Goal: Share content: Share content

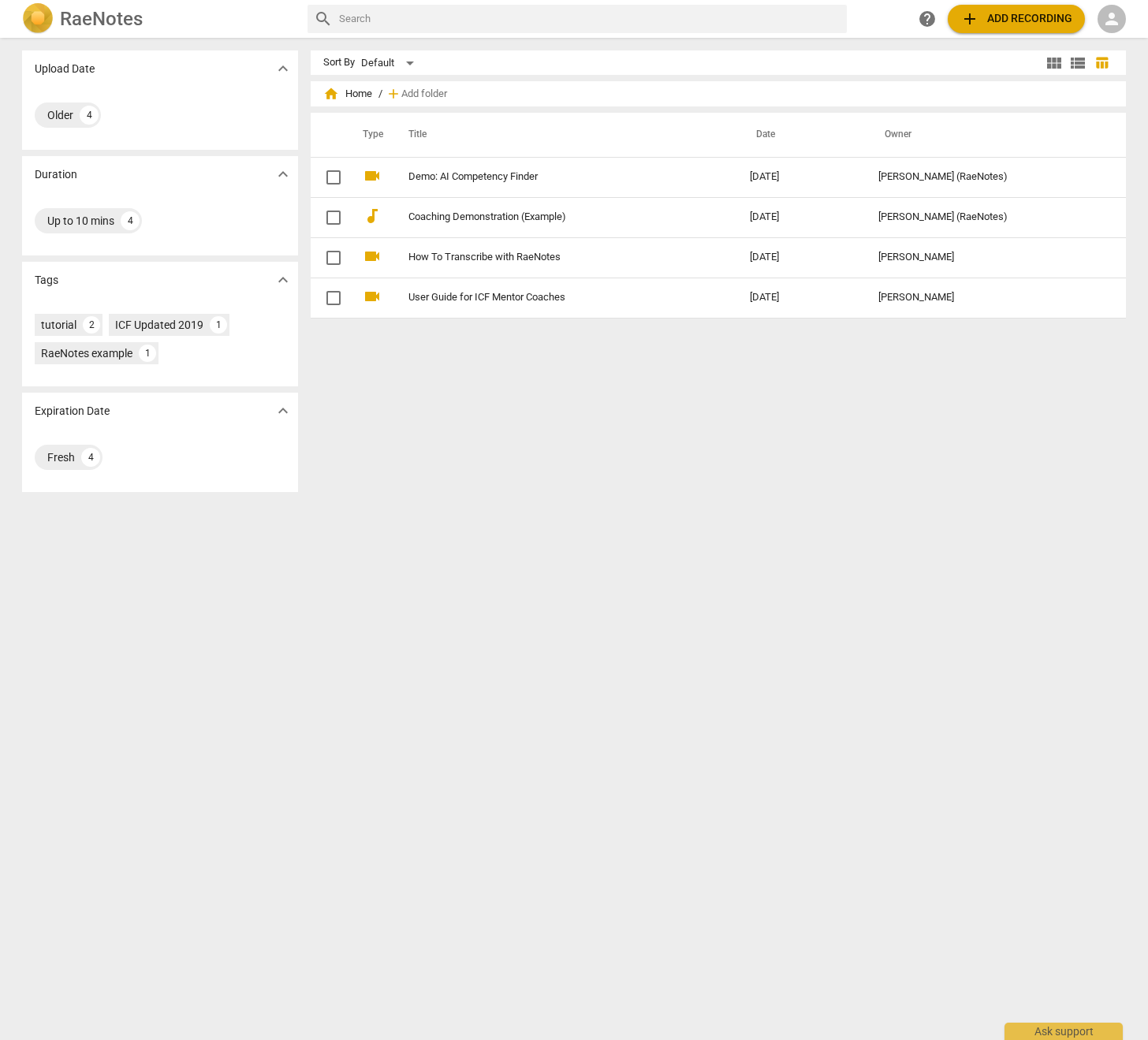
click at [1109, 11] on span "person" at bounding box center [1112, 18] width 19 height 19
click at [1102, 36] on li "Login" at bounding box center [1108, 38] width 57 height 38
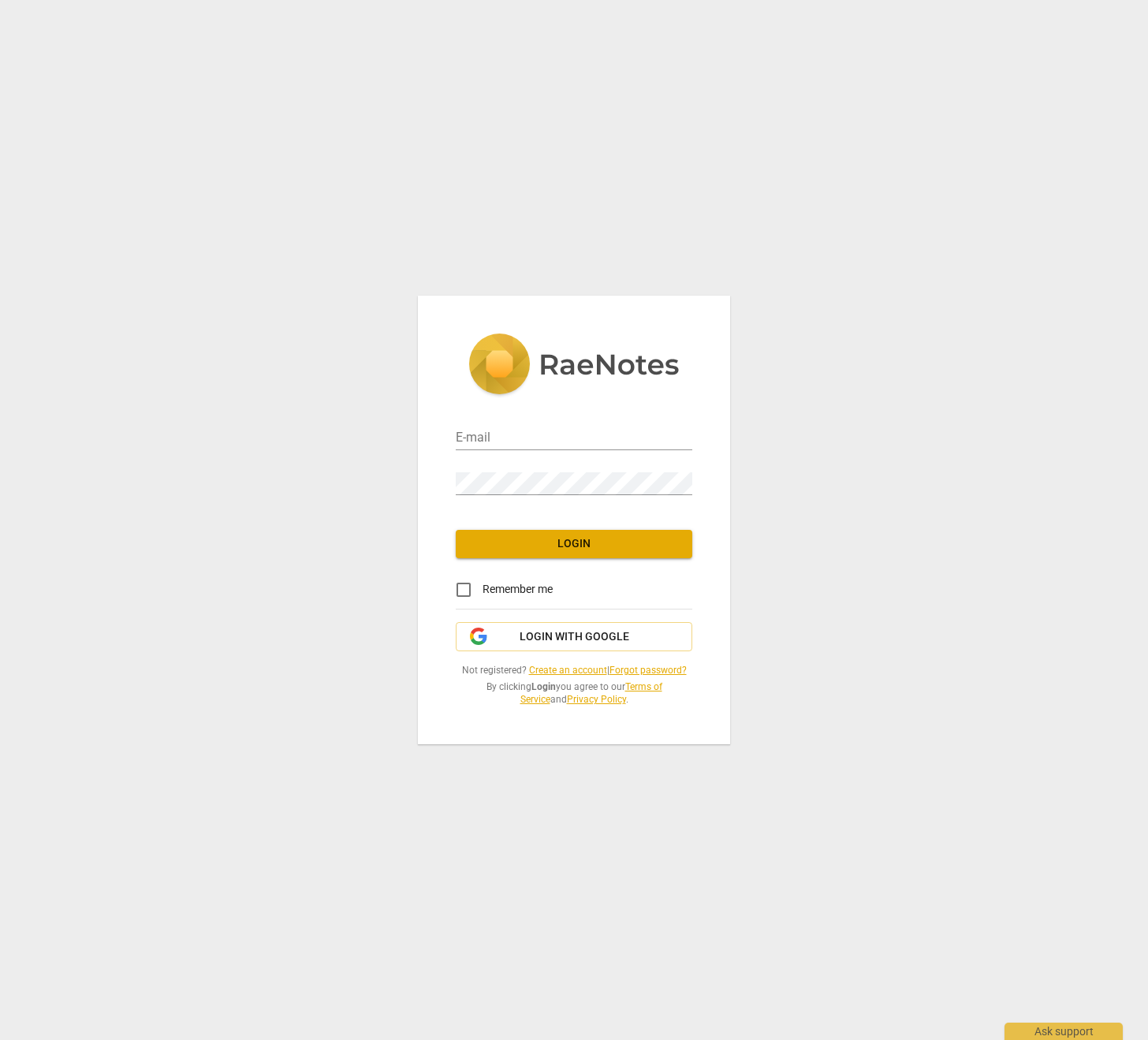
type input "[EMAIL_ADDRESS][DOMAIN_NAME]"
click at [529, 553] on button "Login" at bounding box center [574, 543] width 237 height 28
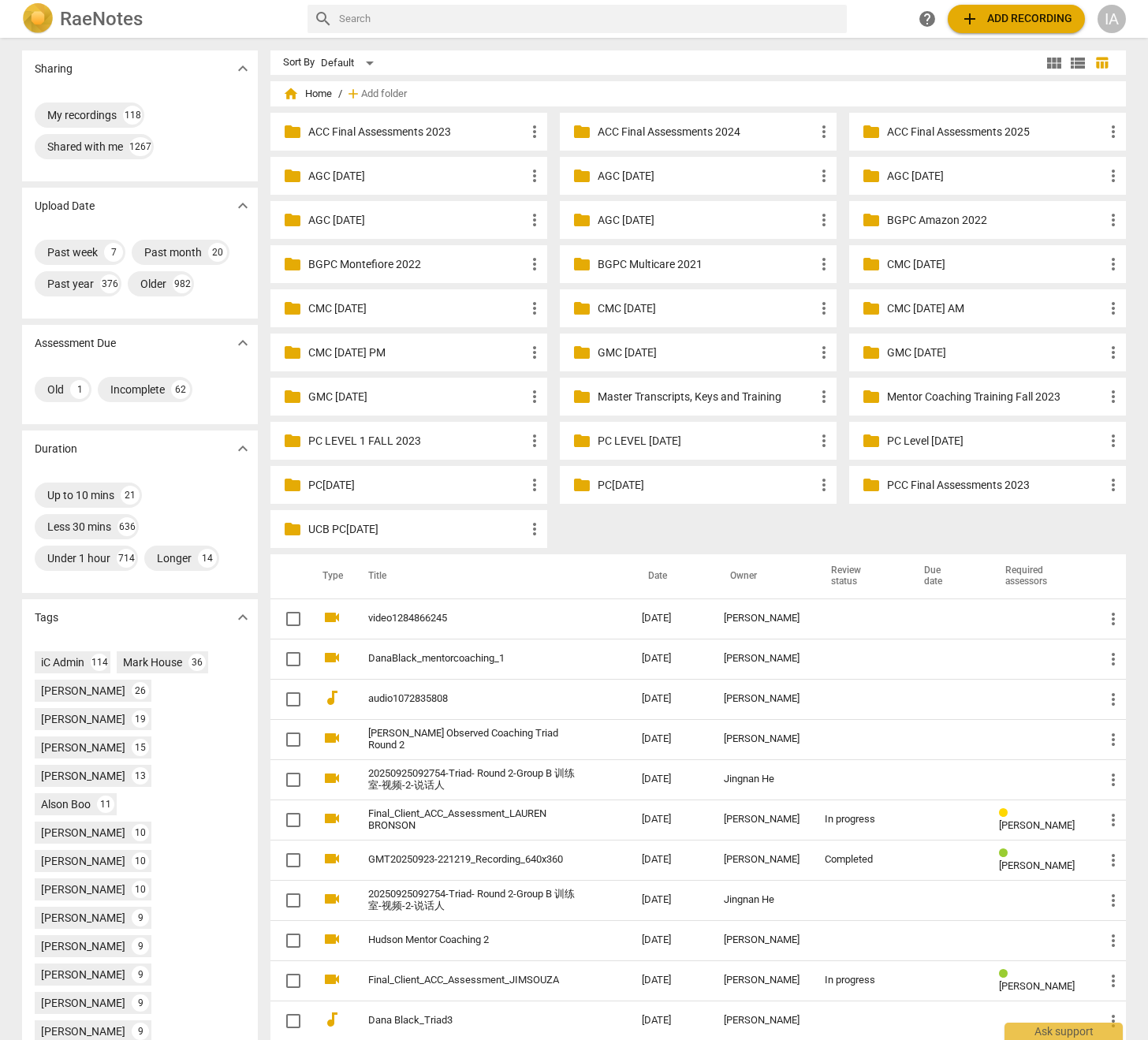
click at [653, 401] on p "Master Transcripts, Keys and Training" at bounding box center [706, 397] width 217 height 16
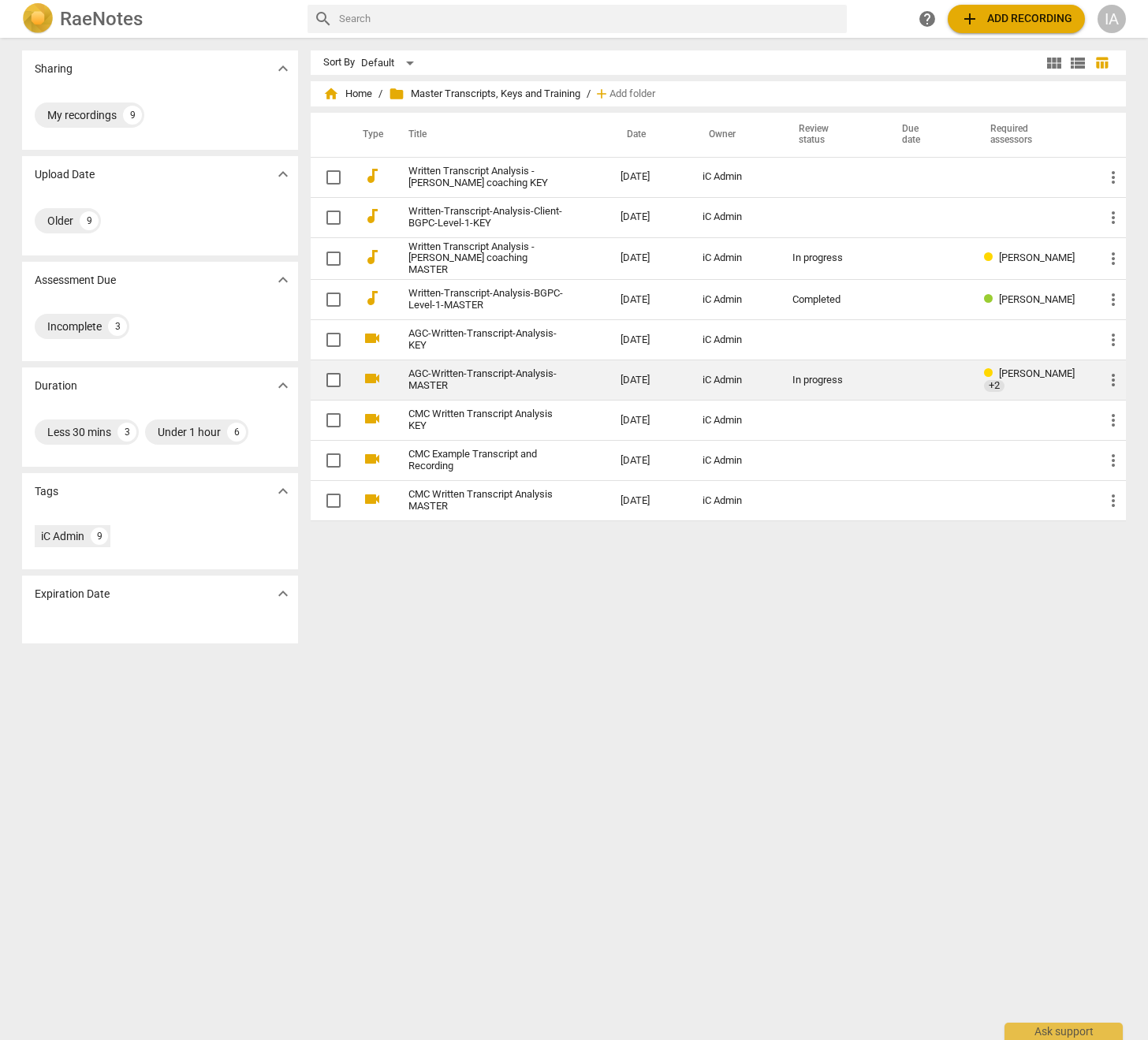
click at [1106, 377] on span "more_vert" at bounding box center [1114, 379] width 19 height 19
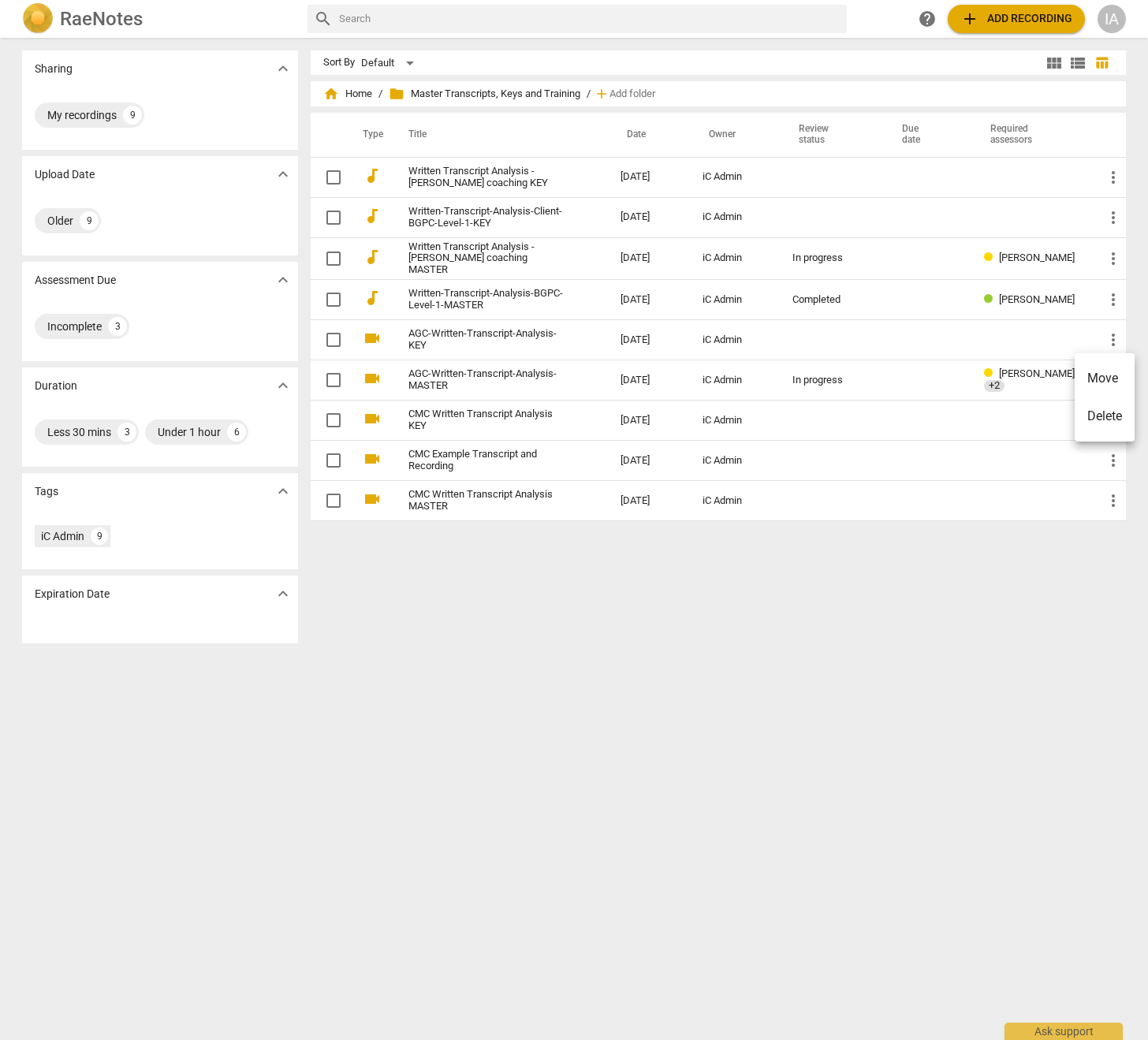
click at [443, 380] on div at bounding box center [574, 520] width 1148 height 1040
click at [436, 379] on link "AGC-Written-Transcript-Analysis-MASTER" at bounding box center [486, 379] width 155 height 23
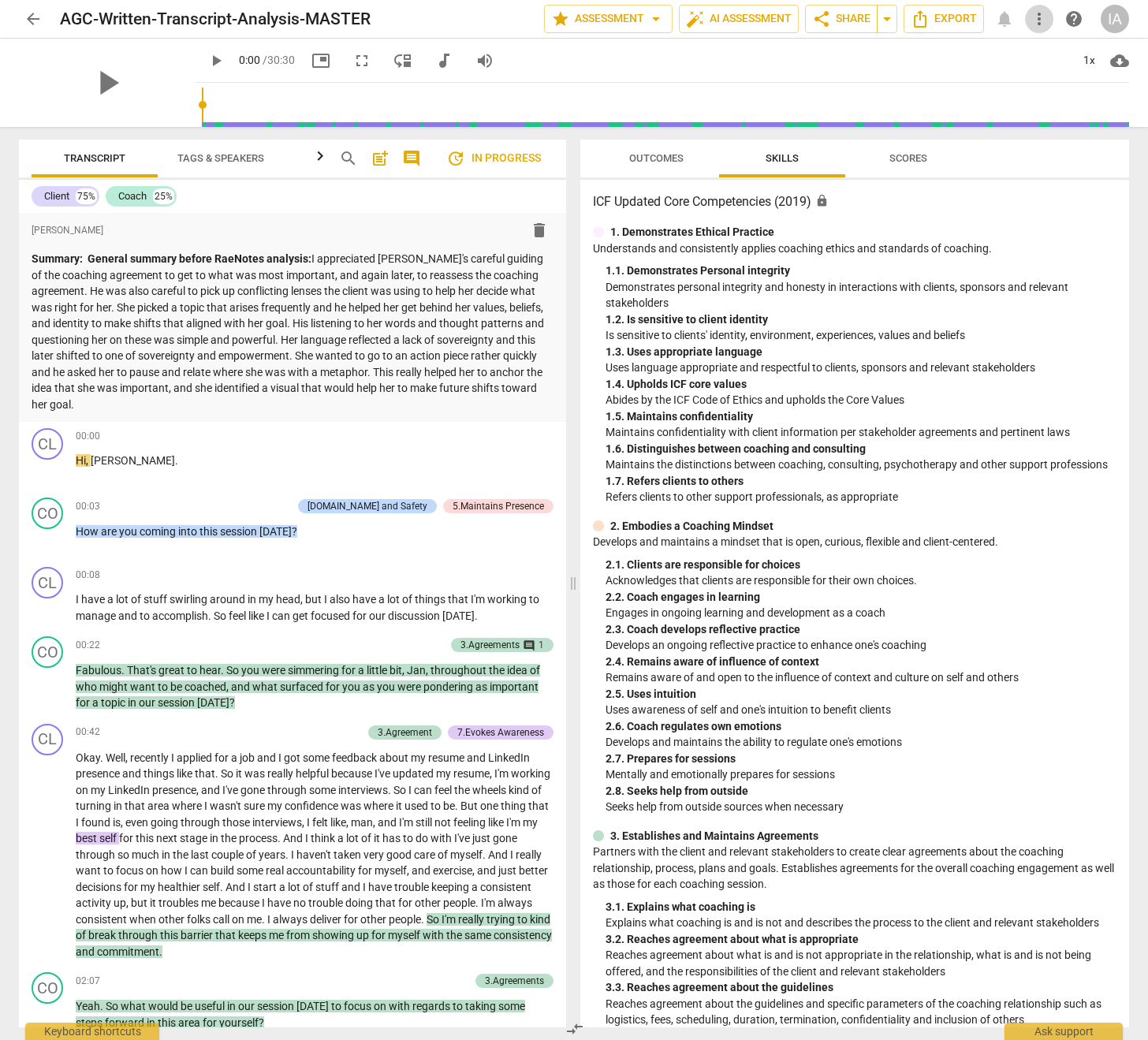
click at [1040, 24] on span "more_vert" at bounding box center [1040, 18] width 19 height 19
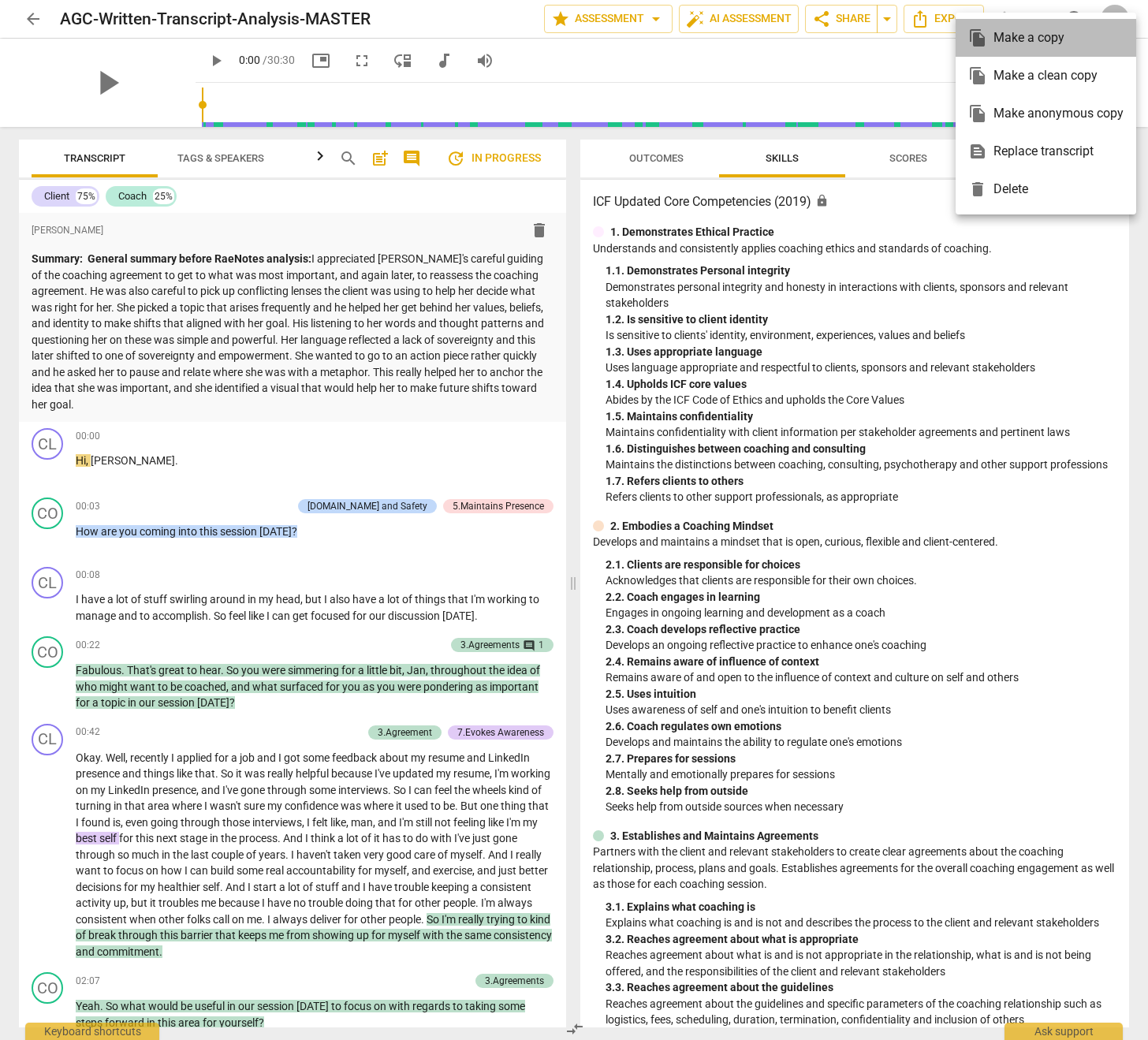
click at [1040, 42] on div "file_copy Make a copy" at bounding box center [1047, 38] width 155 height 38
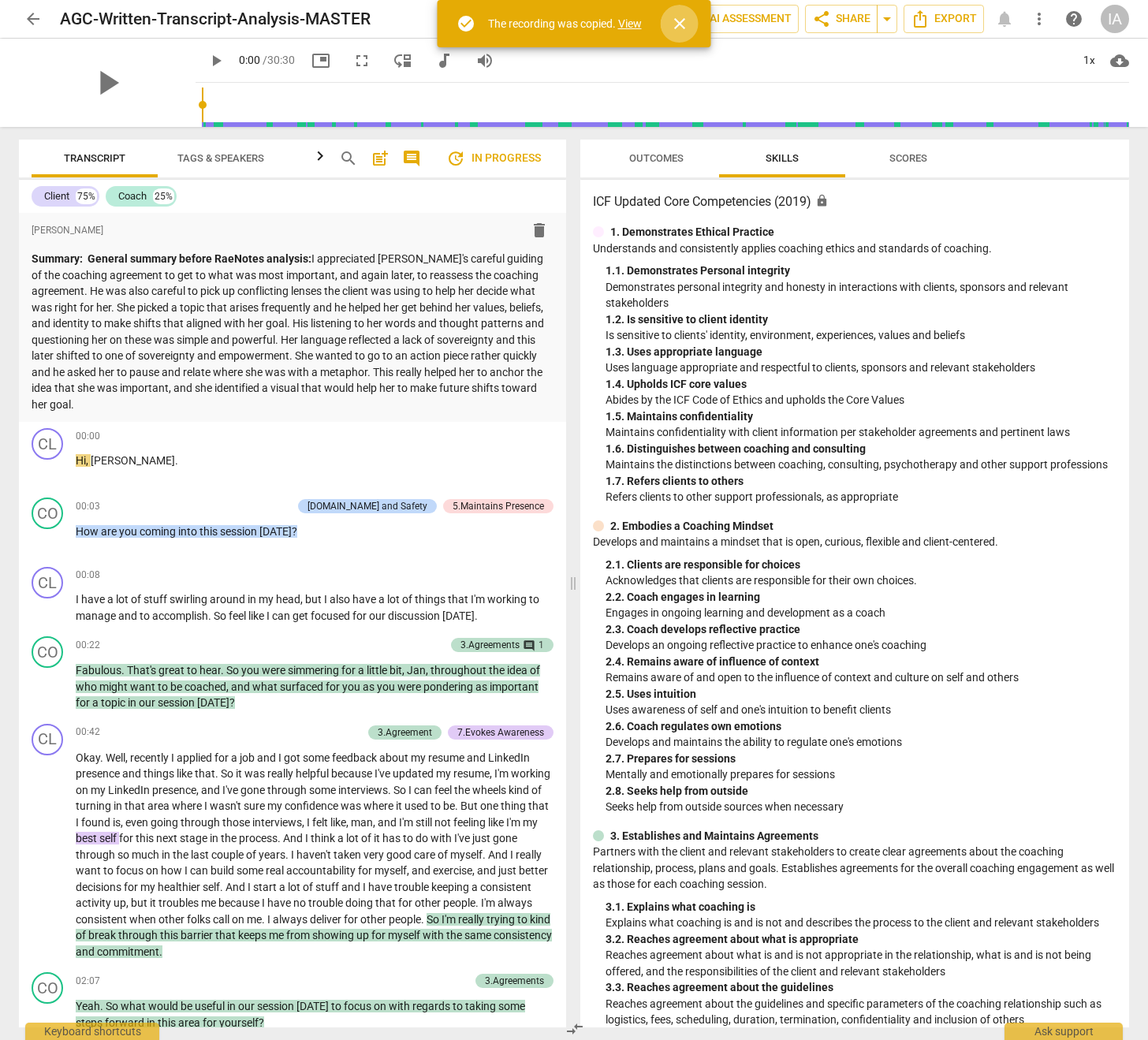
click at [681, 23] on span "close" at bounding box center [680, 23] width 19 height 19
click at [1050, 15] on span "more_vert" at bounding box center [1039, 18] width 28 height 19
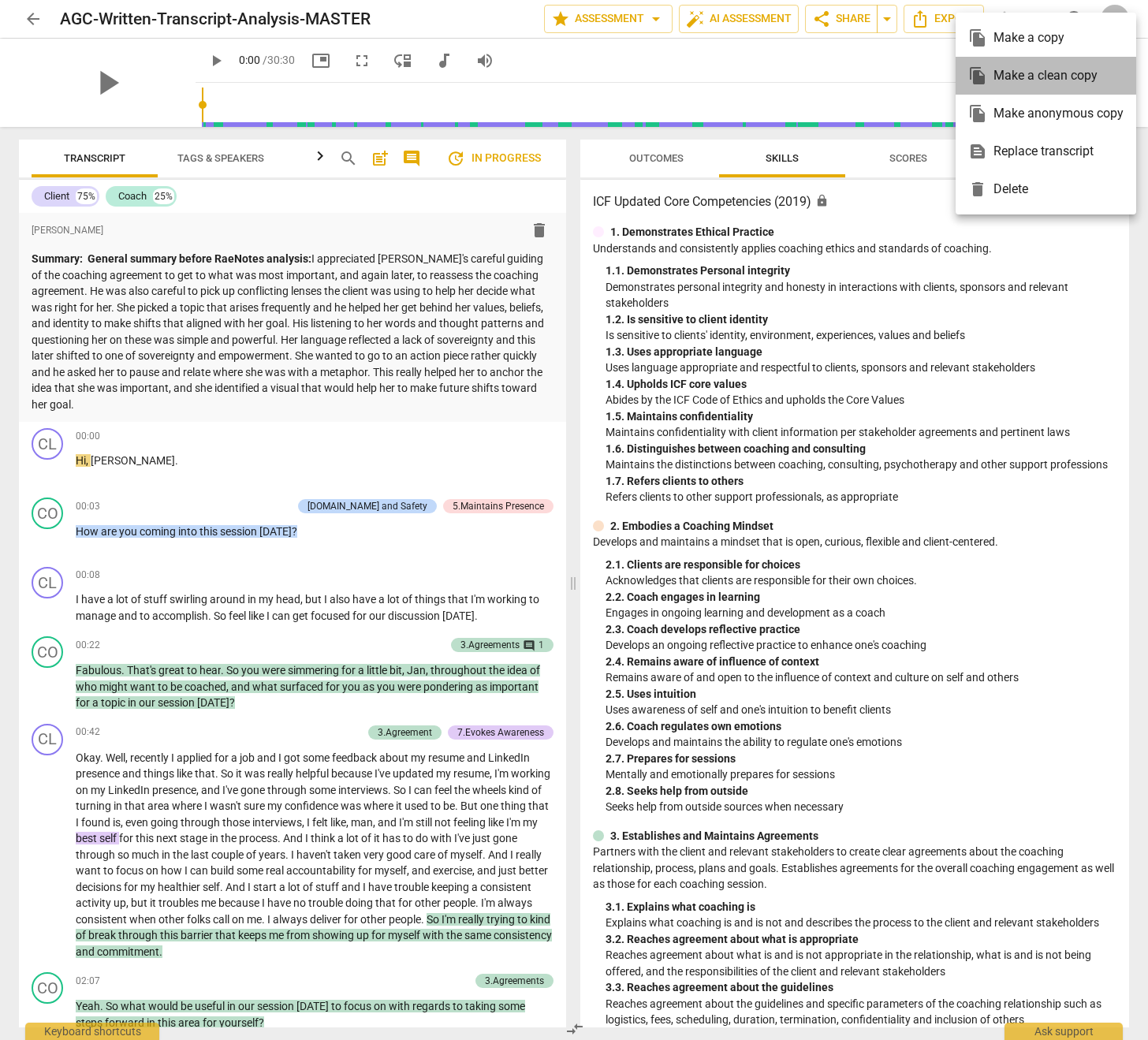
click at [1032, 72] on div "file_copy Make a clean copy" at bounding box center [1047, 76] width 155 height 38
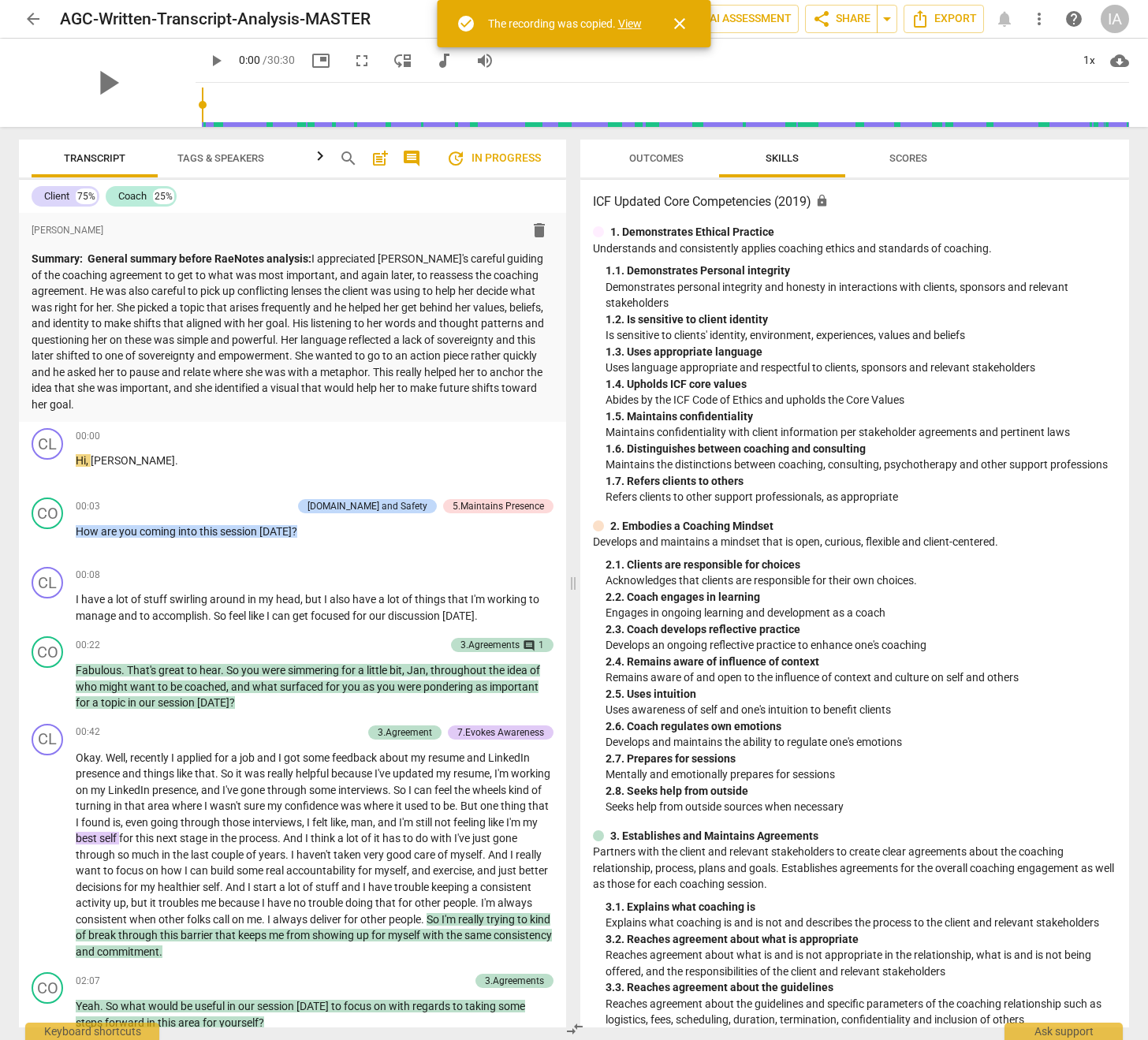
click at [628, 23] on link "View" at bounding box center [630, 23] width 24 height 13
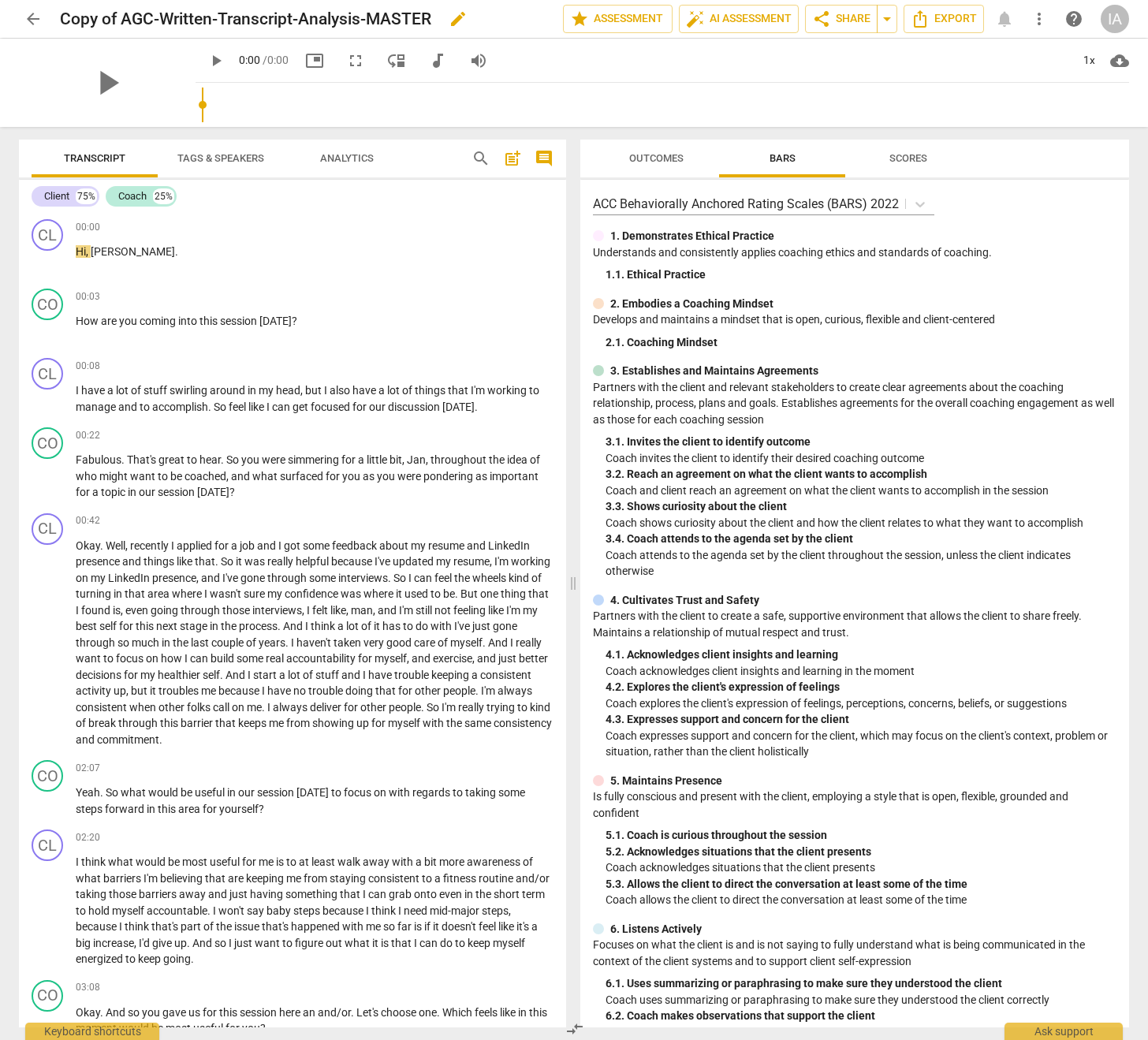
click at [467, 15] on span "edit" at bounding box center [457, 18] width 19 height 19
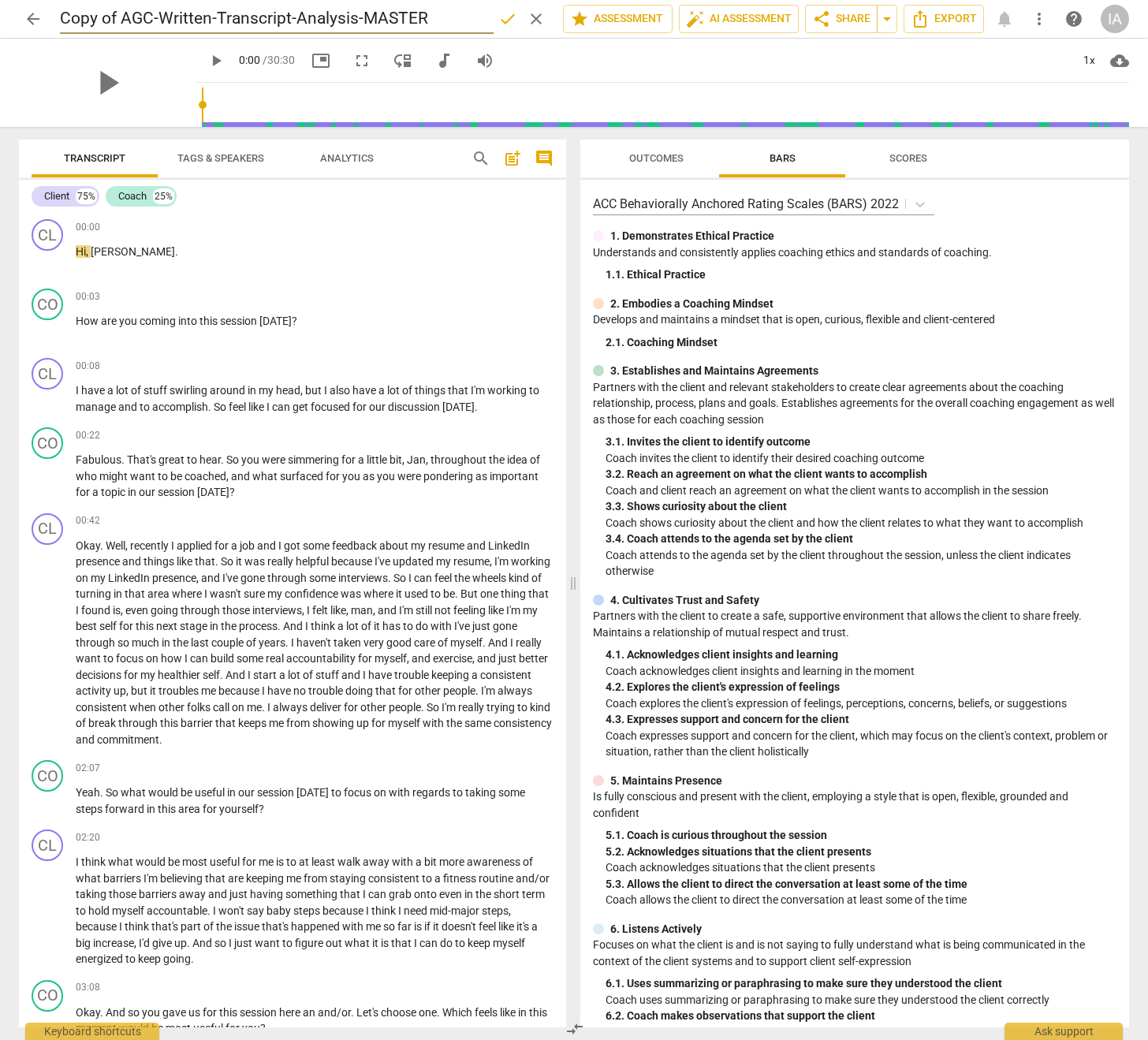
drag, startPoint x: 121, startPoint y: 22, endPoint x: 5, endPoint y: 15, distance: 116.2
click at [5, 15] on header "arrow_back Copy of AGC-Written-Transcript-Analysis-MASTER done clear star Asses…" at bounding box center [574, 19] width 1148 height 38
drag, startPoint x: 157, startPoint y: 20, endPoint x: 64, endPoint y: 17, distance: 93.0
click at [64, 17] on input "Copy of AGC-Written-Transcript-Analysis-MASTER" at bounding box center [277, 18] width 434 height 30
drag, startPoint x: 328, startPoint y: 19, endPoint x: 259, endPoint y: 21, distance: 69.0
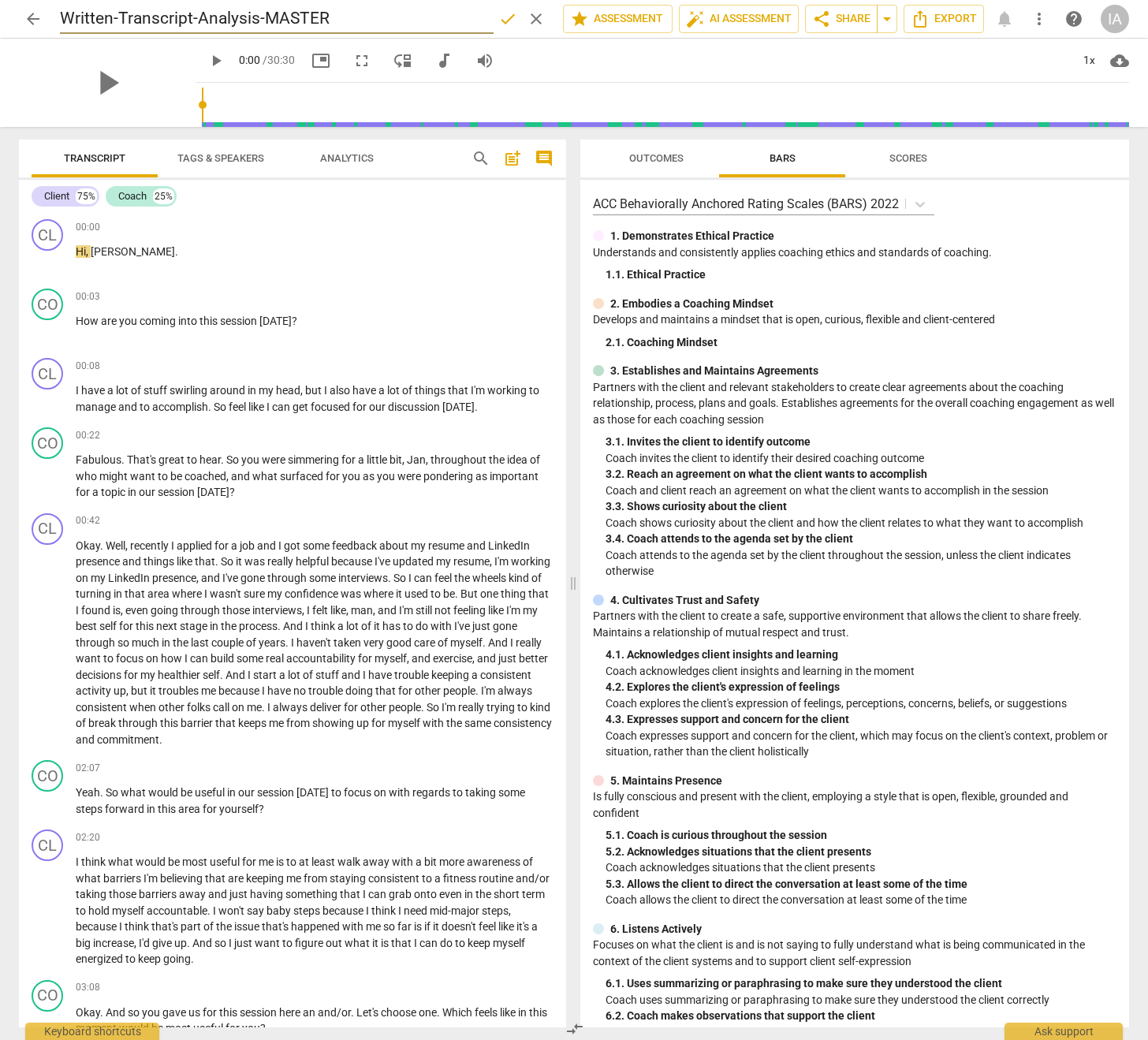
click at [259, 21] on input "Written-Transcript-Analysis-MASTER" at bounding box center [277, 18] width 434 height 30
type input "Written-Transcript-Analysis-CE"
click at [501, 29] on button "done" at bounding box center [507, 18] width 28 height 28
click at [823, 16] on span "share" at bounding box center [822, 18] width 19 height 19
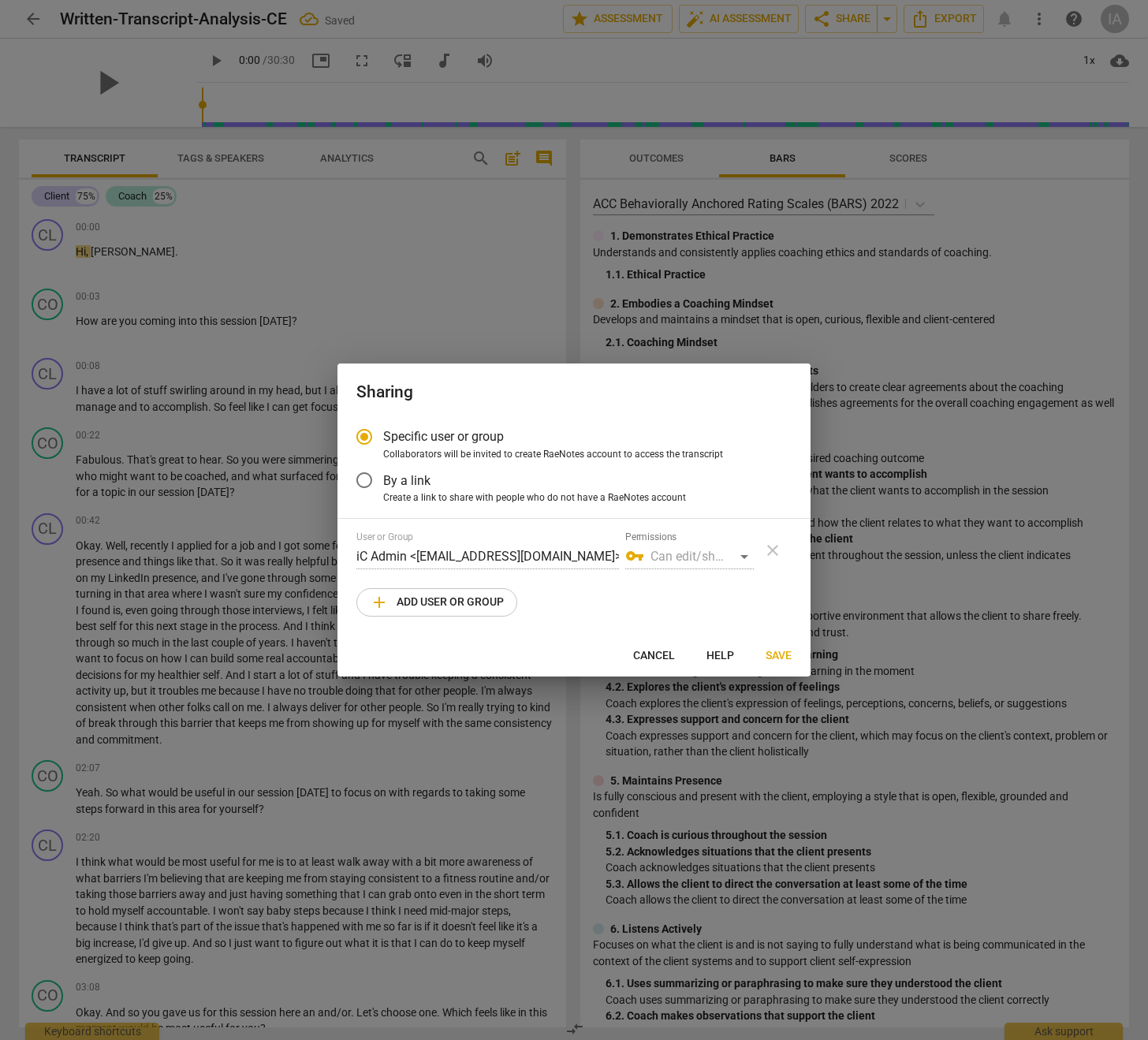
radio input "false"
type input "[EMAIL_ADDRESS][DOMAIN_NAME]"
click at [467, 598] on span "add Add user or group" at bounding box center [437, 602] width 134 height 19
radio input "false"
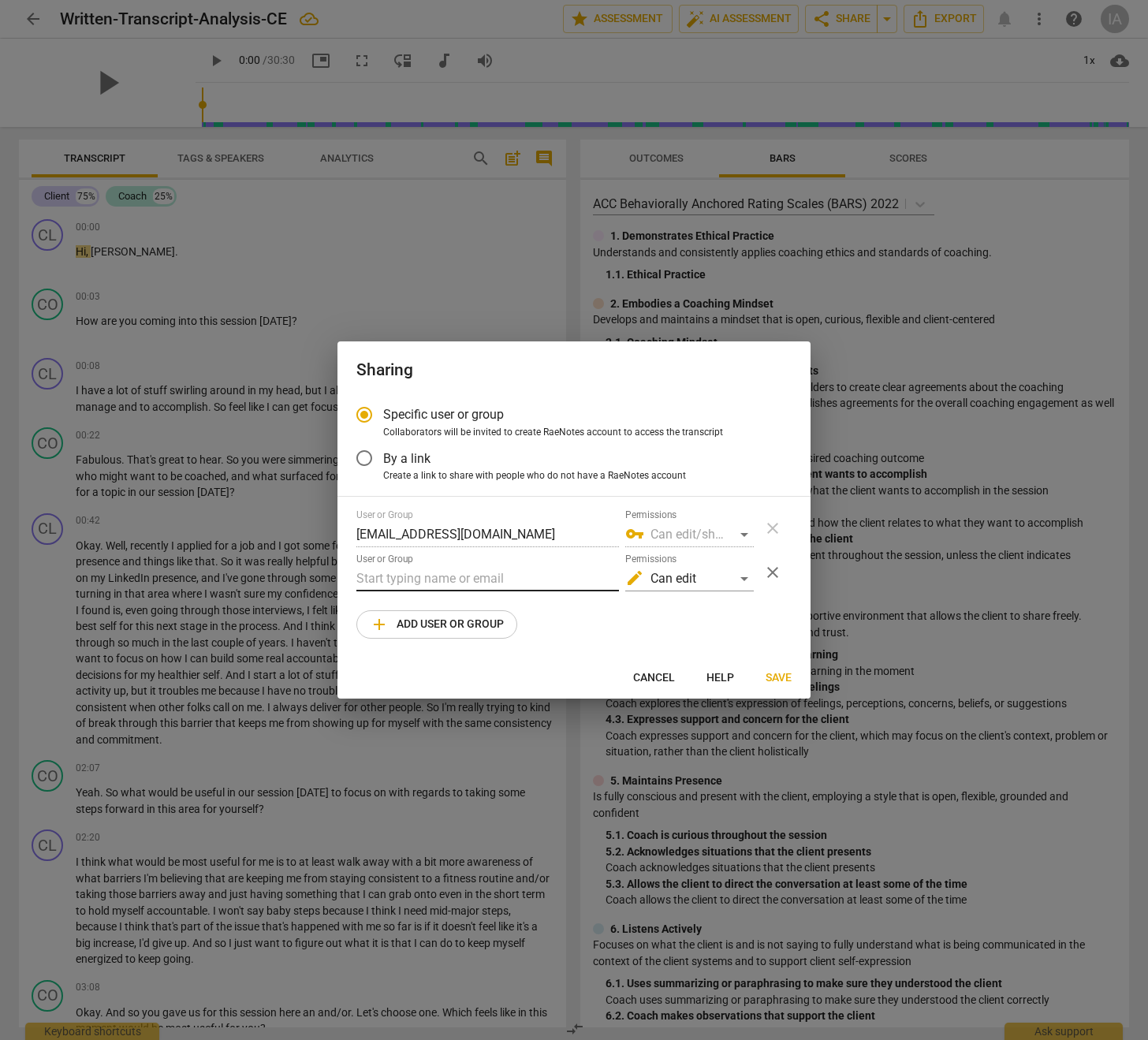
click at [438, 575] on input "text" at bounding box center [487, 579] width 263 height 25
paste input "[PERSON_NAME][EMAIL_ADDRESS][DOMAIN_NAME]"
type input "[PERSON_NAME][EMAIL_ADDRESS][DOMAIN_NAME]"
click at [691, 579] on div "edit Can edit" at bounding box center [690, 579] width 128 height 25
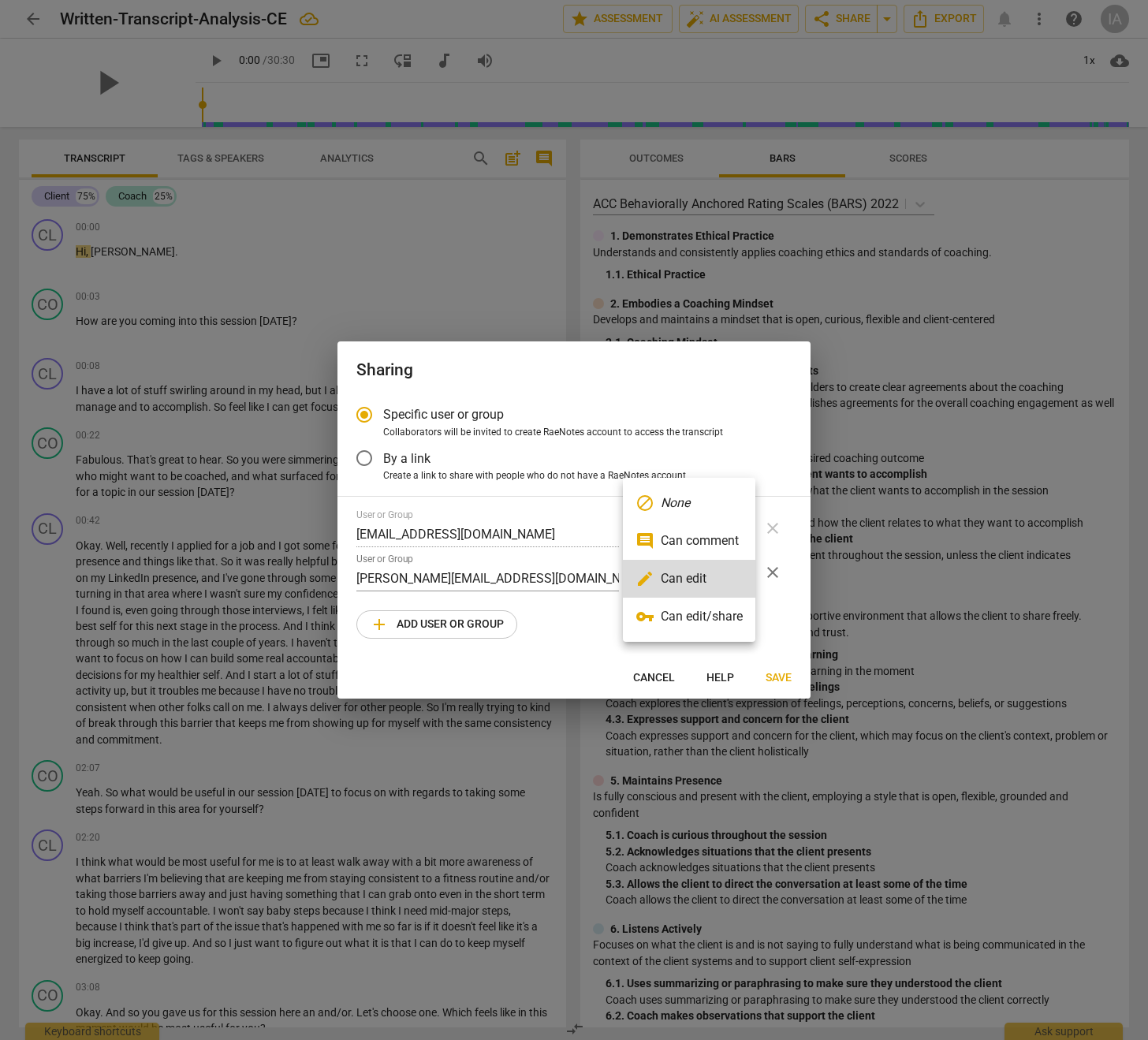
click at [689, 616] on li "vpn_key Can edit/share" at bounding box center [689, 616] width 133 height 38
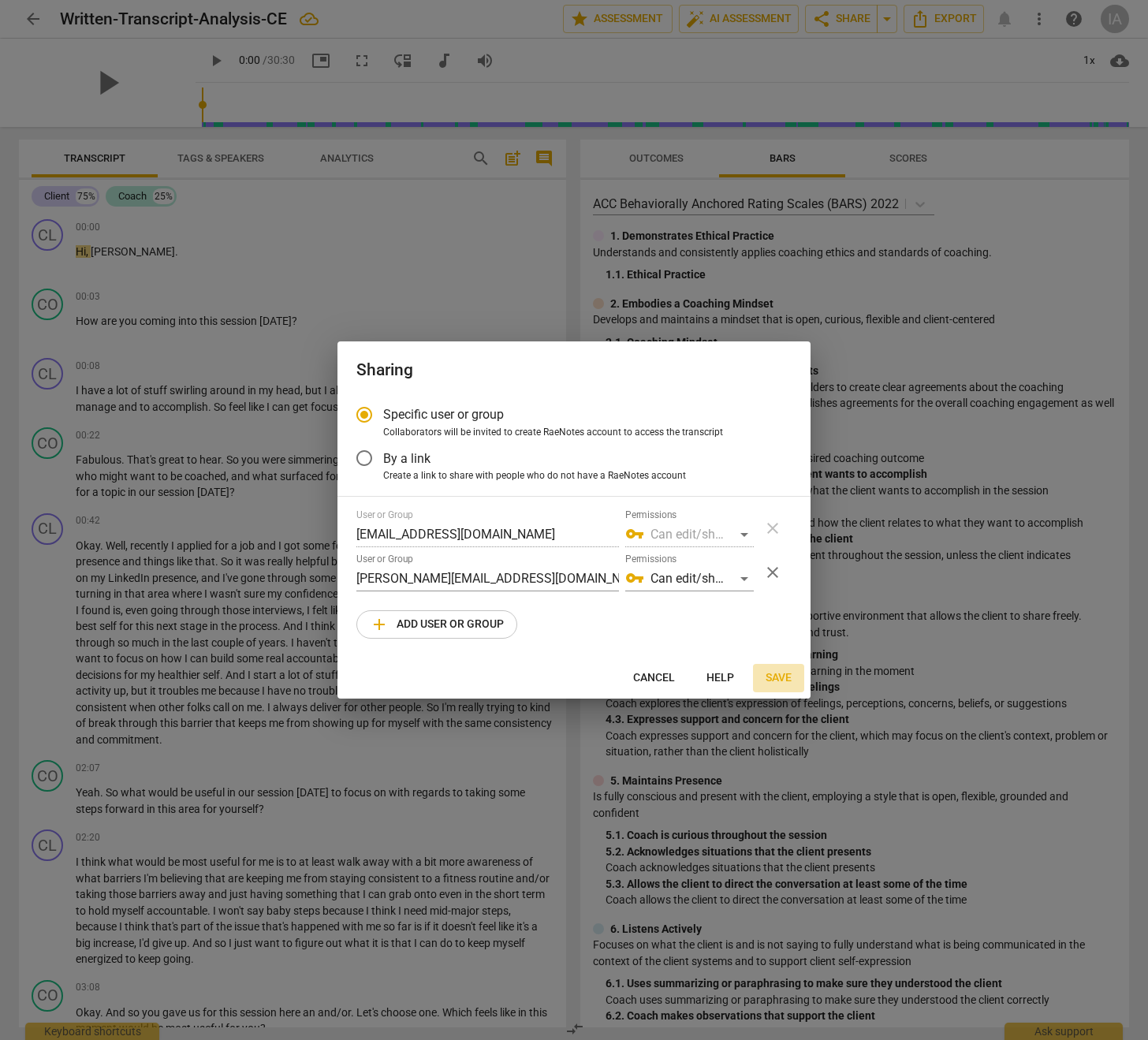
click at [779, 674] on span "Save" at bounding box center [778, 678] width 26 height 15
radio input "false"
type input "iC Admin <[EMAIL_ADDRESS][DOMAIN_NAME]>"
type input "[PERSON_NAME] <[PERSON_NAME][EMAIL_ADDRESS][DOMAIN_NAME]>"
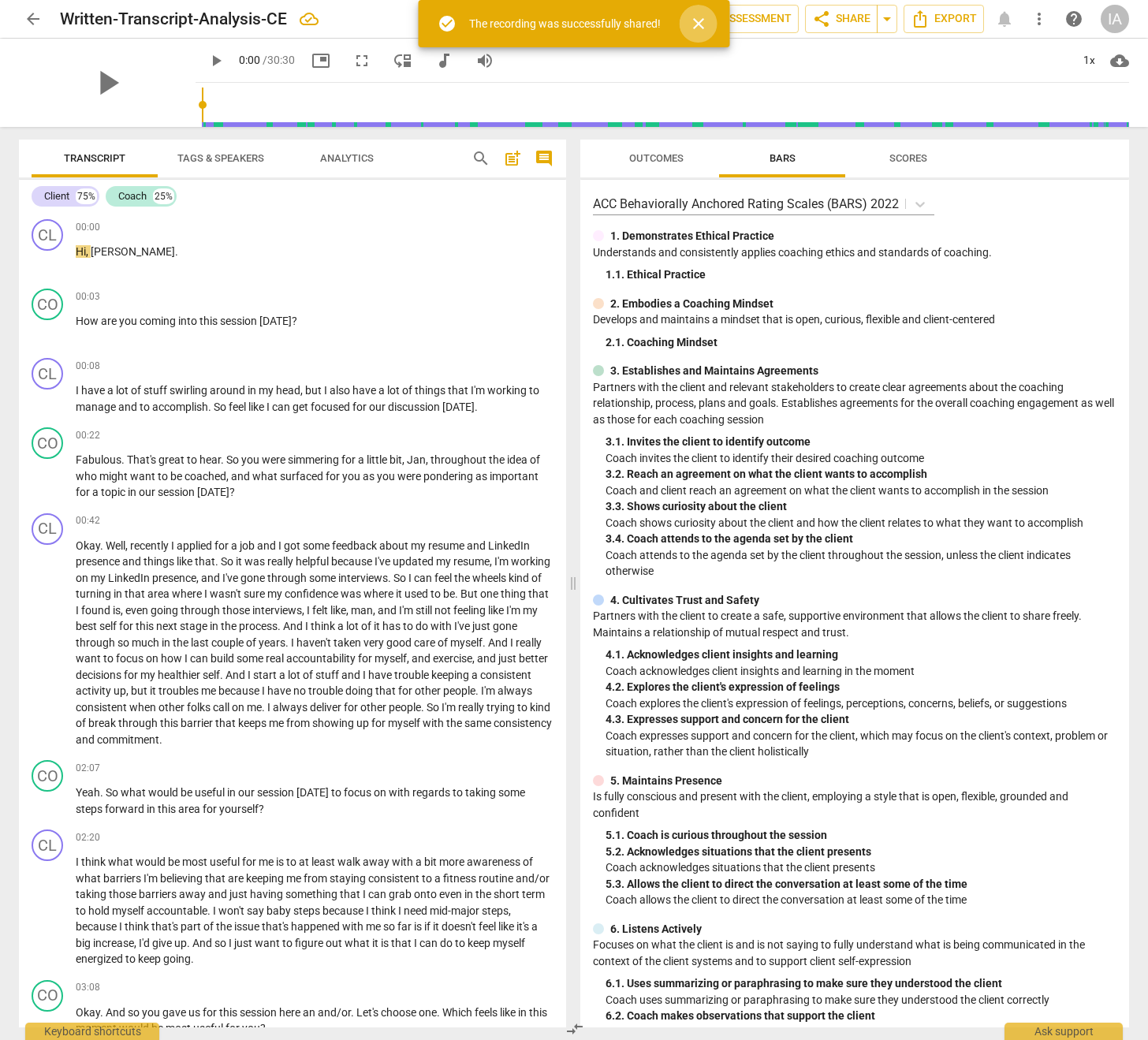
click at [700, 22] on span "close" at bounding box center [699, 23] width 19 height 19
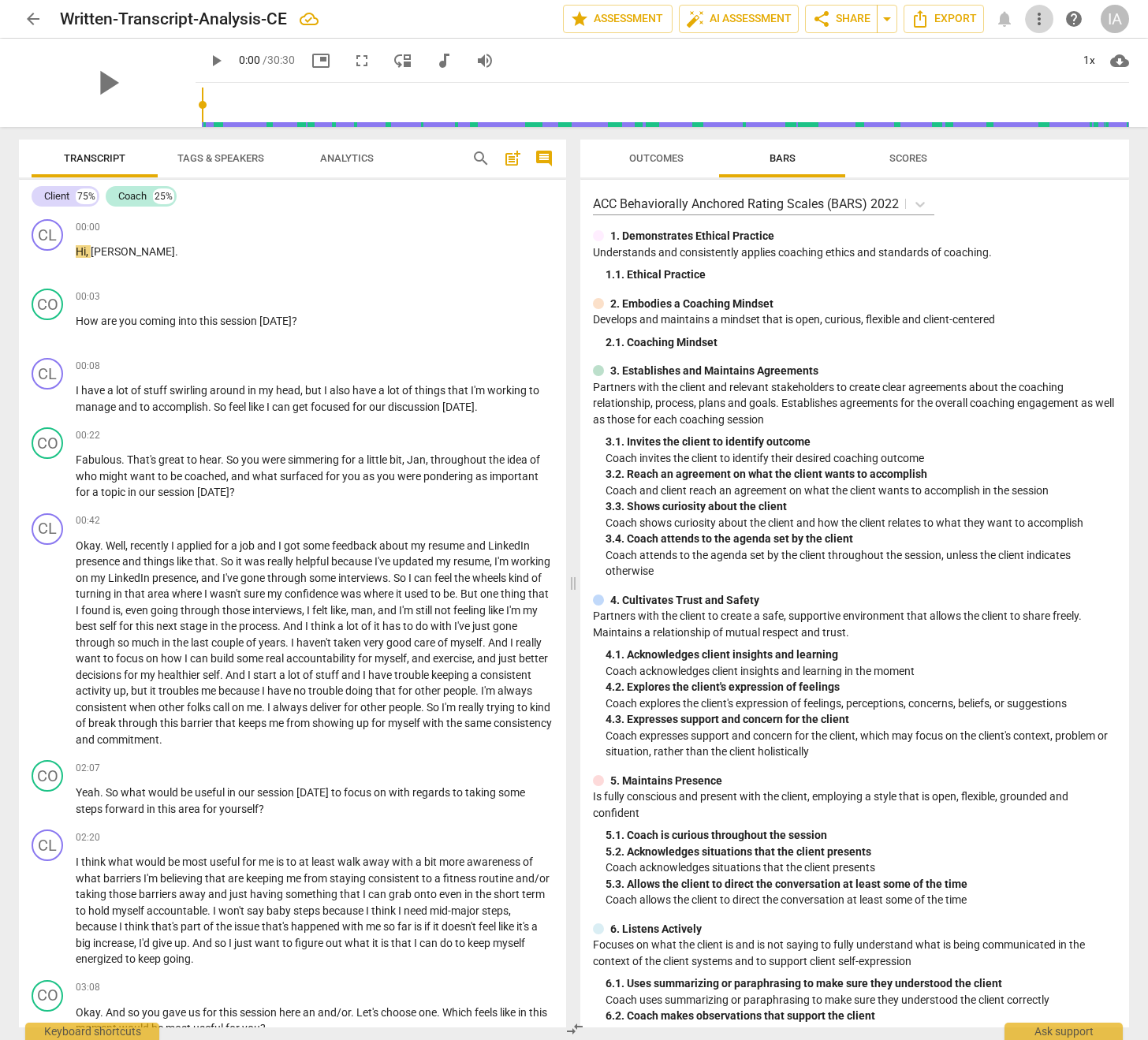
click at [1042, 21] on span "more_vert" at bounding box center [1040, 18] width 19 height 19
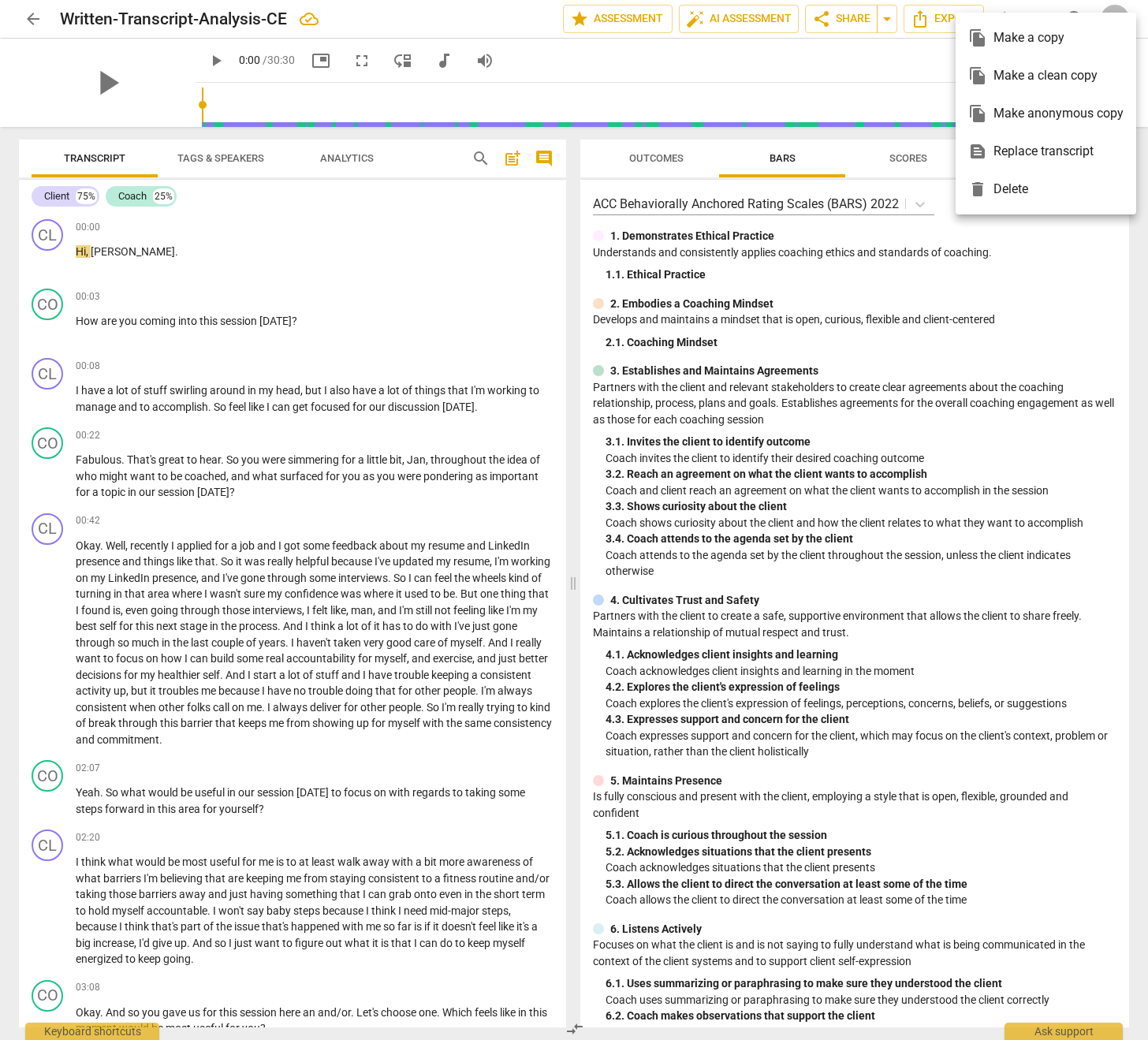
click at [1007, 78] on div "file_copy Make a clean copy" at bounding box center [1047, 76] width 155 height 38
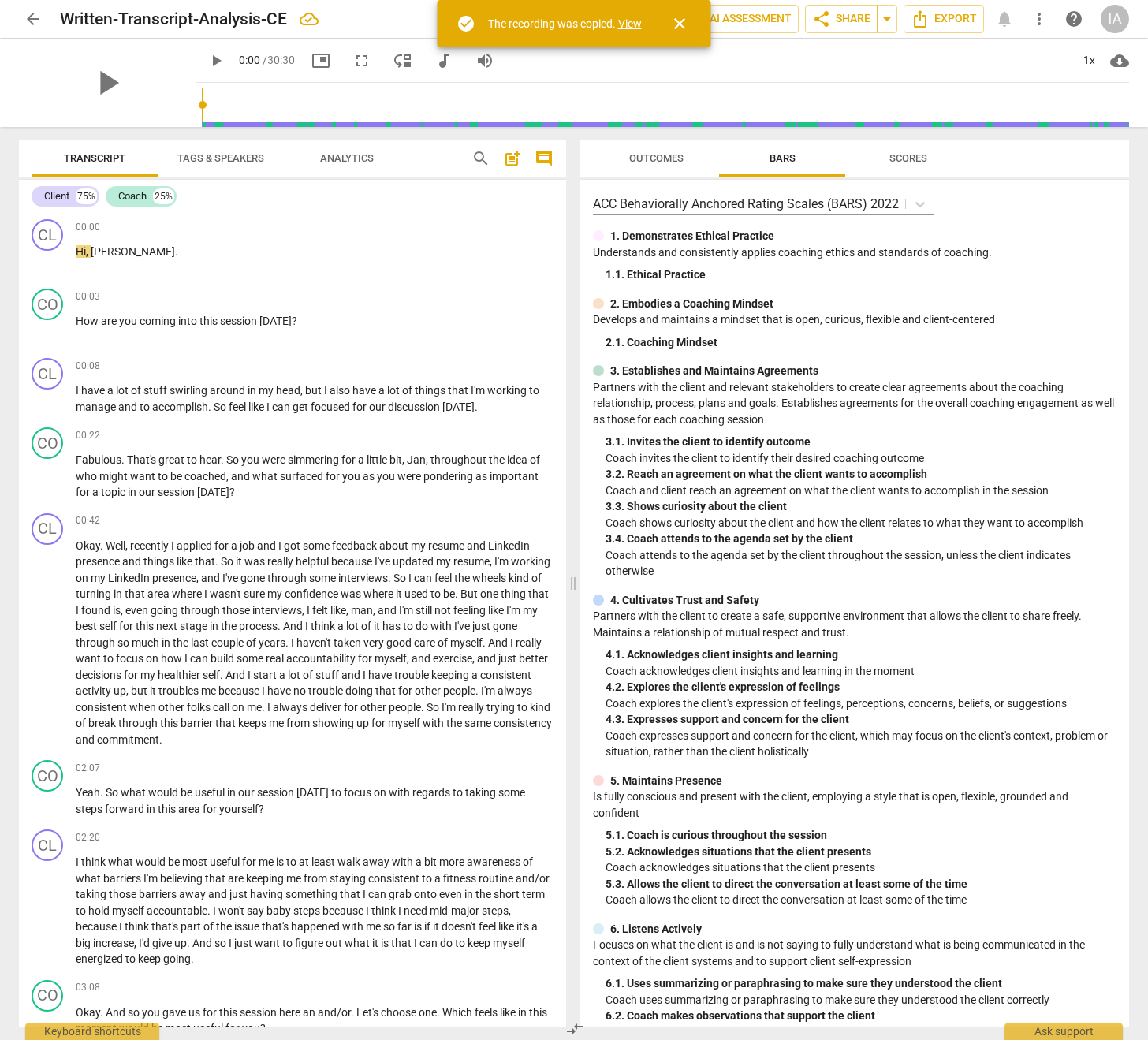
click at [635, 24] on link "View" at bounding box center [630, 23] width 24 height 13
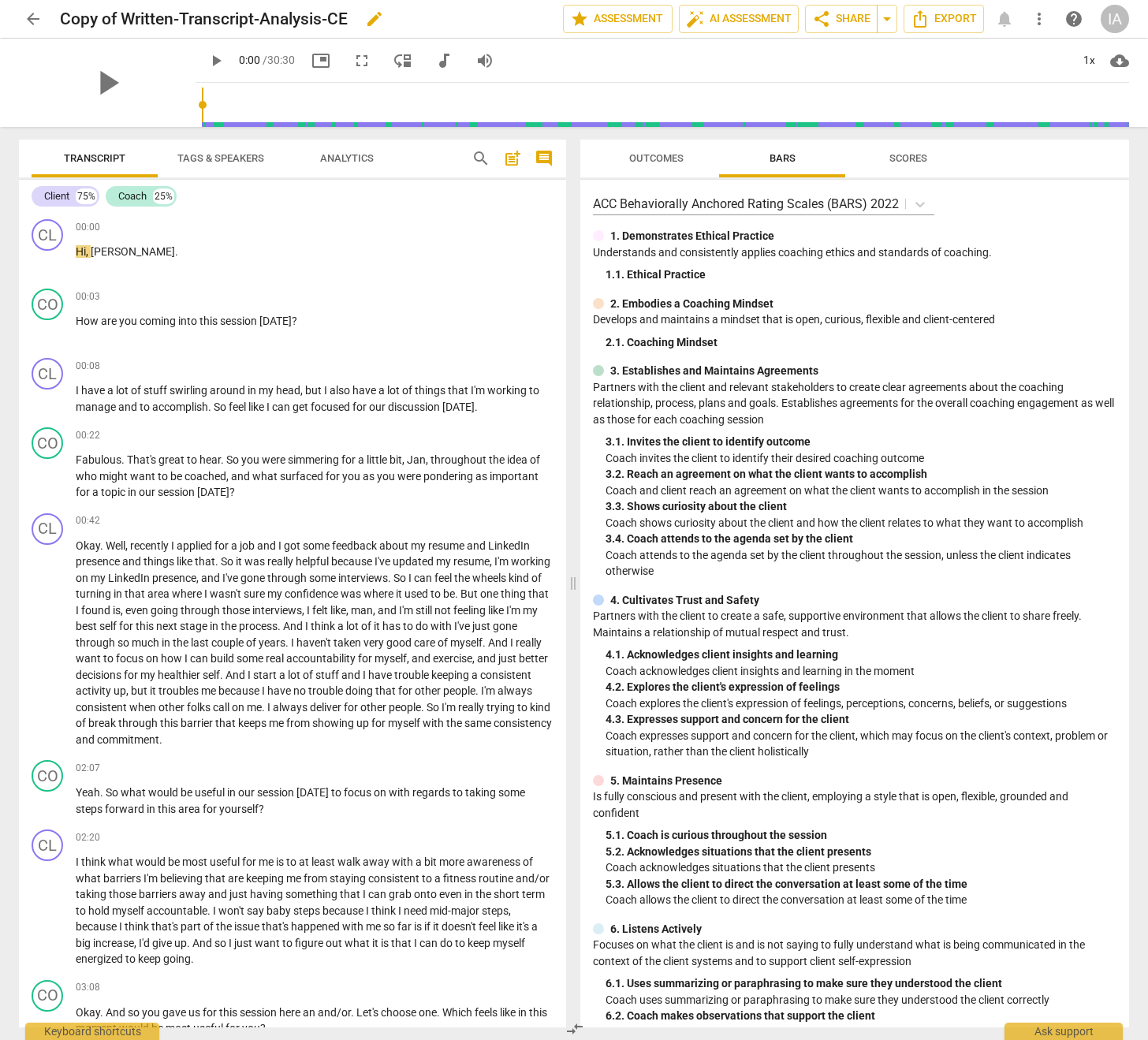
click at [374, 16] on span "edit" at bounding box center [374, 18] width 19 height 19
drag, startPoint x: 119, startPoint y: 20, endPoint x: 44, endPoint y: 18, distance: 75.0
click at [45, 19] on div "arrow_back Copy of Written-Transcript-Analysis-CE done clear star Assessment au…" at bounding box center [574, 18] width 1111 height 30
drag, startPoint x: 323, startPoint y: 22, endPoint x: 266, endPoint y: 22, distance: 57.0
click at [267, 21] on input "Written-Transcript-Analysis-CE" at bounding box center [277, 18] width 434 height 30
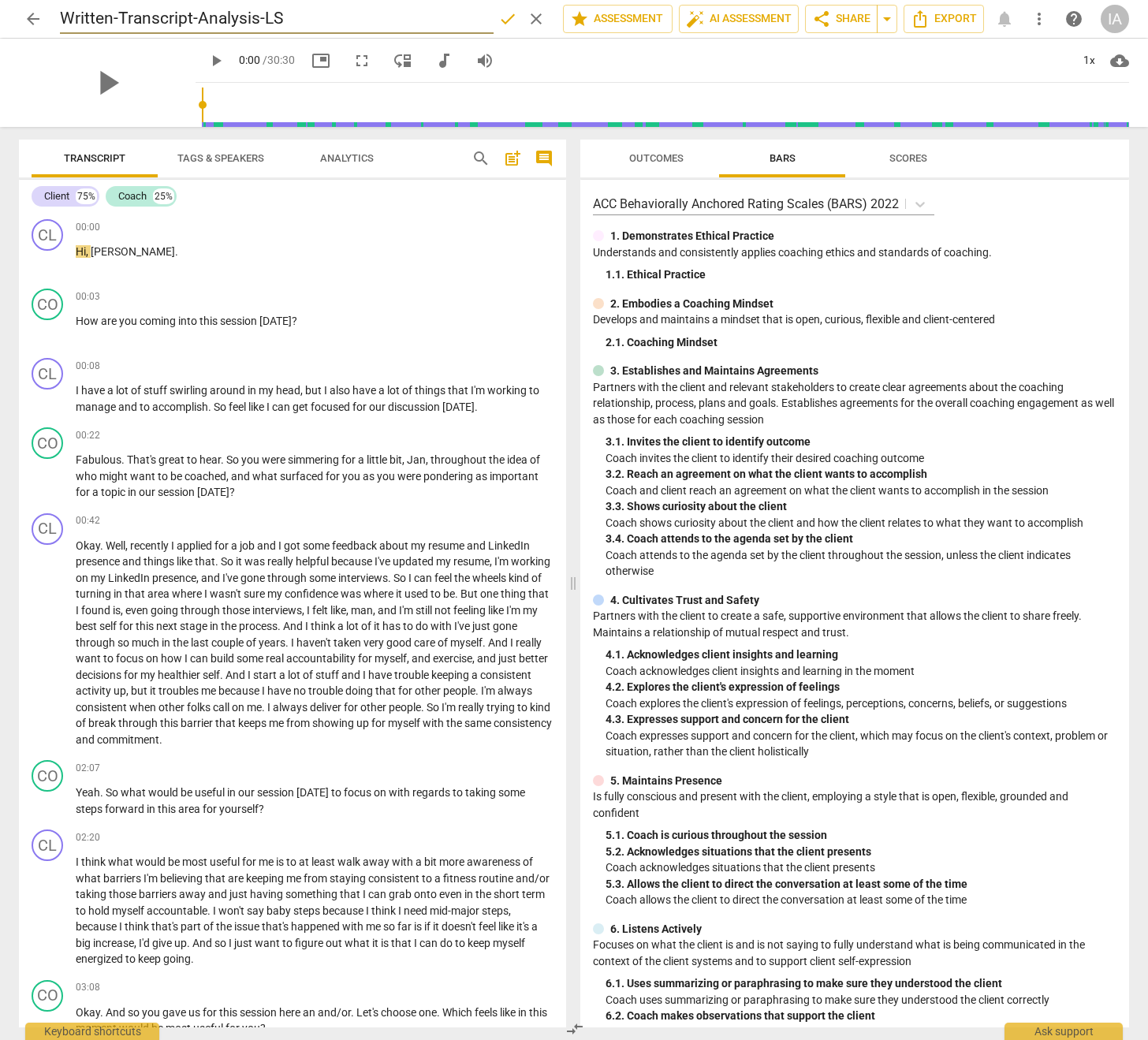
type input "Written-Transcript-Analysis-LS"
click at [498, 23] on span "done" at bounding box center [507, 18] width 19 height 19
click at [823, 21] on span "share" at bounding box center [822, 18] width 19 height 19
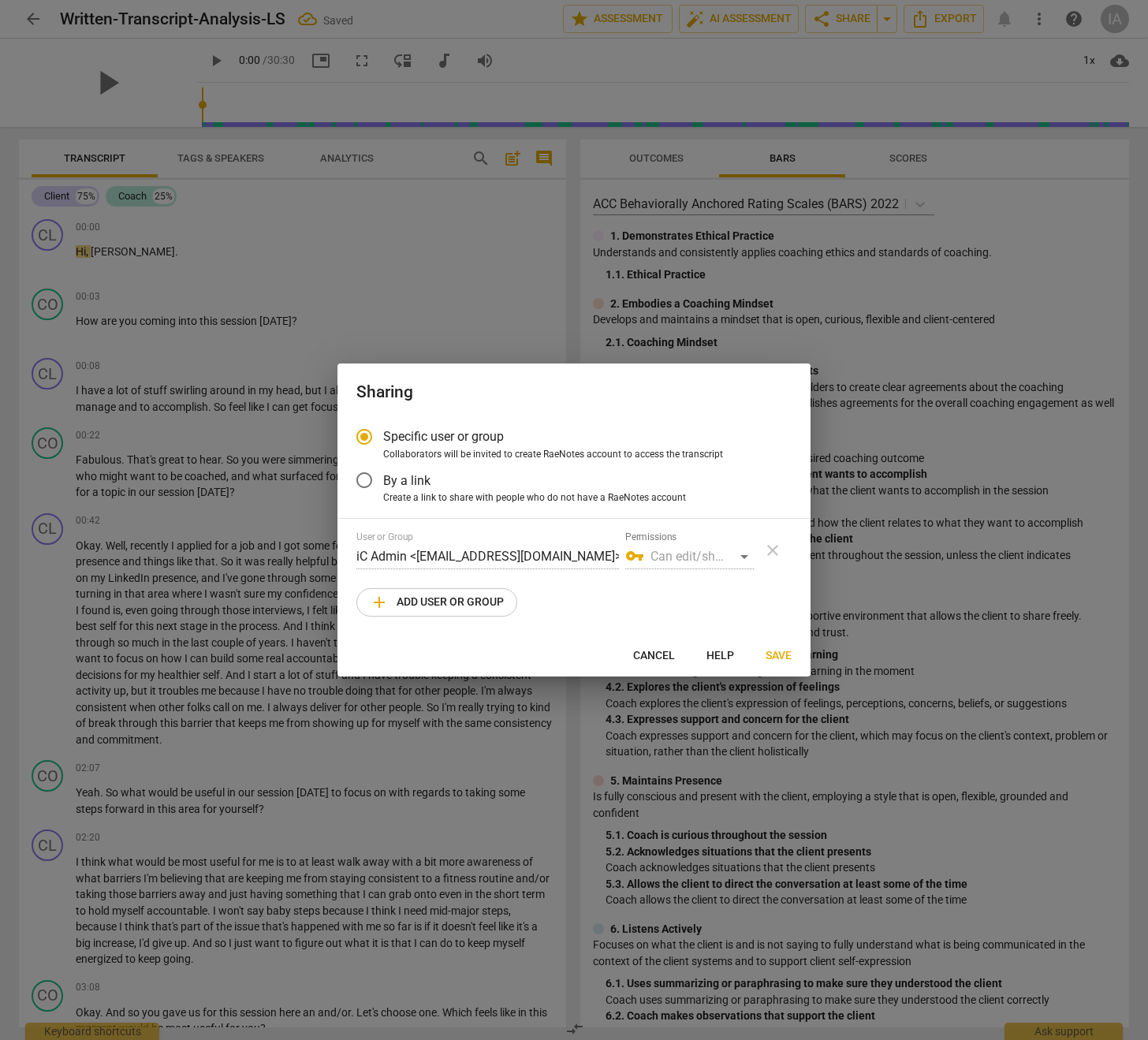
click at [487, 594] on span "add Add user or group" at bounding box center [437, 602] width 134 height 19
radio input "false"
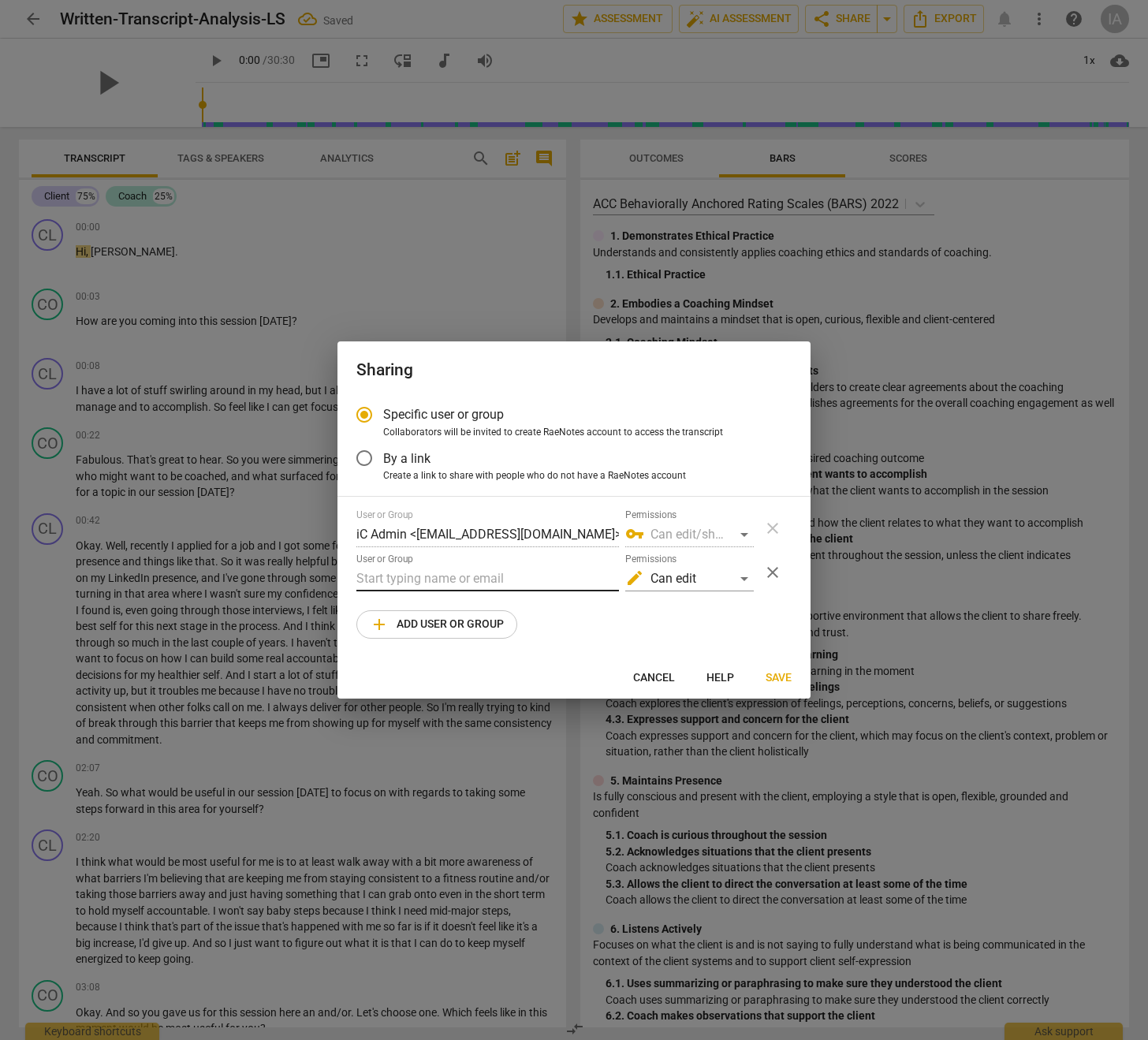
click at [476, 585] on input "text" at bounding box center [487, 579] width 263 height 25
paste input "[EMAIL_ADDRESS][DOMAIN_NAME]"
type input "[EMAIL_ADDRESS][DOMAIN_NAME]"
click at [701, 585] on div "edit Can edit" at bounding box center [690, 579] width 128 height 25
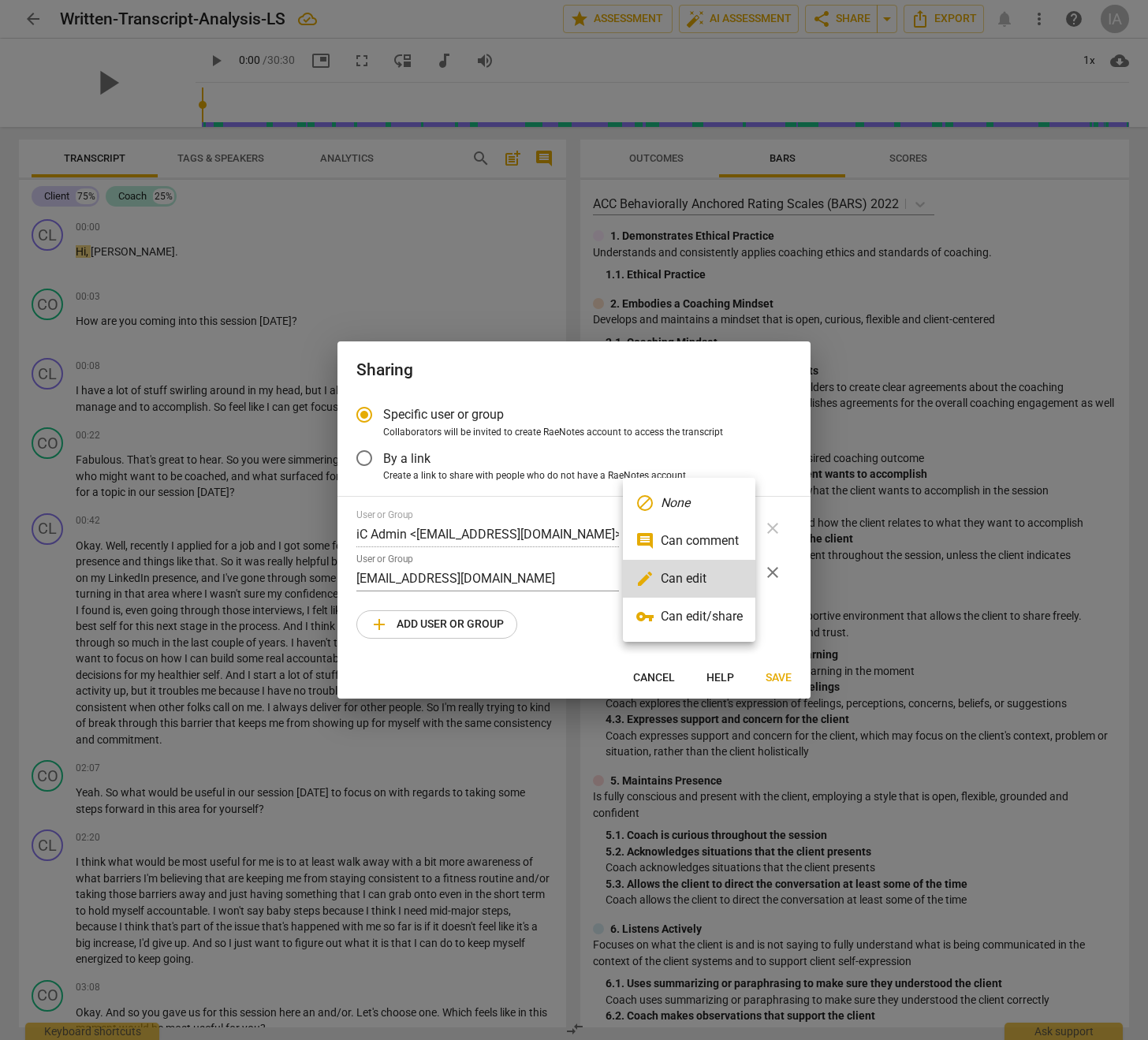
click at [701, 619] on li "vpn_key Can edit/share" at bounding box center [689, 616] width 133 height 38
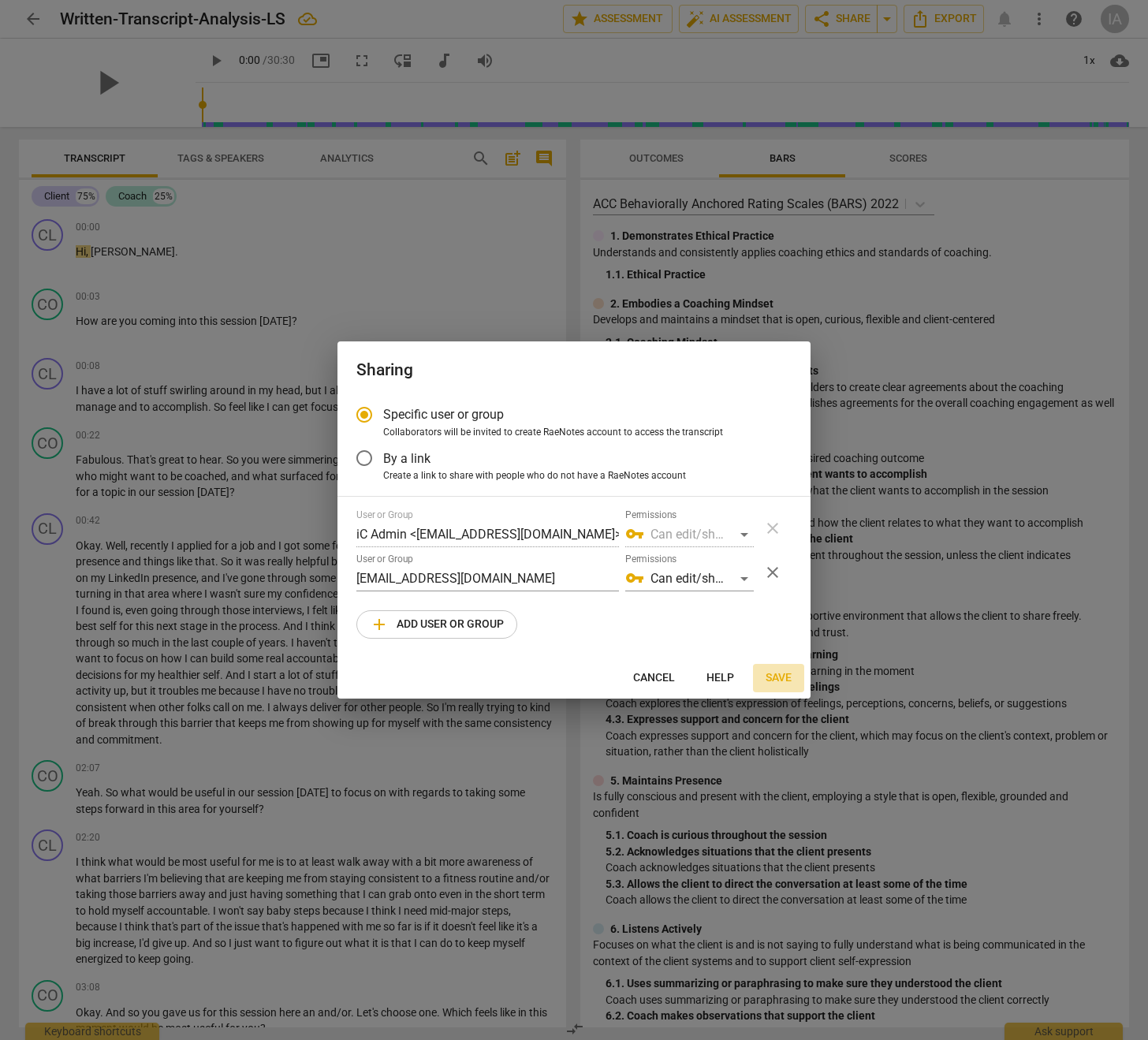
click at [771, 684] on span "Save" at bounding box center [778, 678] width 26 height 15
radio input "false"
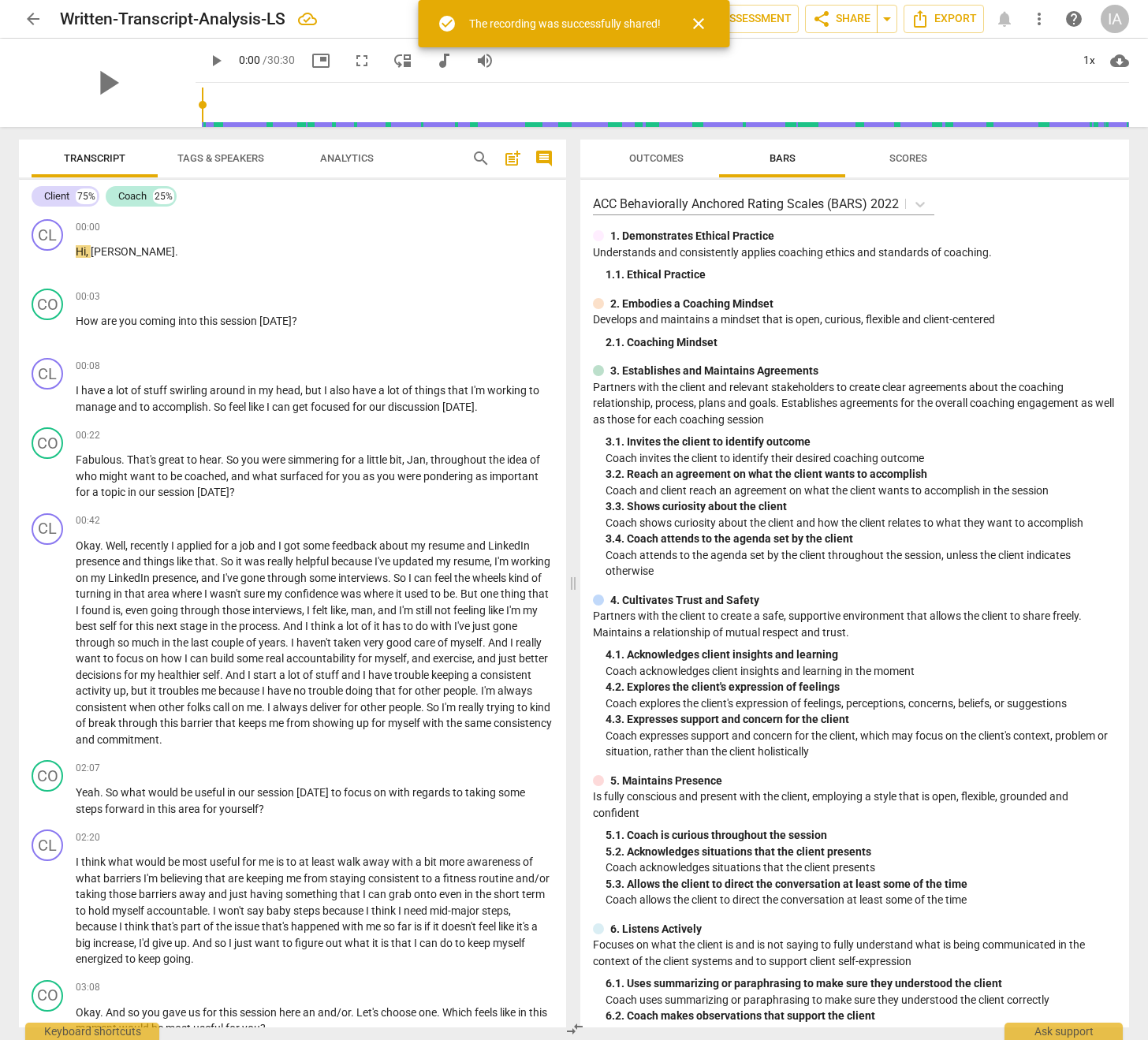
click at [1033, 23] on span "more_vert" at bounding box center [1040, 18] width 19 height 19
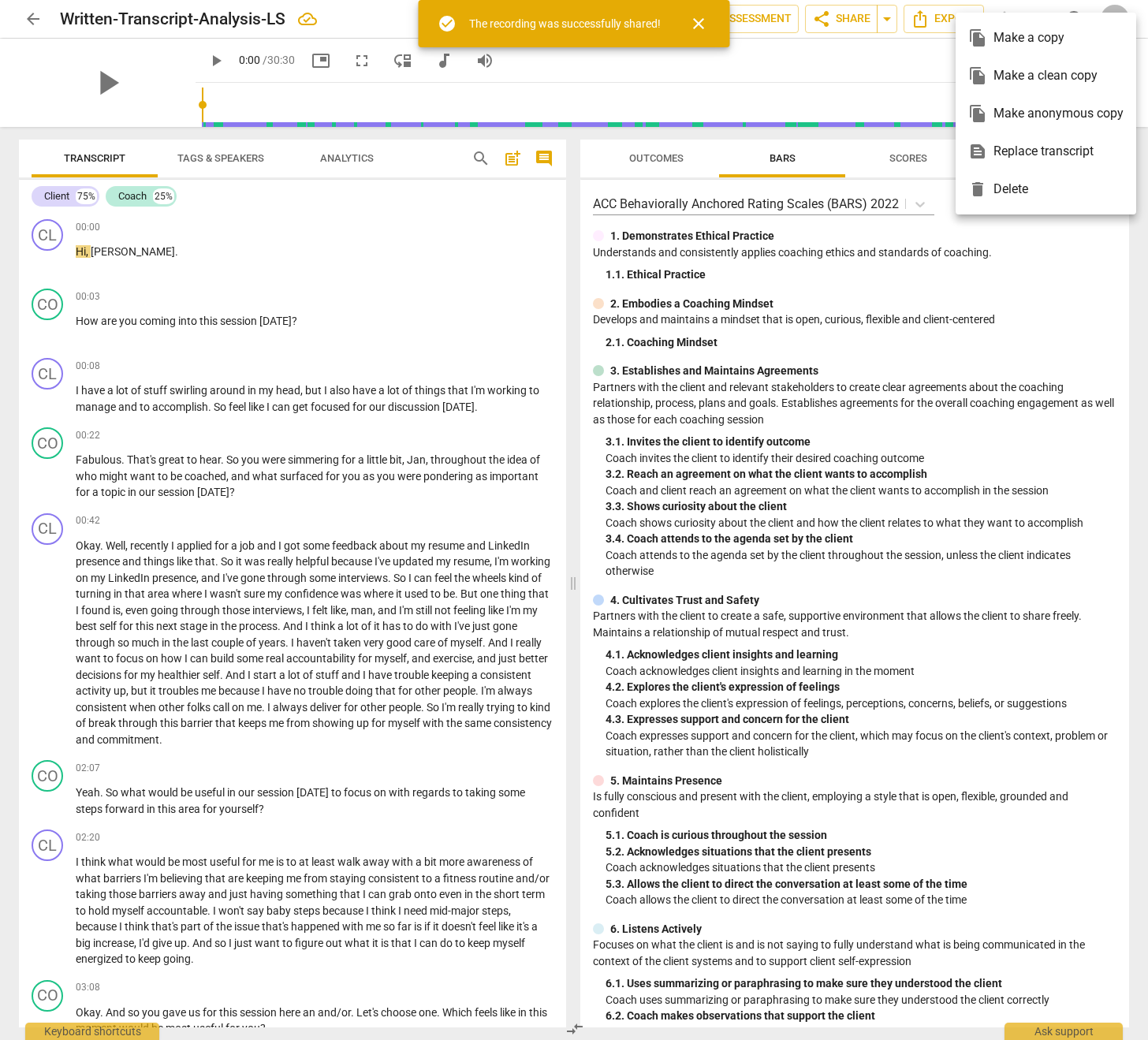
click at [1036, 78] on div "file_copy Make a clean copy" at bounding box center [1047, 76] width 155 height 38
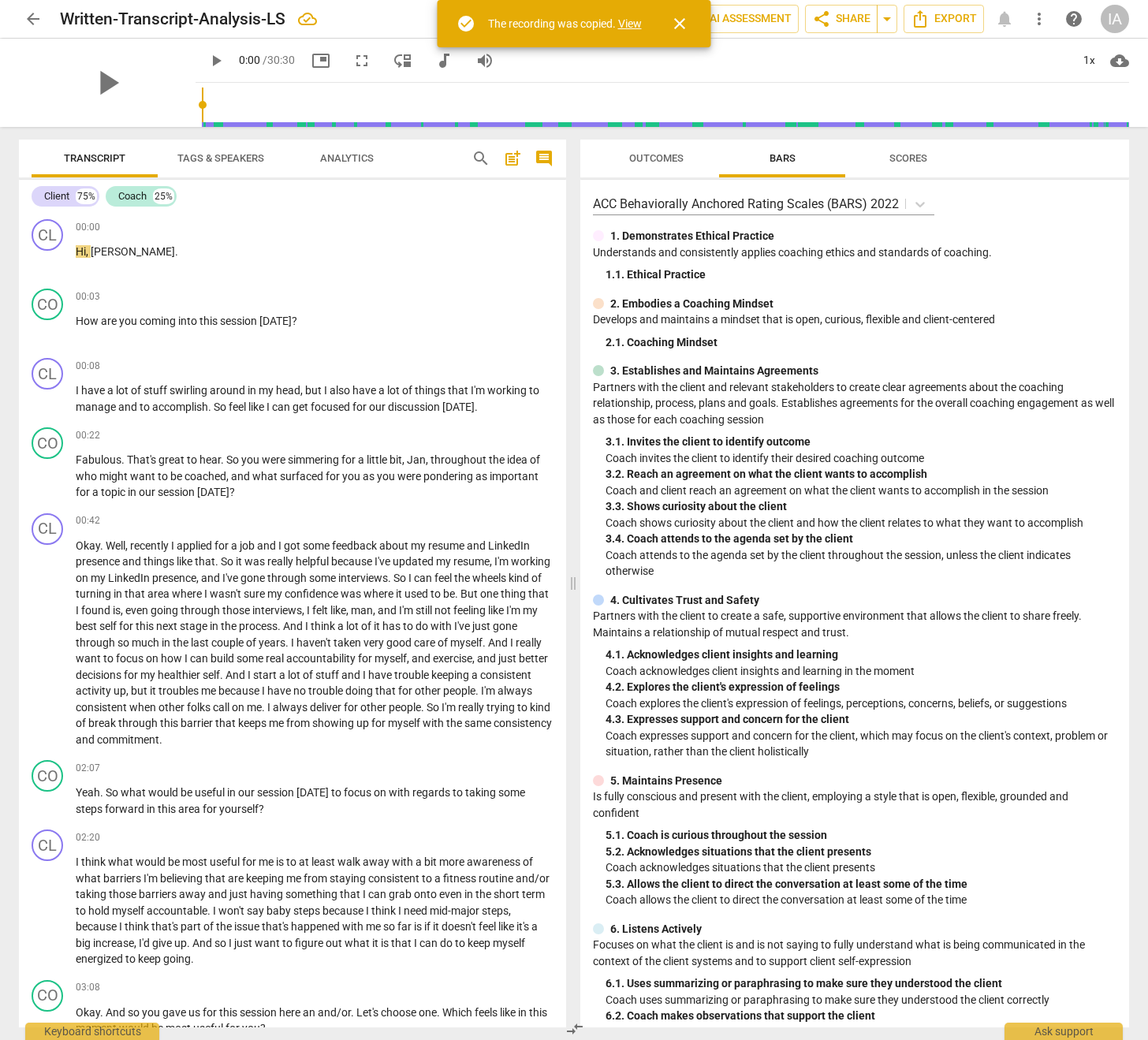
drag, startPoint x: 630, startPoint y: 24, endPoint x: 673, endPoint y: 2, distance: 48.3
click at [630, 24] on link "View" at bounding box center [630, 23] width 24 height 13
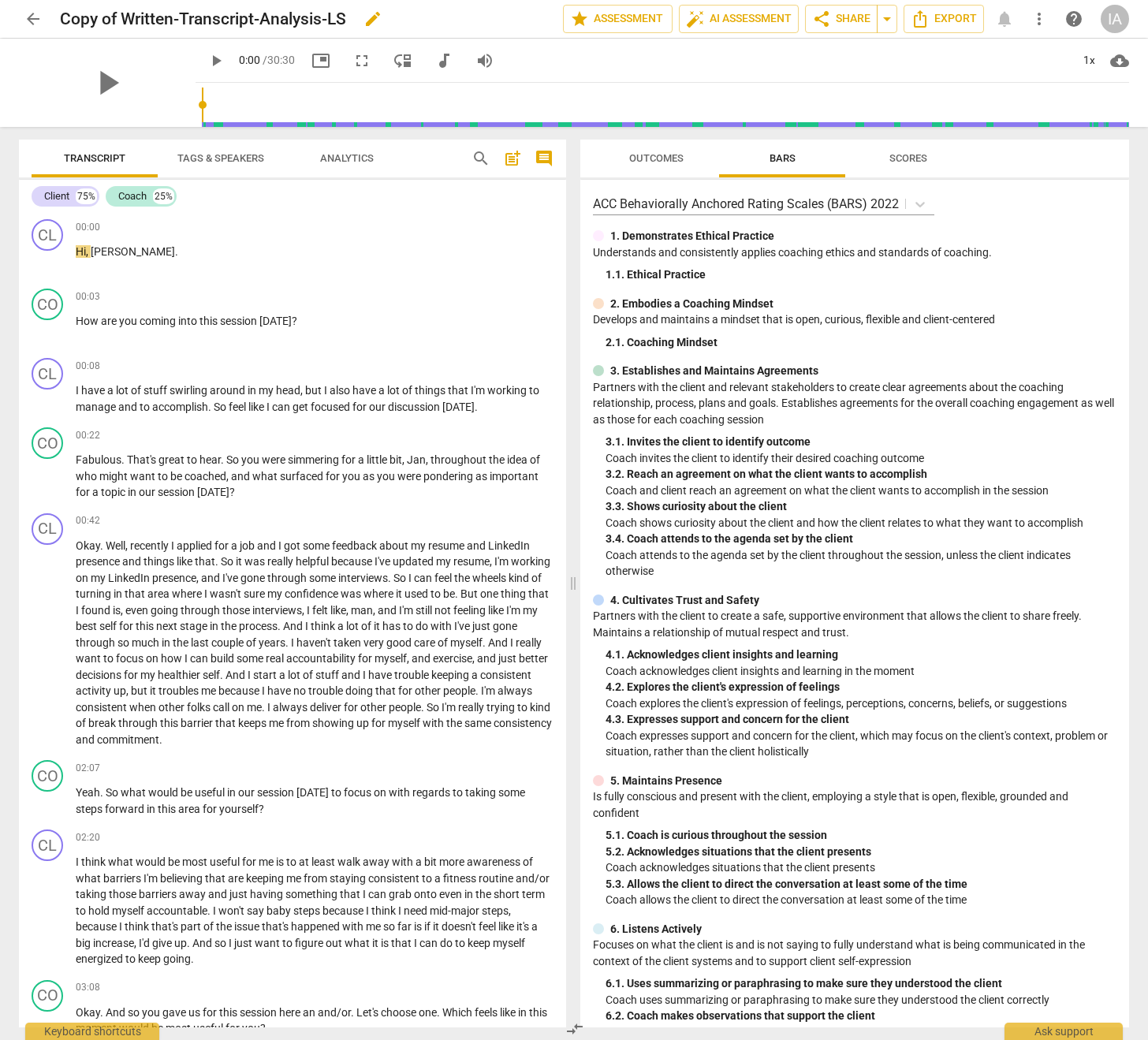
click at [374, 15] on span "edit" at bounding box center [372, 18] width 19 height 19
drag, startPoint x: 122, startPoint y: 20, endPoint x: 52, endPoint y: 18, distance: 70.0
click at [52, 18] on div "arrow_back Copy of Written-Transcript-Analysis-LS done clear star Assessment au…" at bounding box center [574, 18] width 1111 height 30
click at [287, 19] on input "Written-Transcript-Analysis-LS" at bounding box center [277, 18] width 434 height 30
type input "Written-Transcript-Analysis-KG"
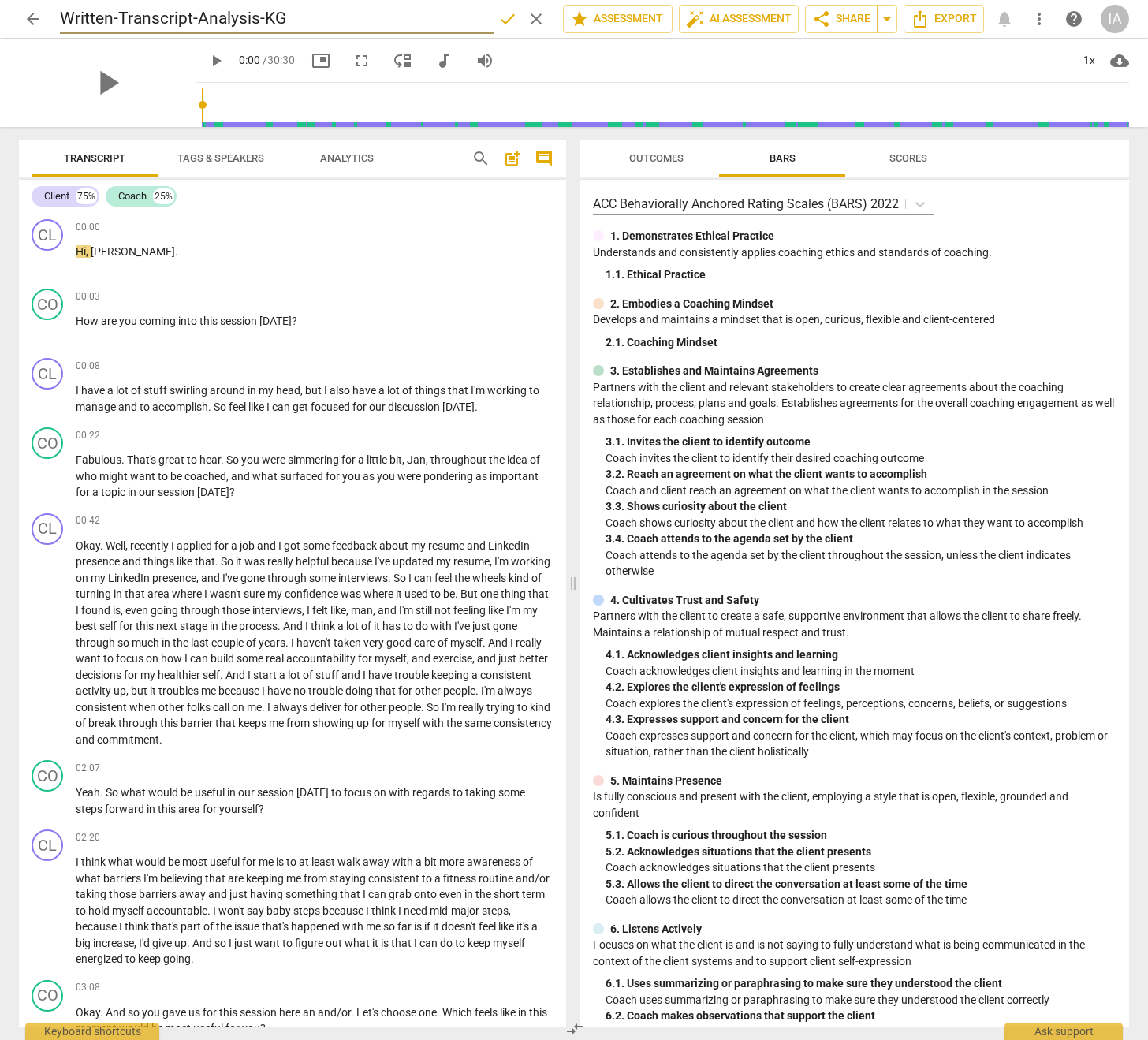
click at [498, 23] on span "done" at bounding box center [507, 18] width 19 height 19
click at [840, 23] on span "share Share" at bounding box center [842, 18] width 59 height 19
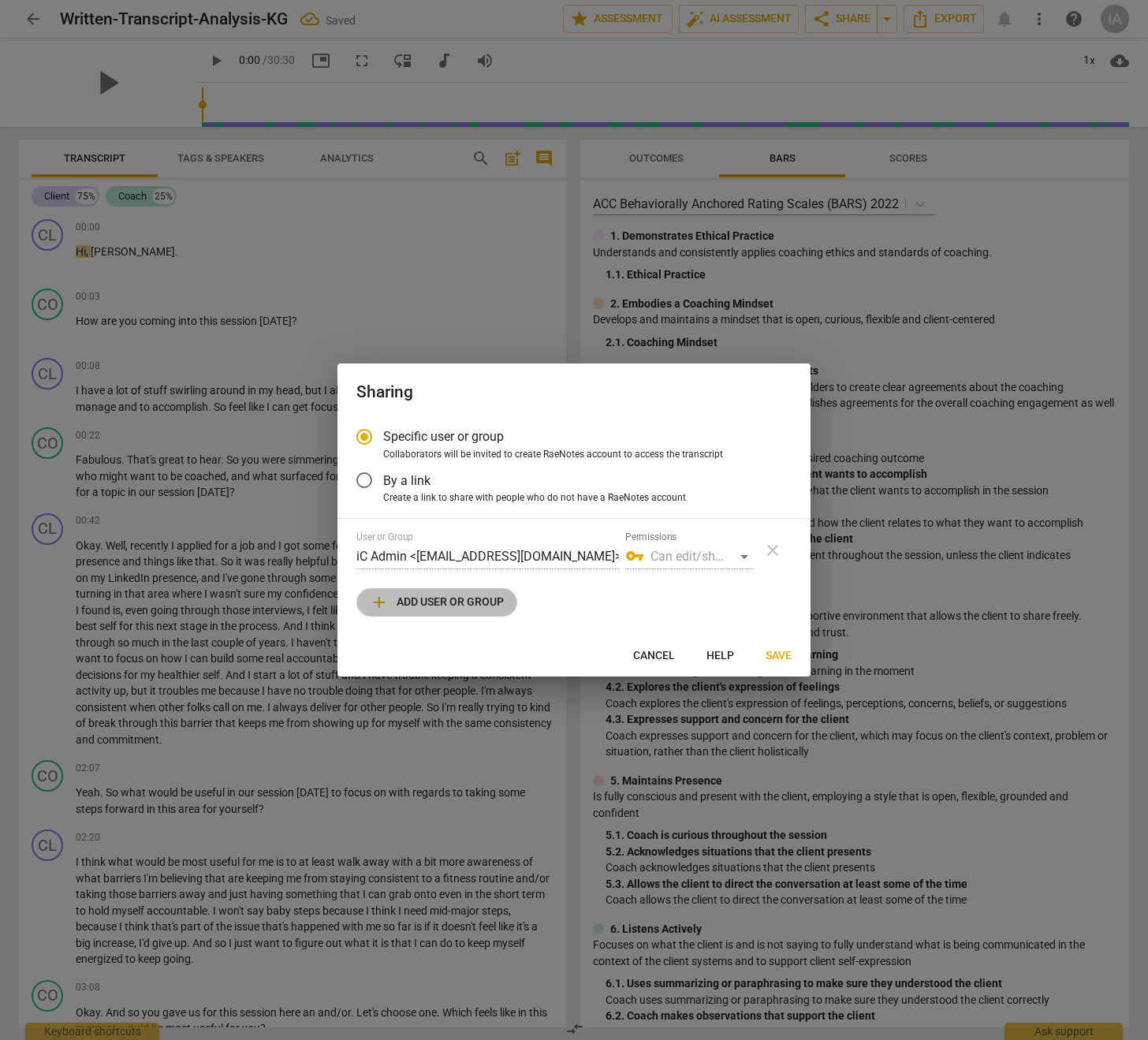
click at [474, 599] on span "add Add user or group" at bounding box center [437, 602] width 134 height 19
radio input "false"
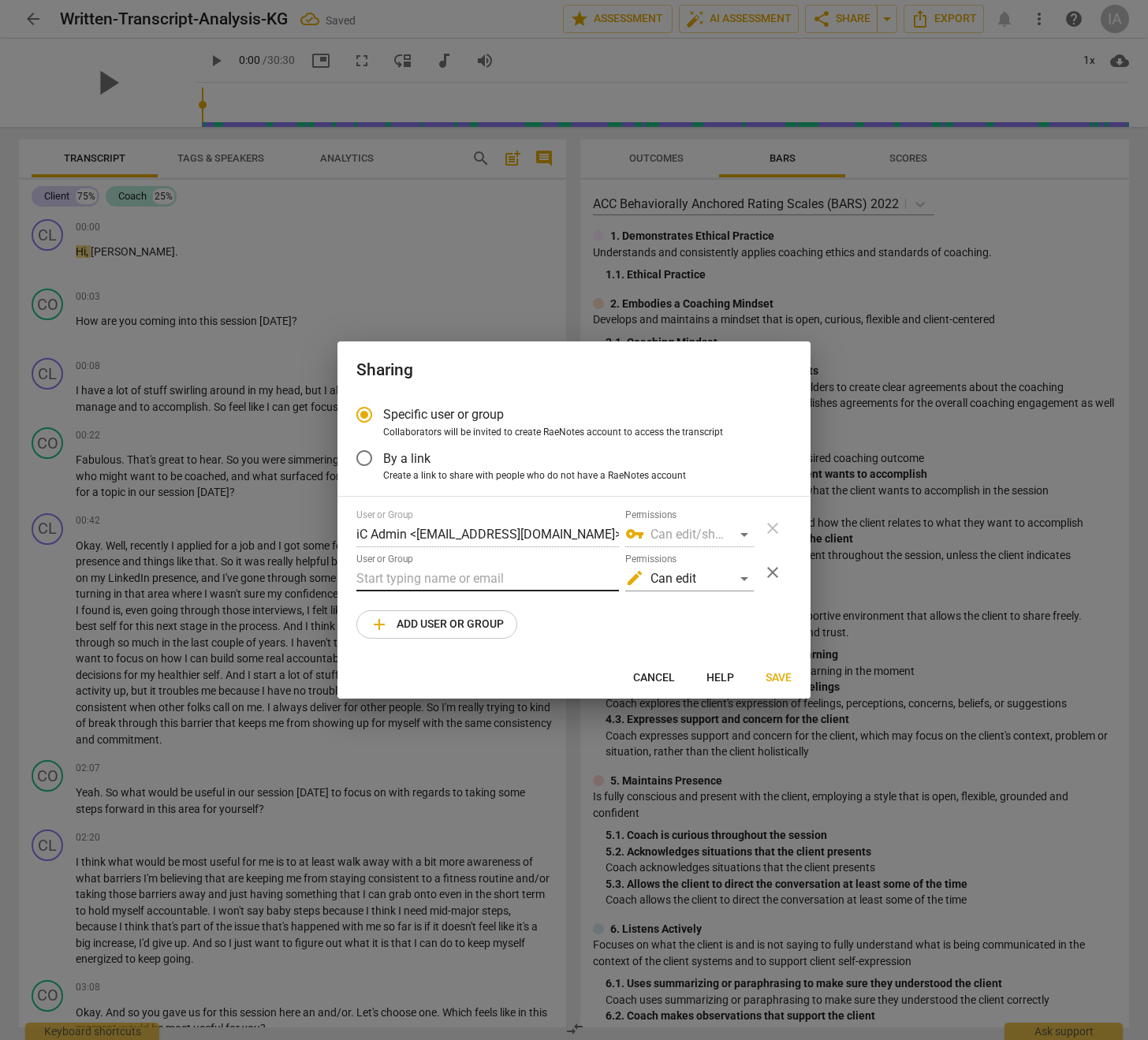
click at [433, 573] on input "text" at bounding box center [487, 579] width 263 height 25
paste input "[PERSON_NAME][EMAIL_ADDRESS][PERSON_NAME][DOMAIN_NAME]"
type input "[PERSON_NAME][EMAIL_ADDRESS][PERSON_NAME][DOMAIN_NAME]"
click at [670, 579] on div "edit Can edit" at bounding box center [690, 579] width 128 height 25
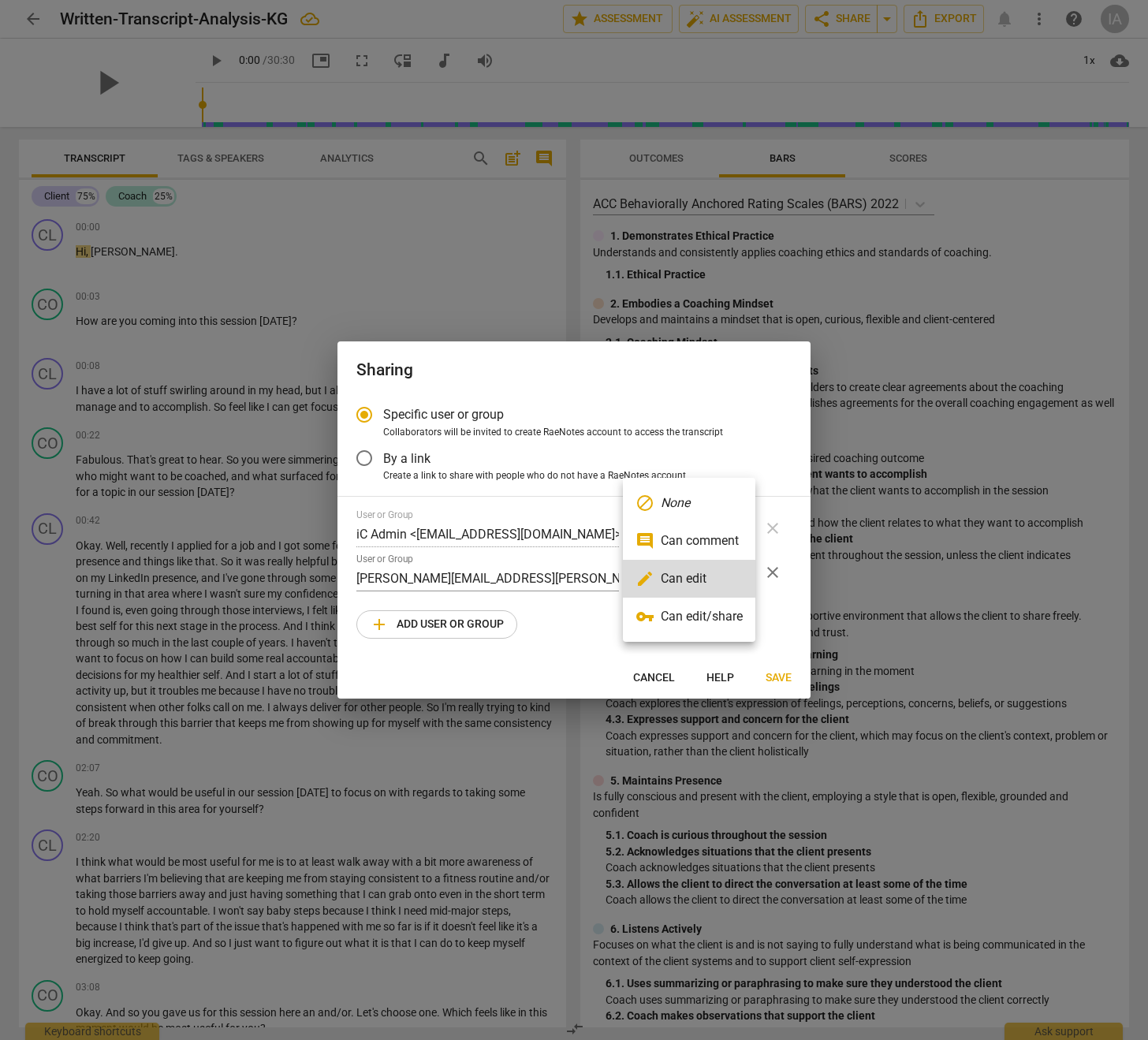
click at [669, 622] on li "vpn_key Can edit/share" at bounding box center [689, 616] width 133 height 38
click at [777, 678] on span "Save" at bounding box center [778, 678] width 26 height 15
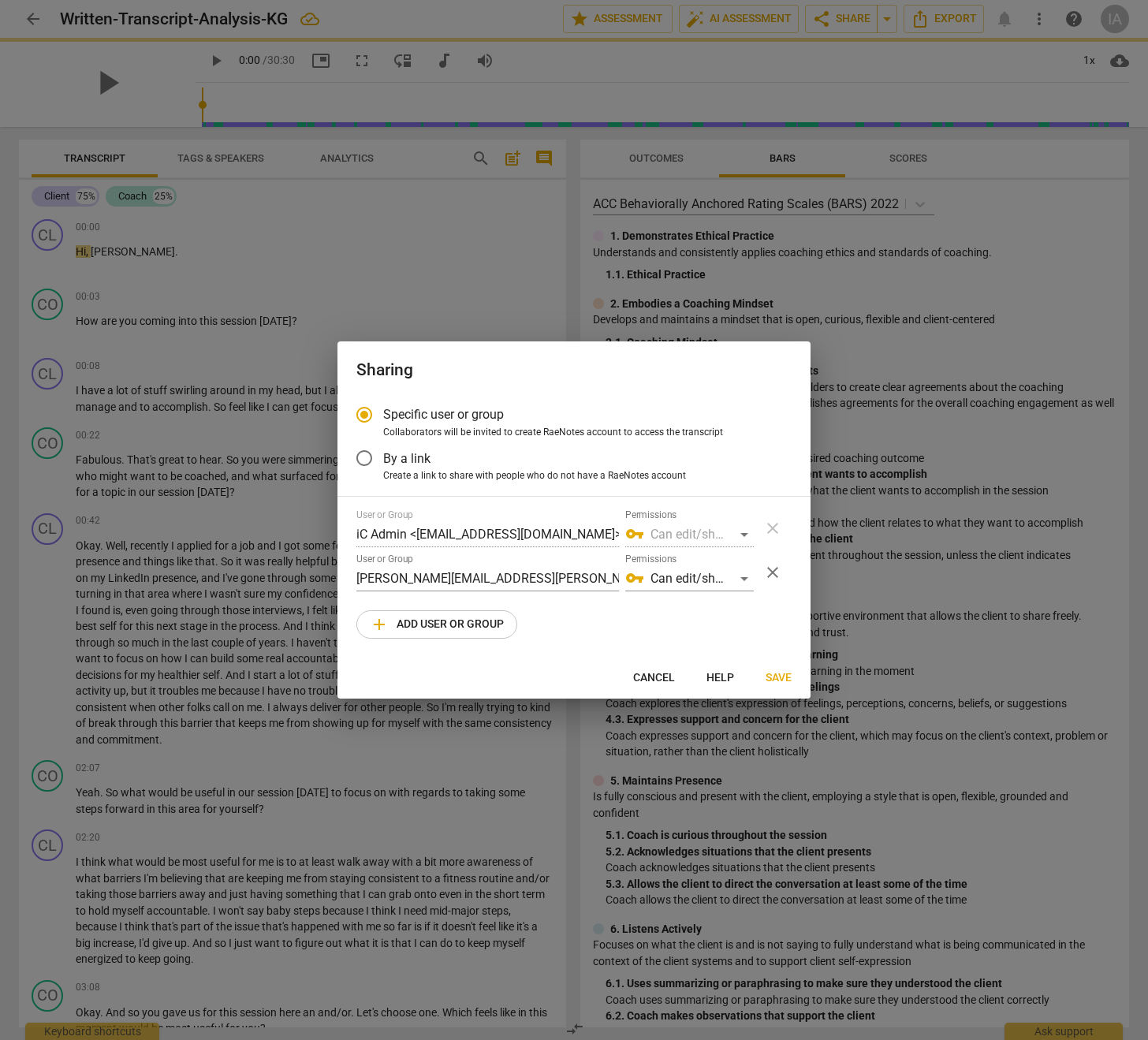
radio input "false"
type input "[PERSON_NAME] <[PERSON_NAME][EMAIL_ADDRESS][PERSON_NAME][DOMAIN_NAME]>"
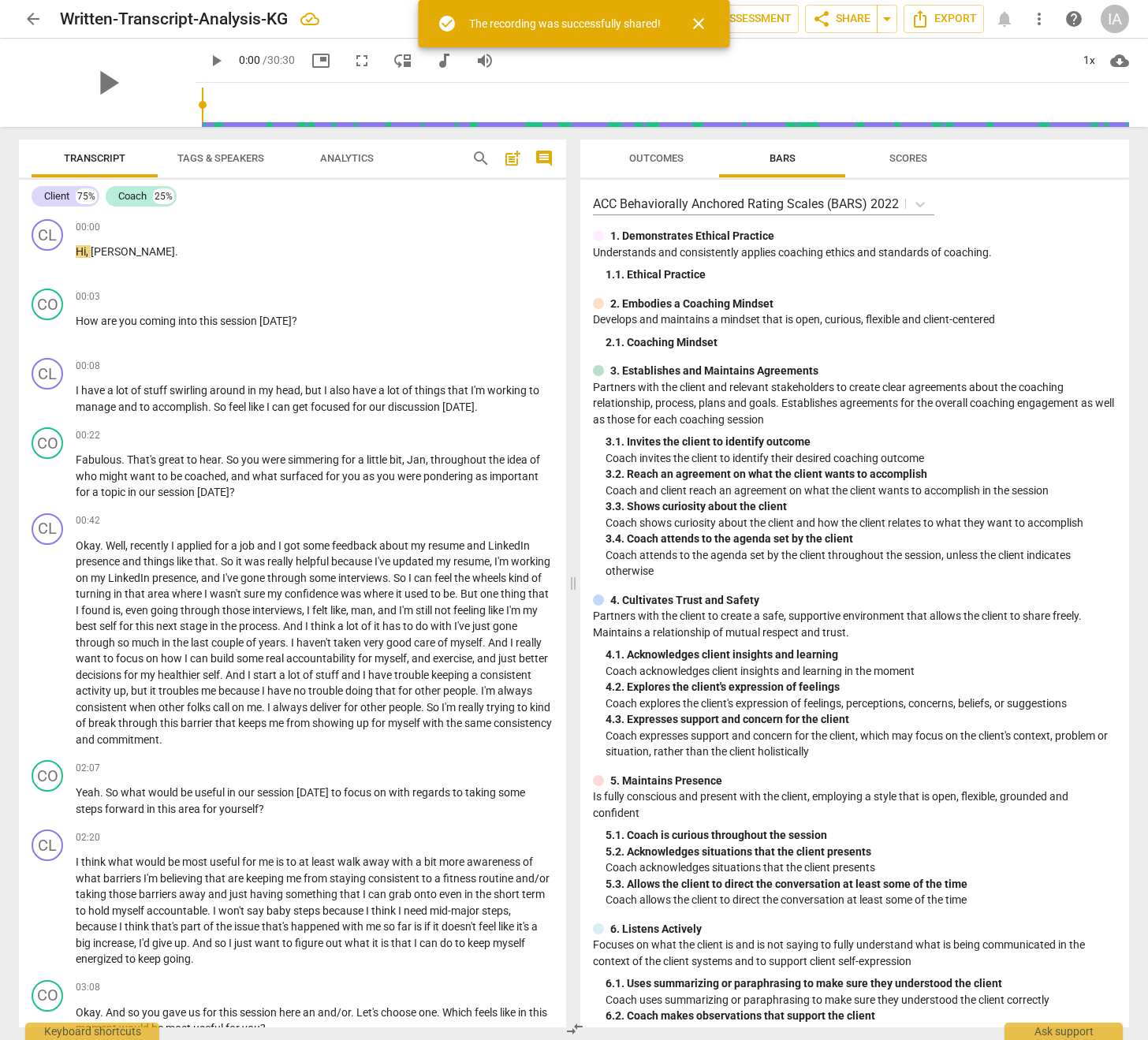
click at [1039, 19] on span "more_vert" at bounding box center [1040, 18] width 19 height 19
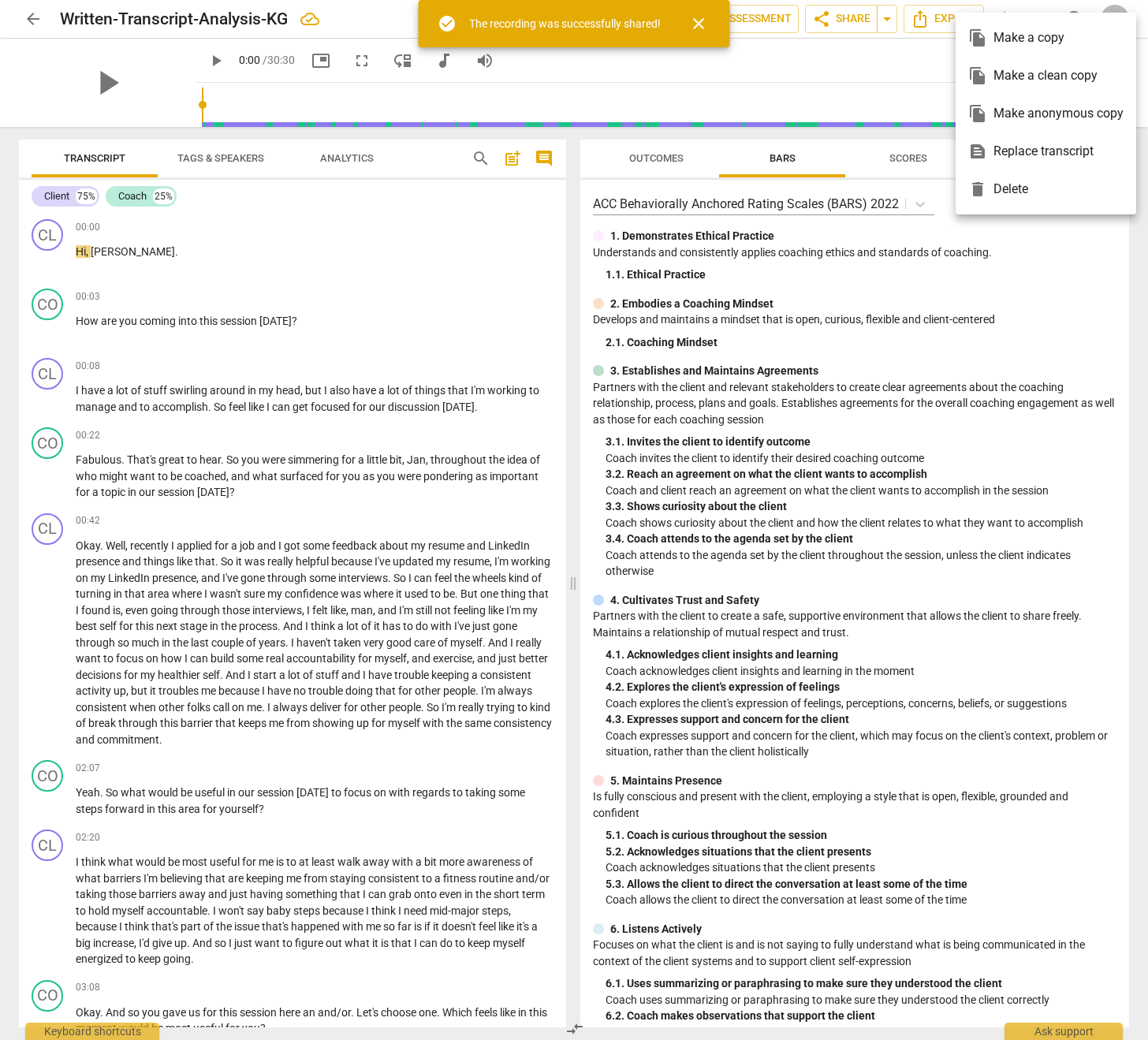
click at [1039, 75] on div "file_copy Make a clean copy" at bounding box center [1047, 76] width 155 height 38
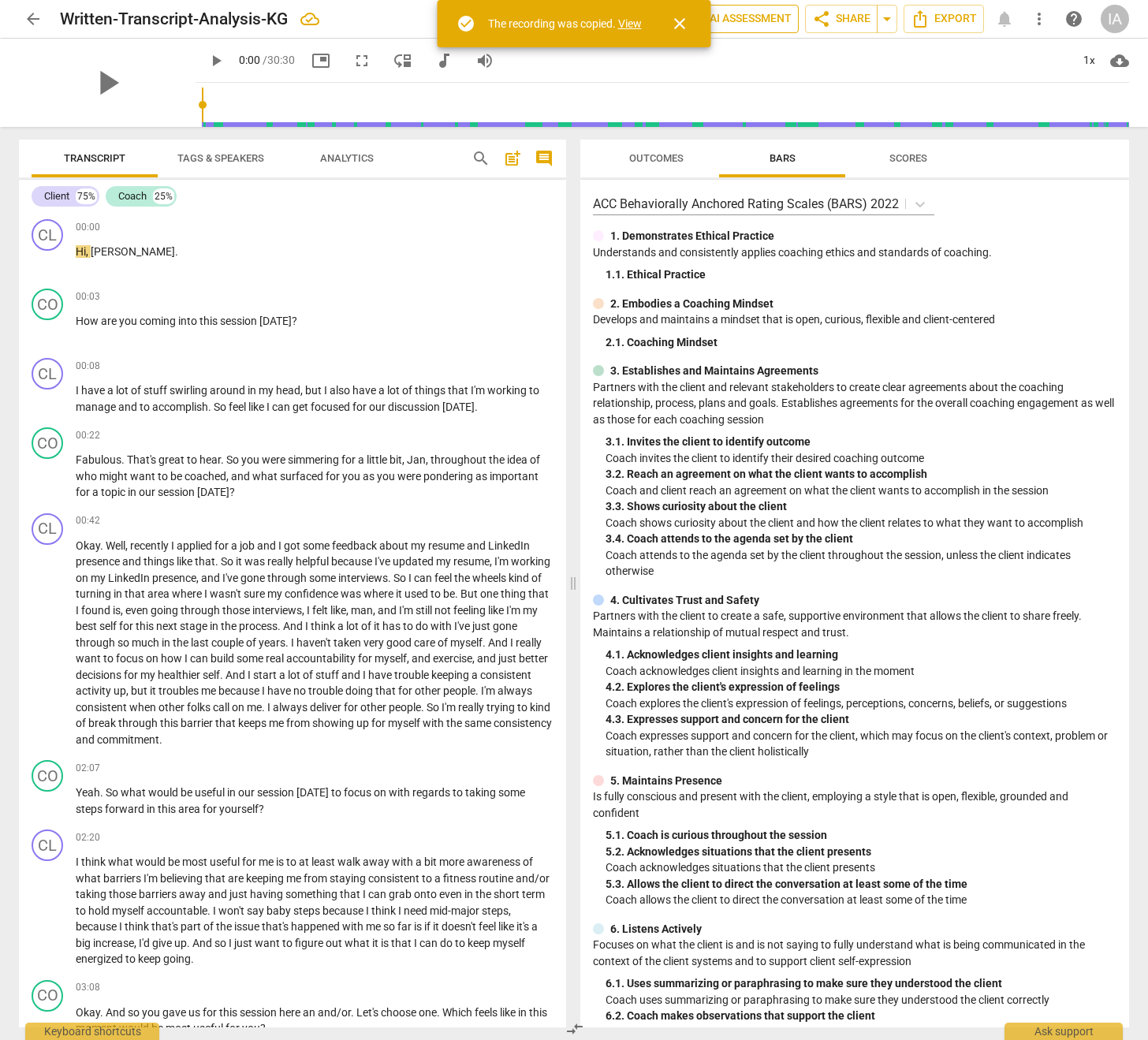
drag, startPoint x: 629, startPoint y: 28, endPoint x: 748, endPoint y: 14, distance: 119.8
click at [629, 28] on link "View" at bounding box center [630, 23] width 24 height 13
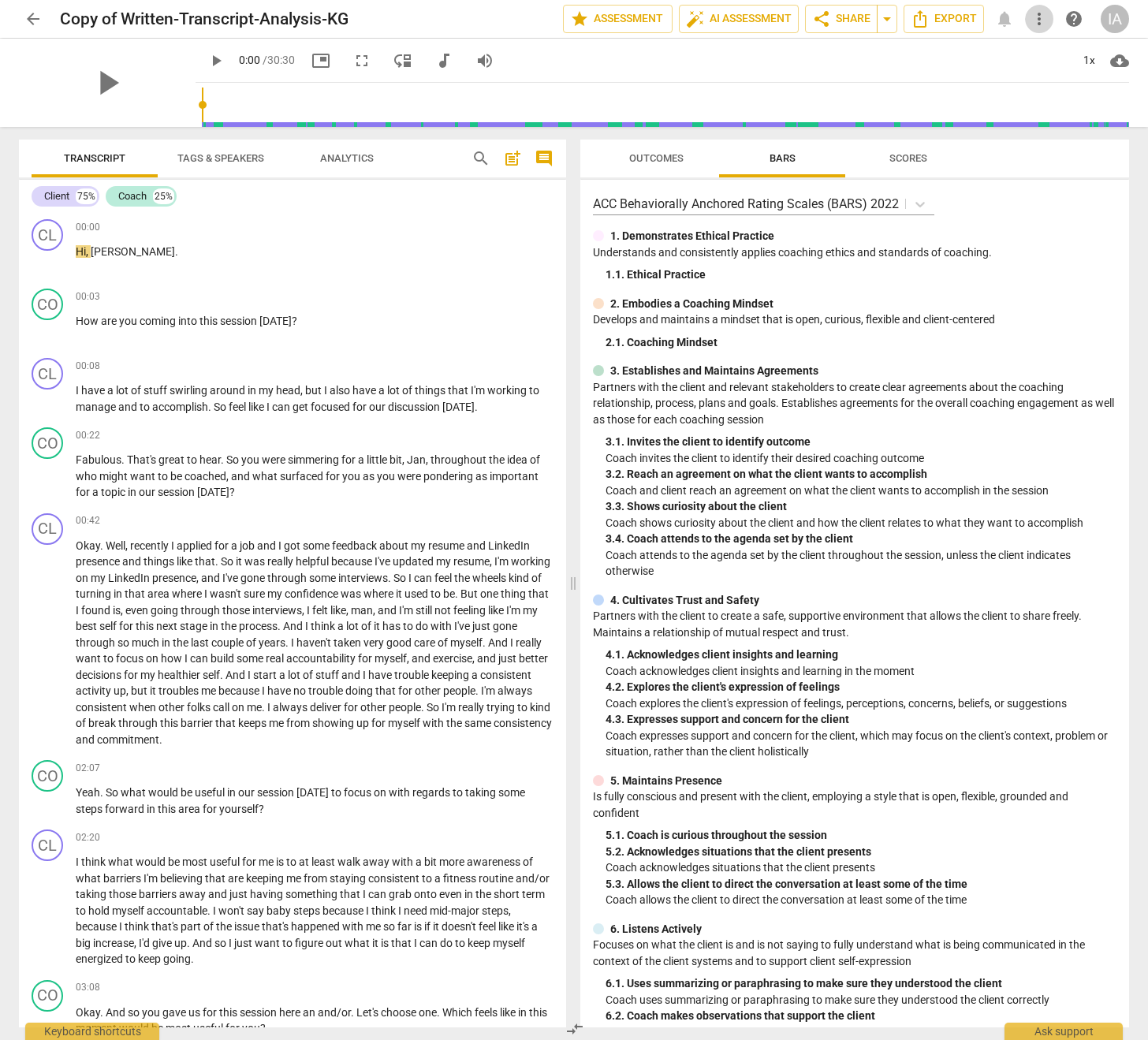
click at [1038, 23] on span "more_vert" at bounding box center [1040, 18] width 19 height 19
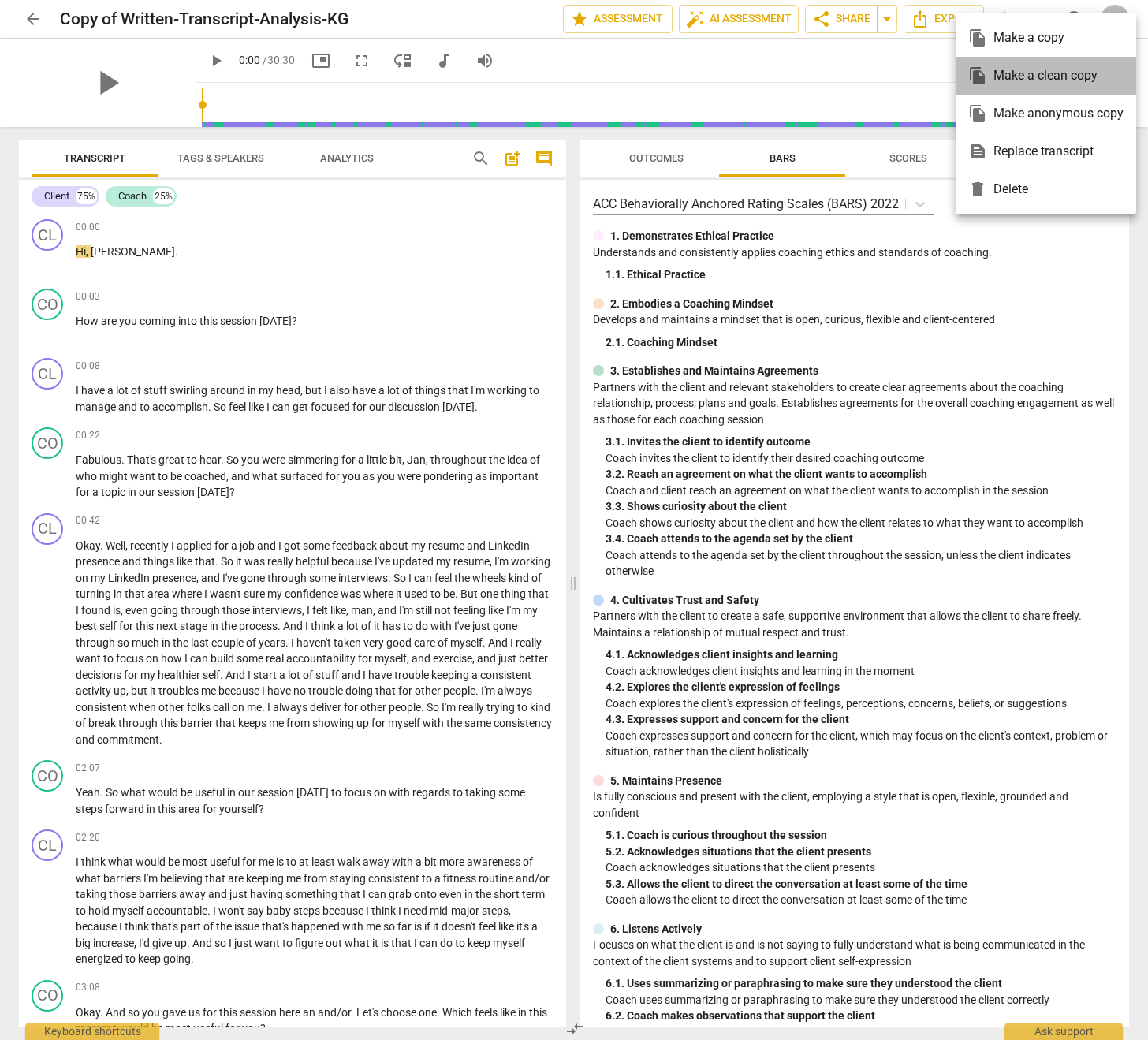
click at [1036, 76] on div "file_copy Make a clean copy" at bounding box center [1047, 76] width 155 height 38
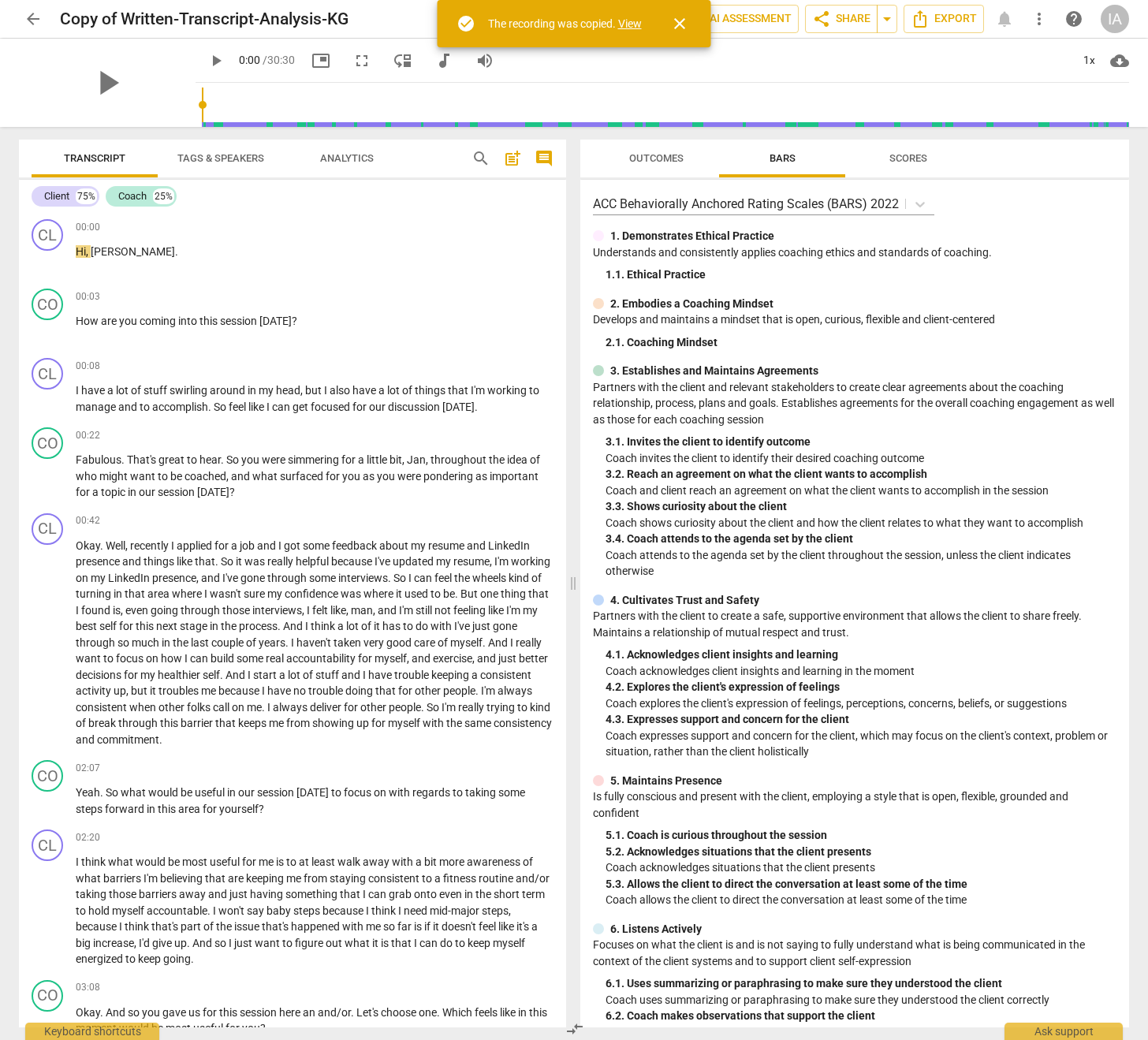
click at [622, 23] on link "View" at bounding box center [630, 23] width 24 height 13
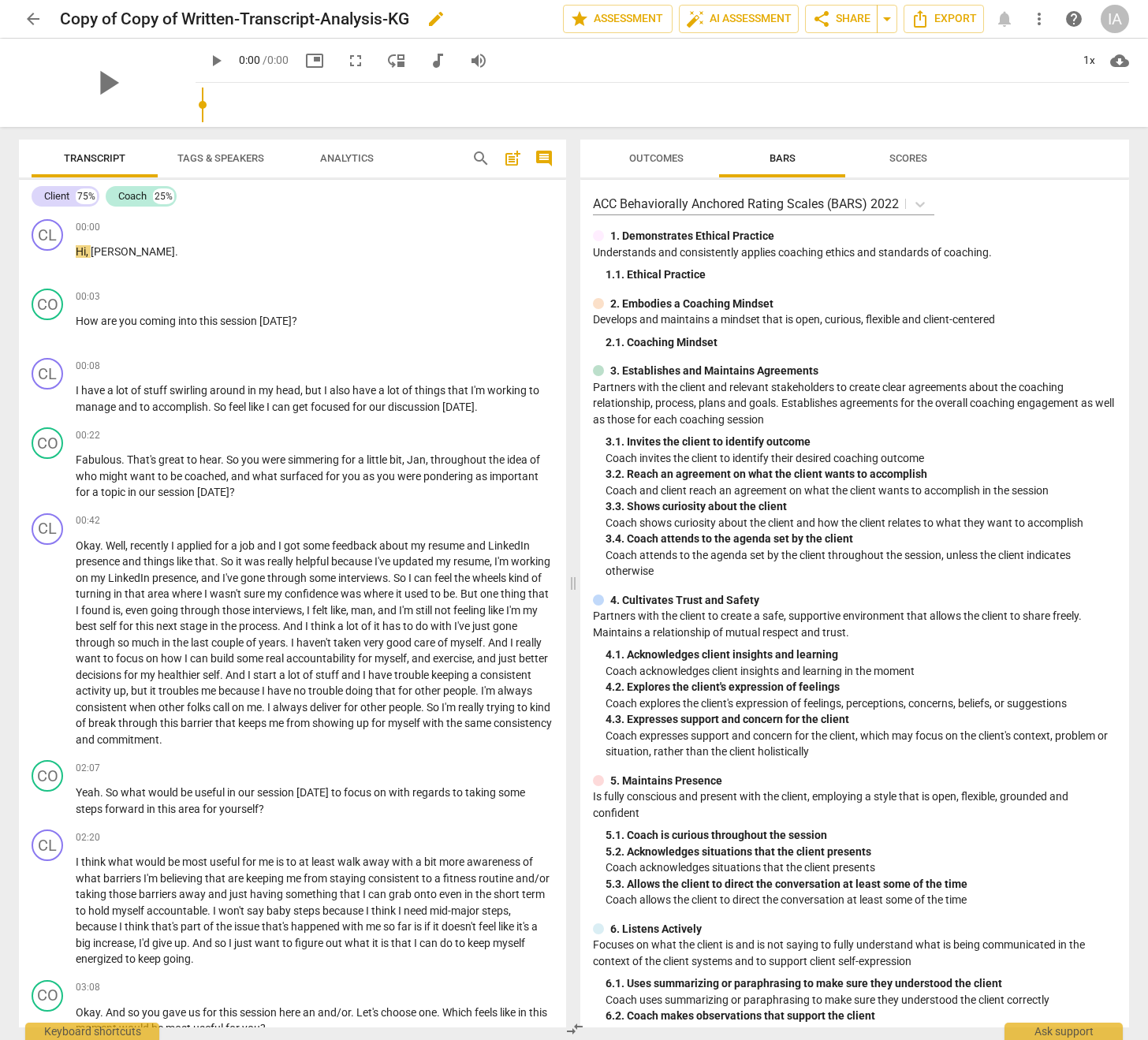
click at [437, 15] on span "edit" at bounding box center [436, 18] width 19 height 19
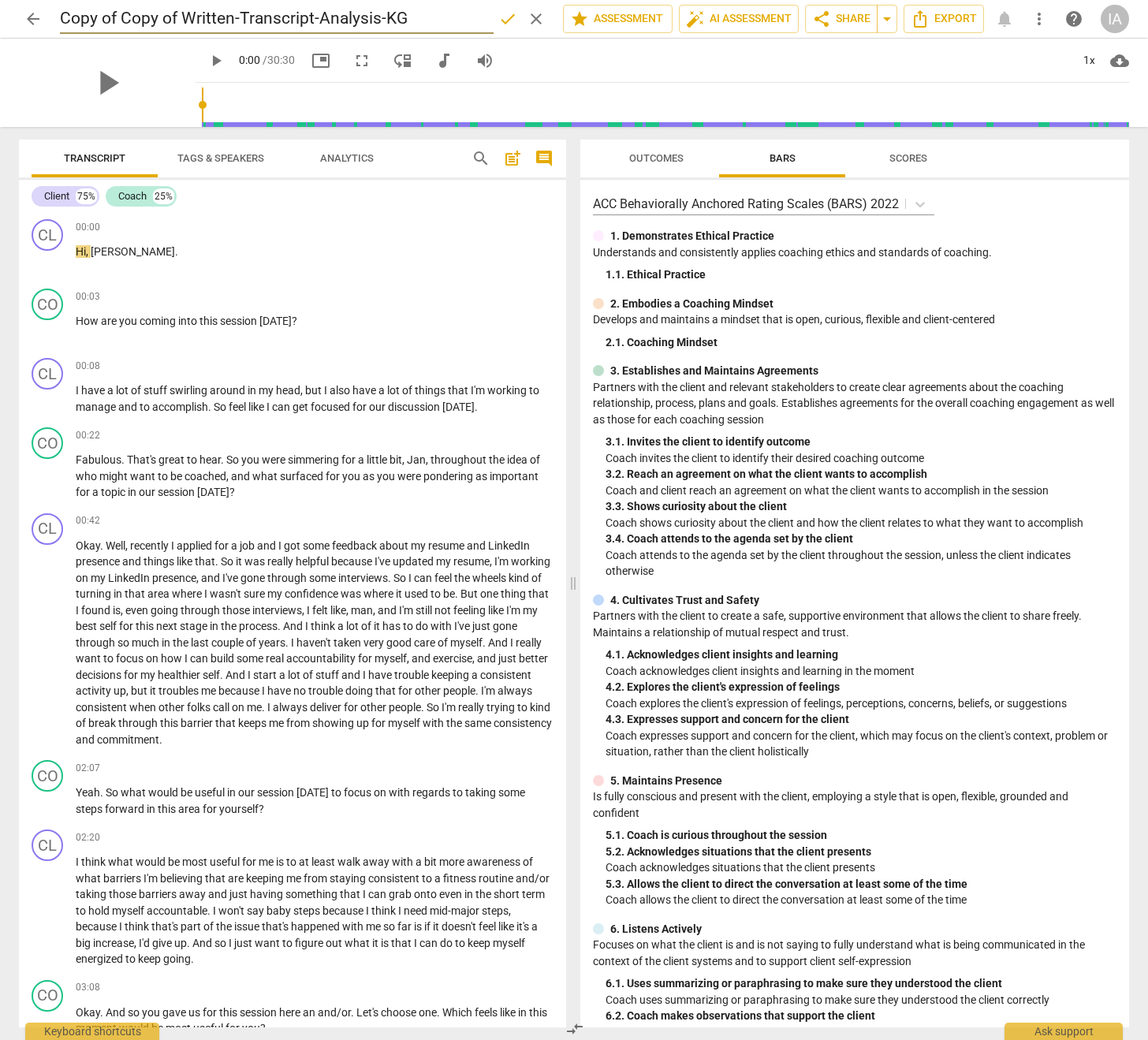
drag, startPoint x: 182, startPoint y: 21, endPoint x: 61, endPoint y: 18, distance: 121.0
click at [61, 18] on input "Copy of Copy of Written-Transcript-Analysis-KG" at bounding box center [277, 18] width 434 height 30
drag, startPoint x: 302, startPoint y: 18, endPoint x: 264, endPoint y: 19, distance: 38.0
click at [264, 19] on input "Written-Transcript-Analysis-KG" at bounding box center [277, 18] width 434 height 30
type input "Written-Transcript-Analysis-LJ"
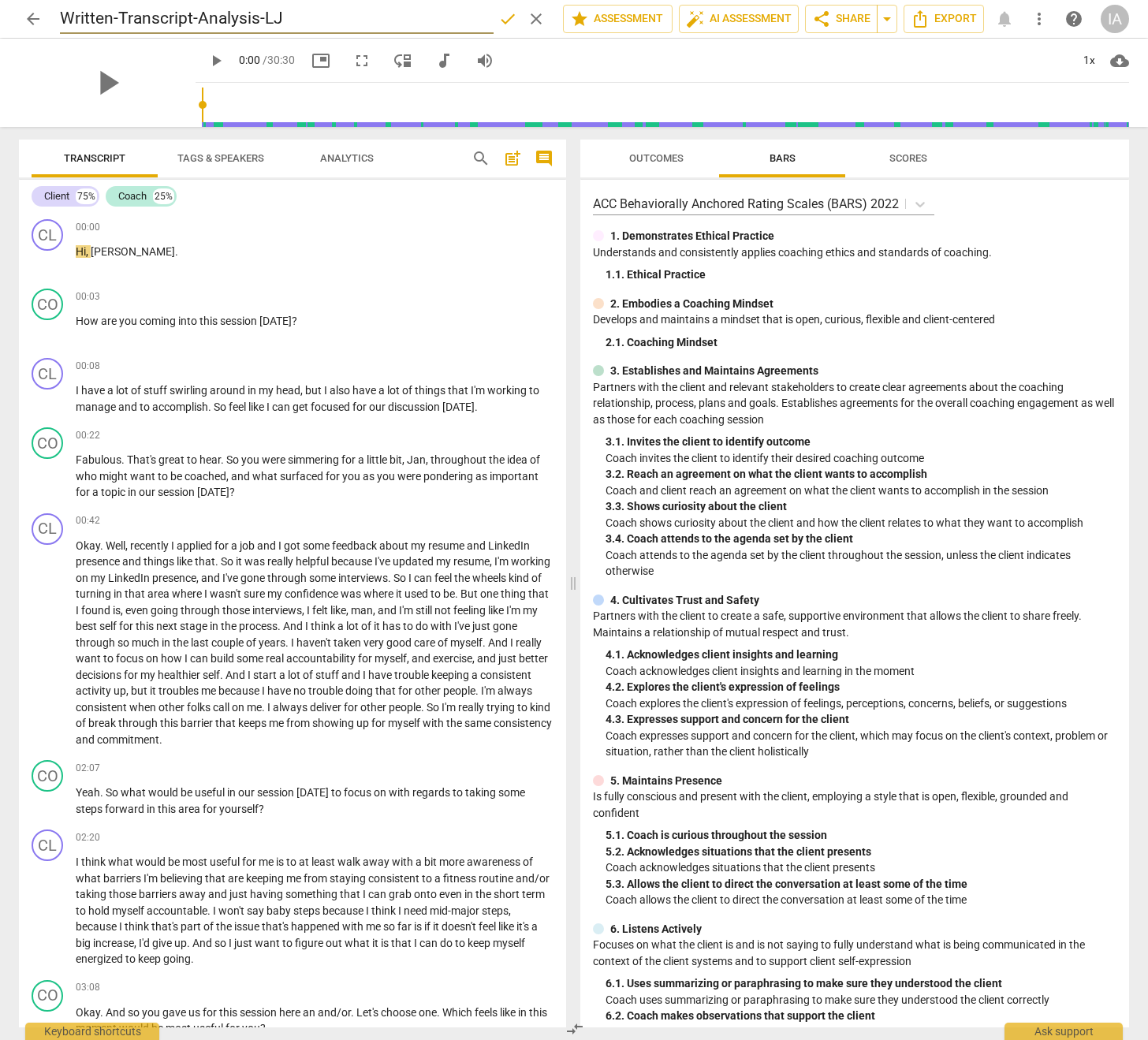
click at [504, 22] on span "done" at bounding box center [507, 18] width 19 height 19
click at [839, 23] on span "share Share" at bounding box center [842, 18] width 59 height 19
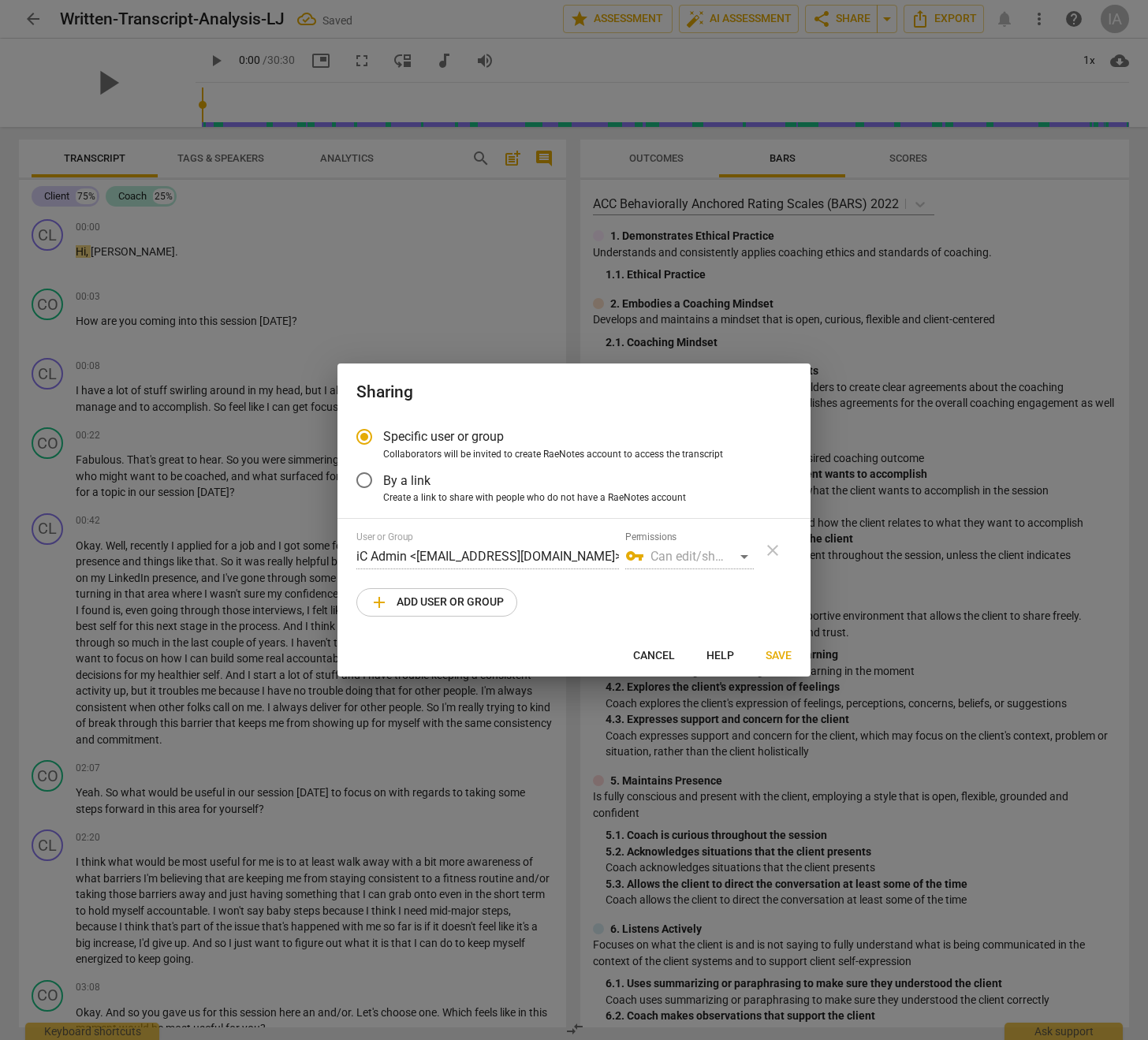
click at [458, 598] on span "add Add user or group" at bounding box center [437, 602] width 134 height 19
radio input "false"
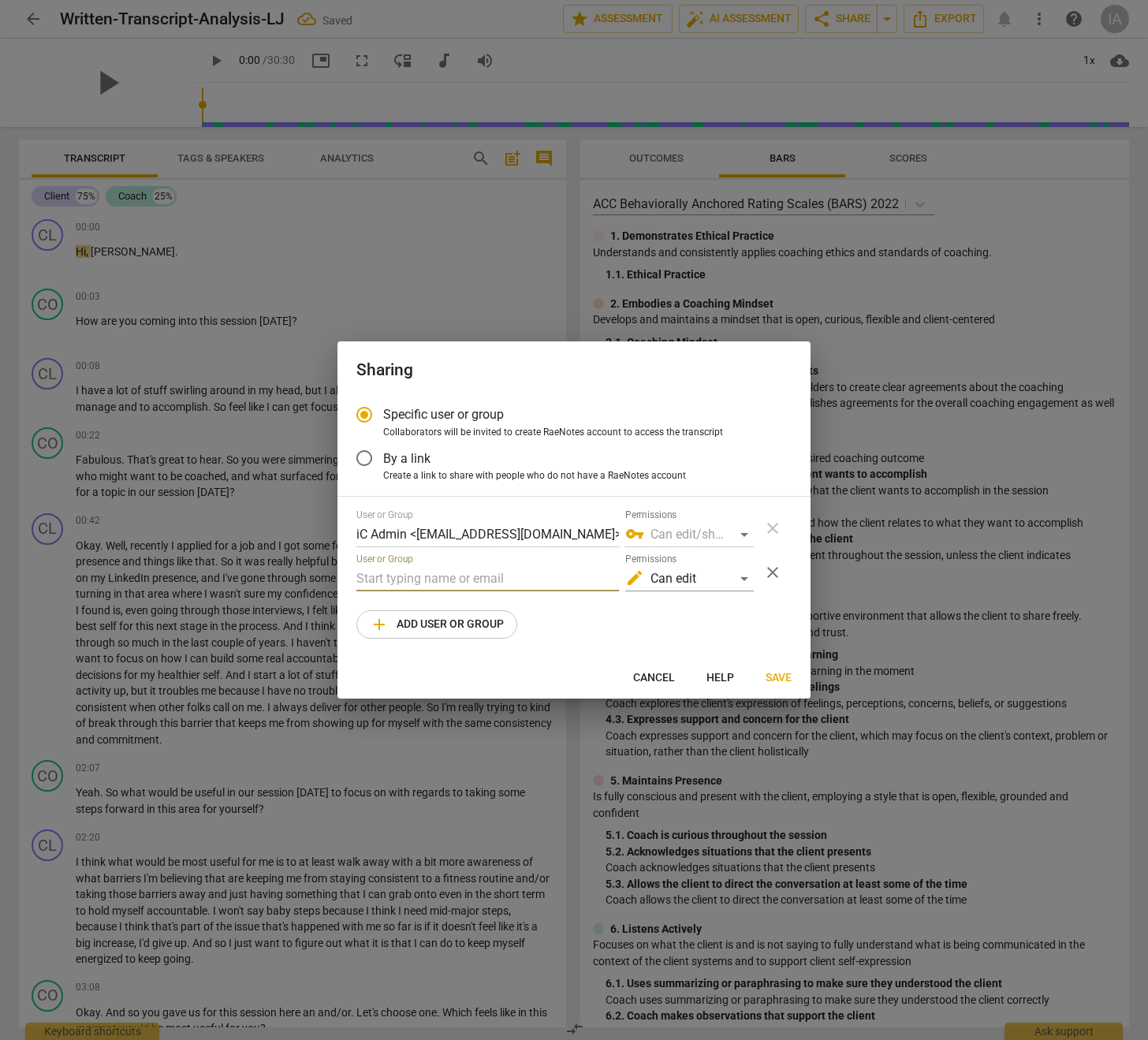
click at [441, 576] on input "text" at bounding box center [487, 579] width 263 height 25
paste input "[PERSON_NAME][EMAIL_ADDRESS][PERSON_NAME][DOMAIN_NAME]"
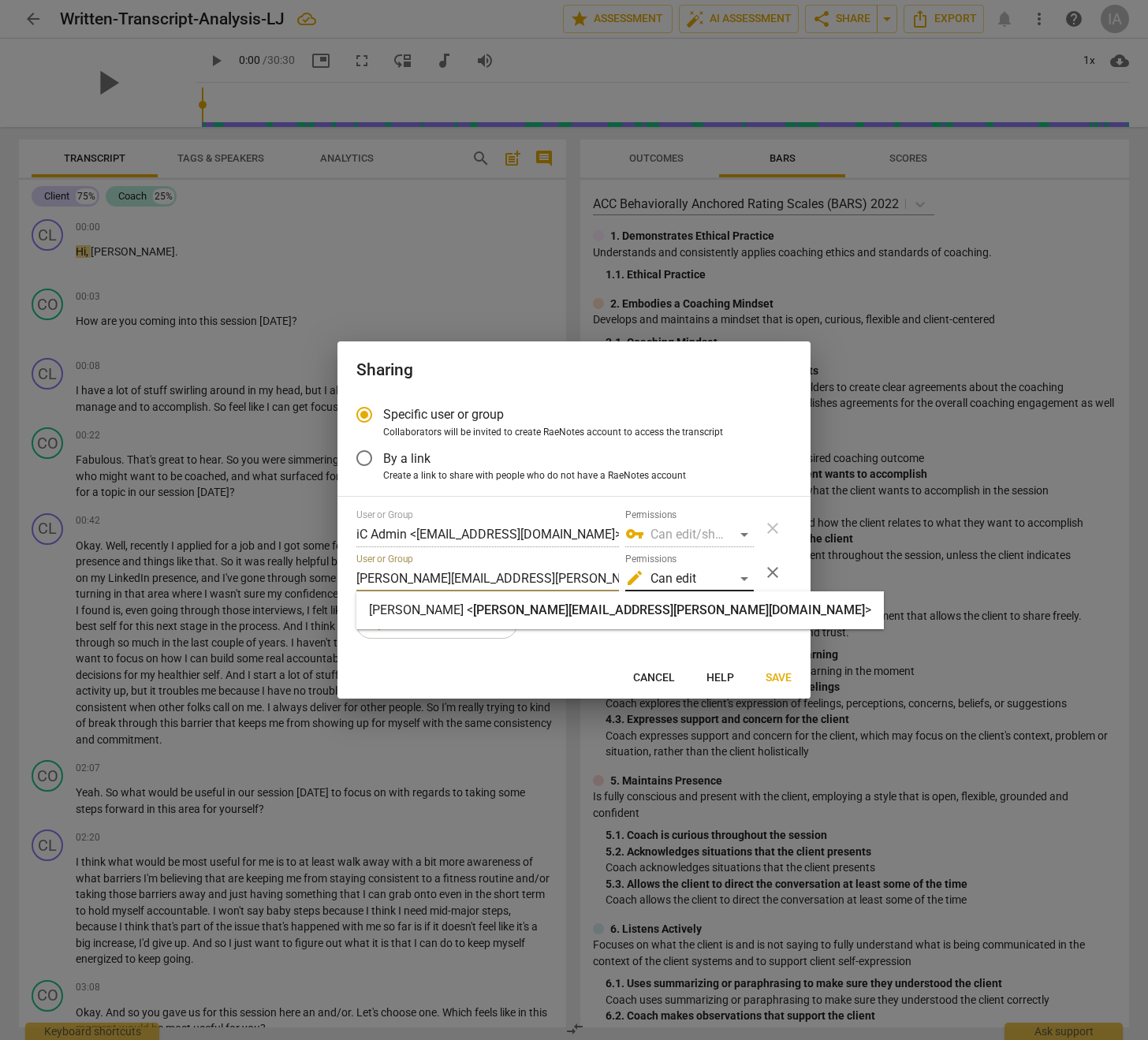
type input "[PERSON_NAME][EMAIL_ADDRESS][PERSON_NAME][DOMAIN_NAME]"
click at [701, 578] on div "edit Can edit" at bounding box center [690, 579] width 128 height 25
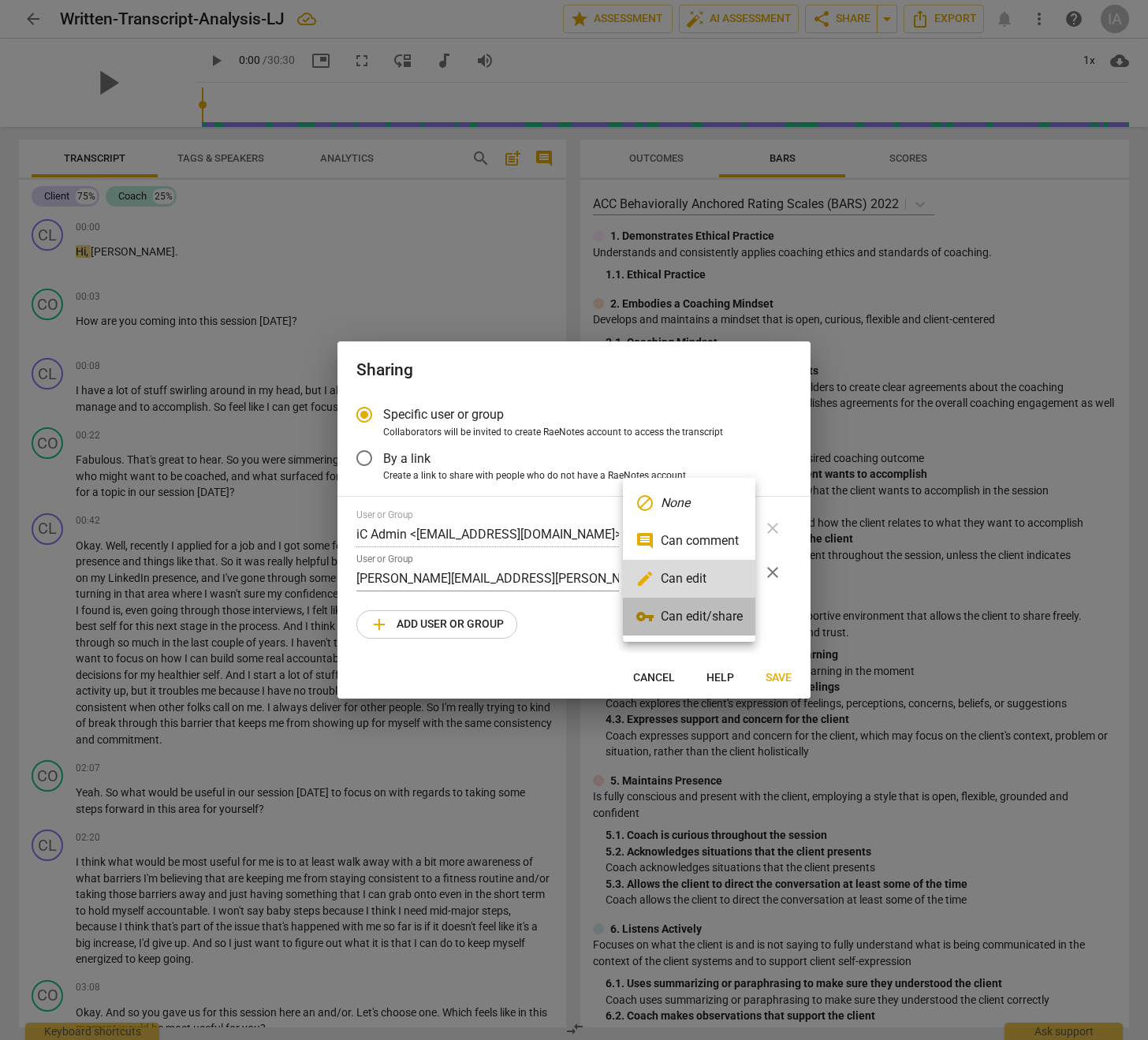
click at [700, 621] on li "vpn_key Can edit/share" at bounding box center [689, 616] width 133 height 38
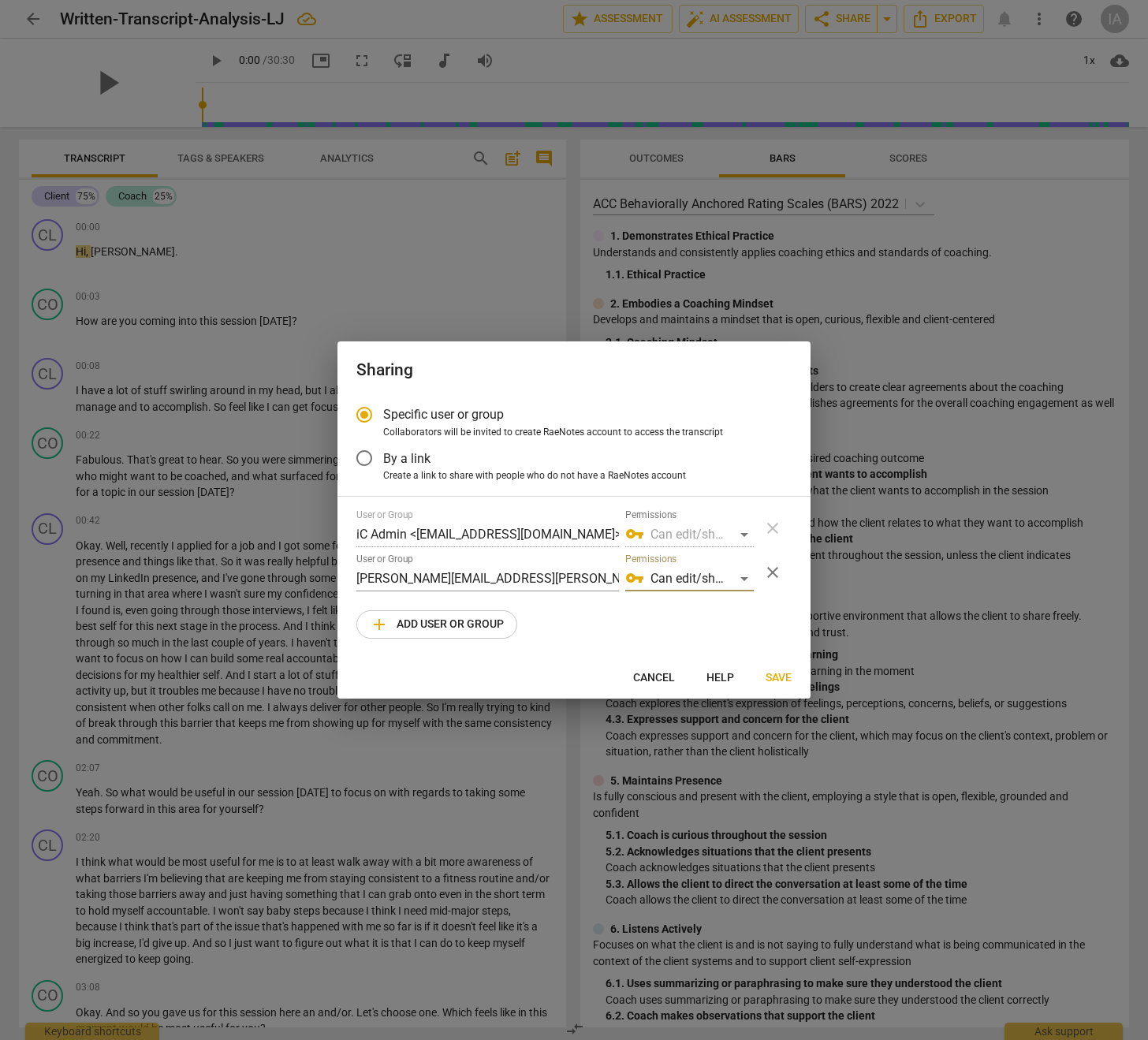
click at [776, 679] on span "Save" at bounding box center [778, 678] width 26 height 15
radio input "false"
type input "[PERSON_NAME] <[PERSON_NAME][EMAIL_ADDRESS][PERSON_NAME][DOMAIN_NAME]>"
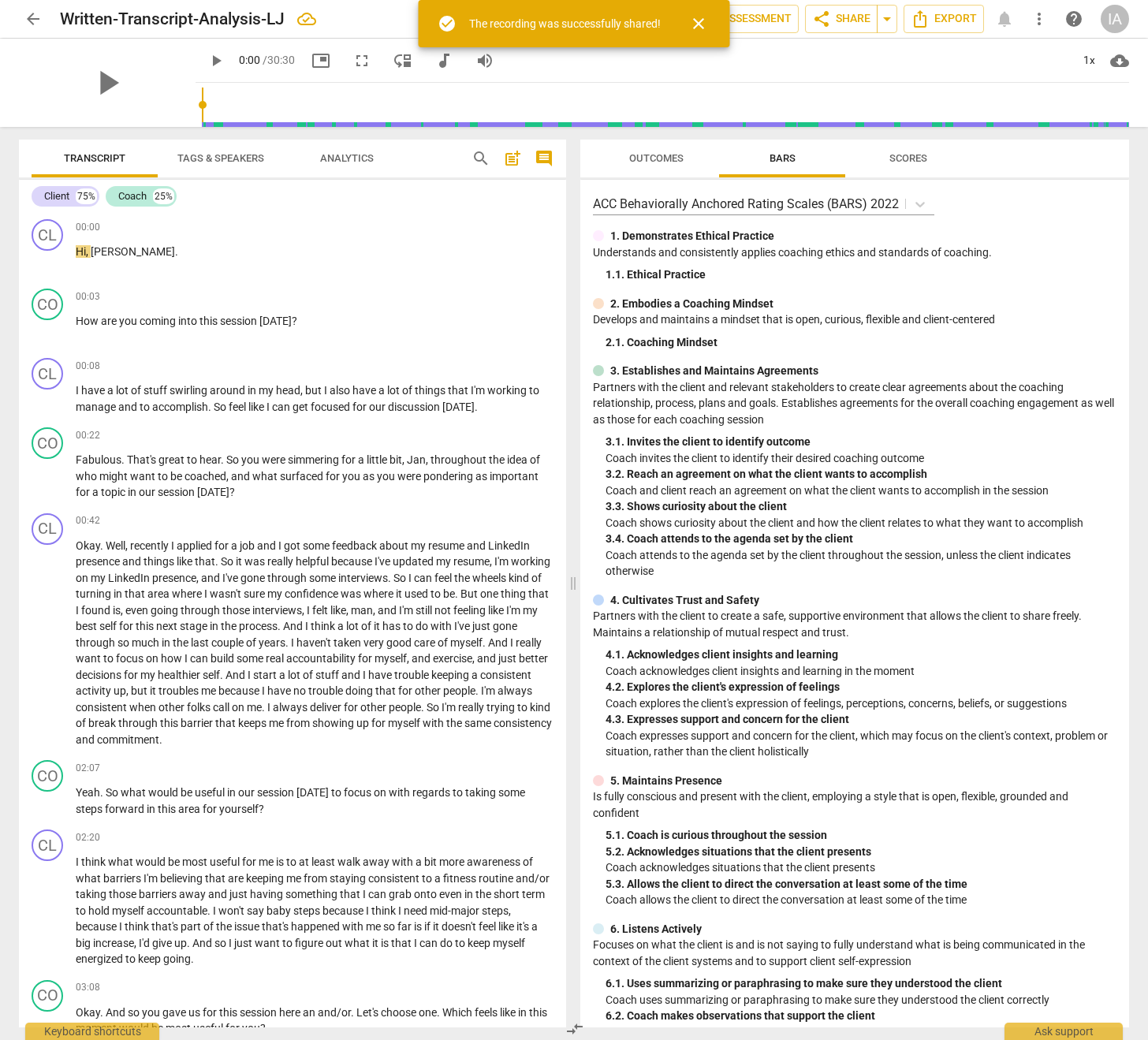
click at [41, 19] on span "arrow_back" at bounding box center [33, 18] width 19 height 19
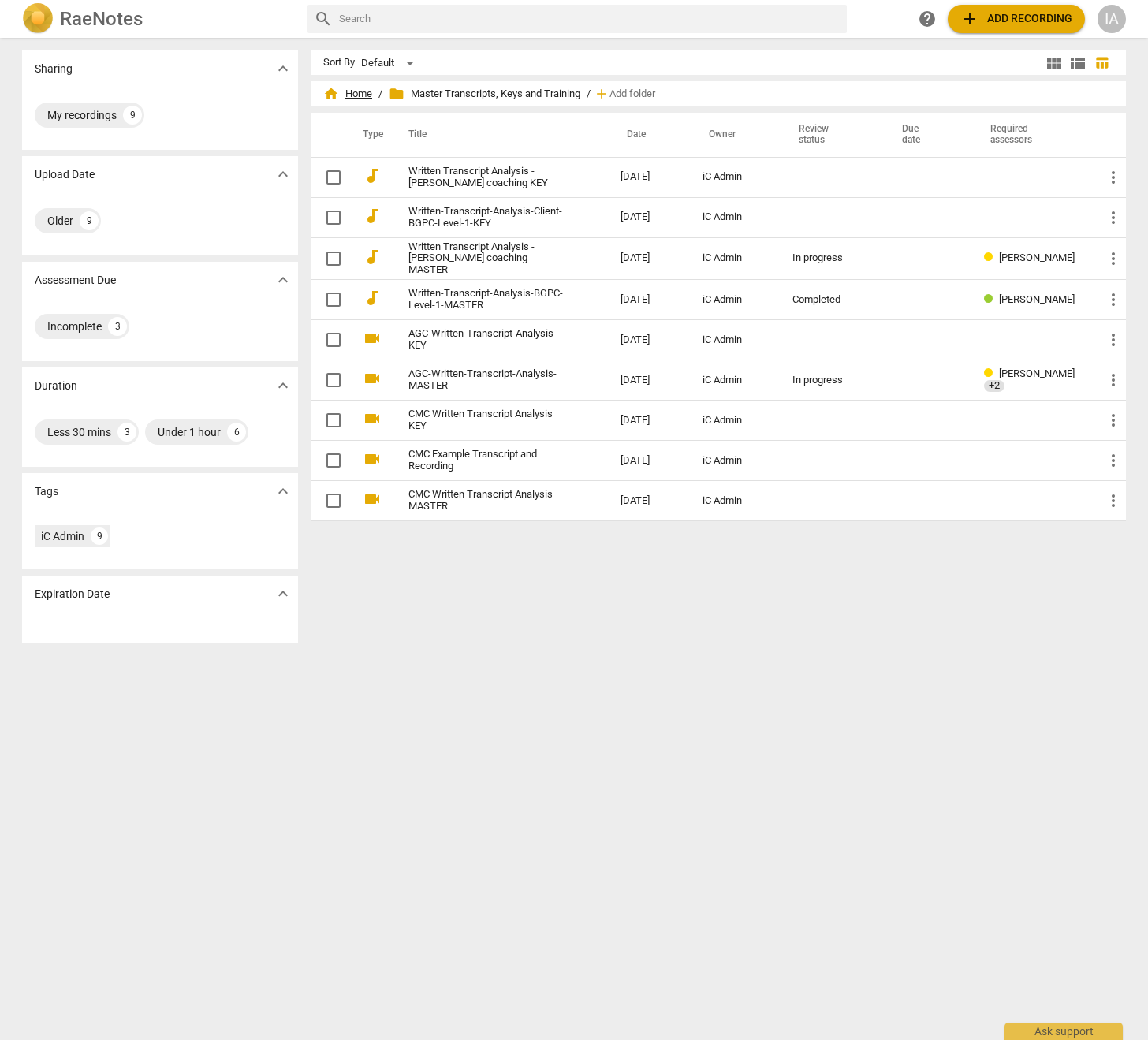
click at [339, 98] on span "home Home" at bounding box center [348, 93] width 49 height 15
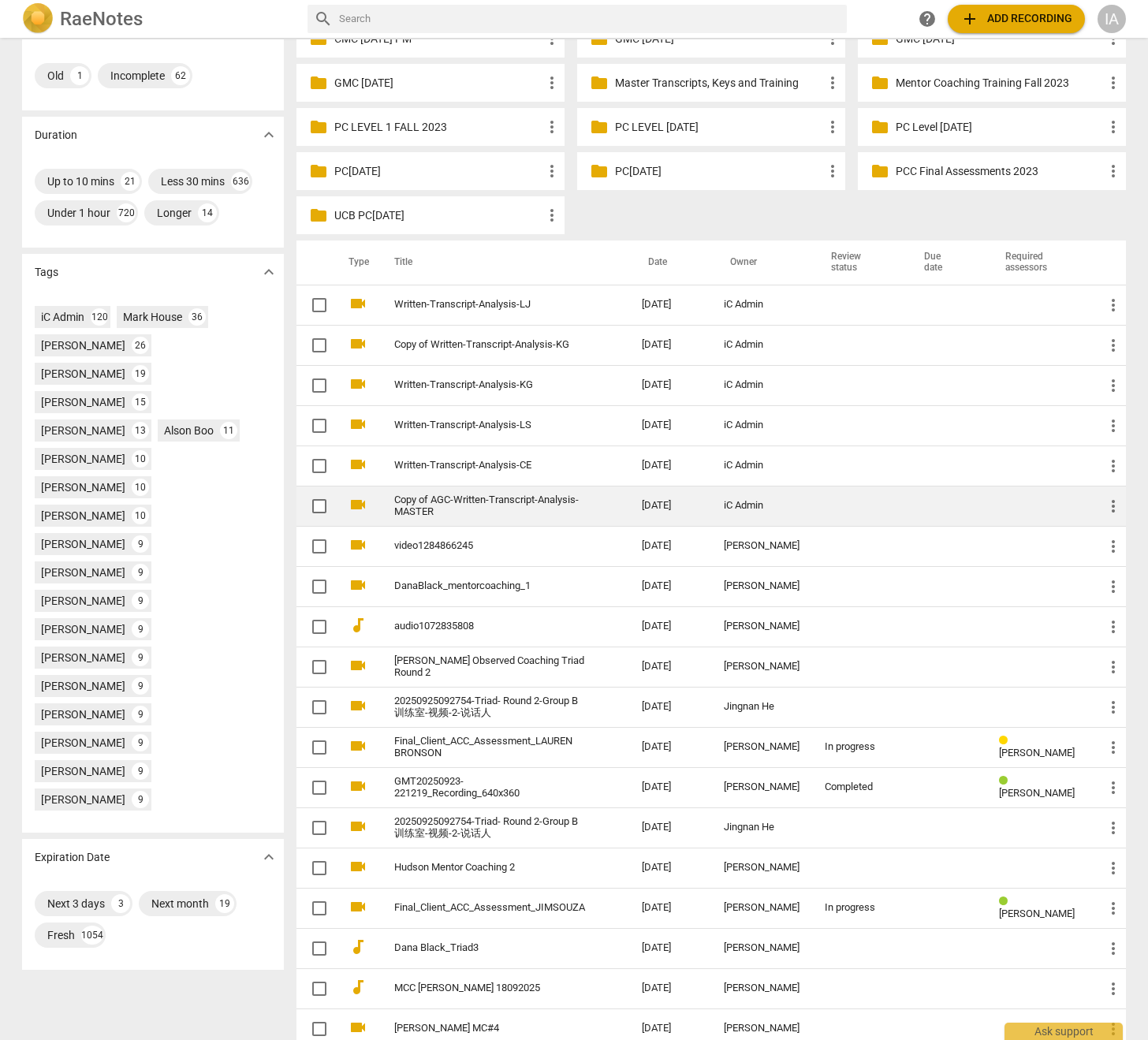
scroll to position [318, 0]
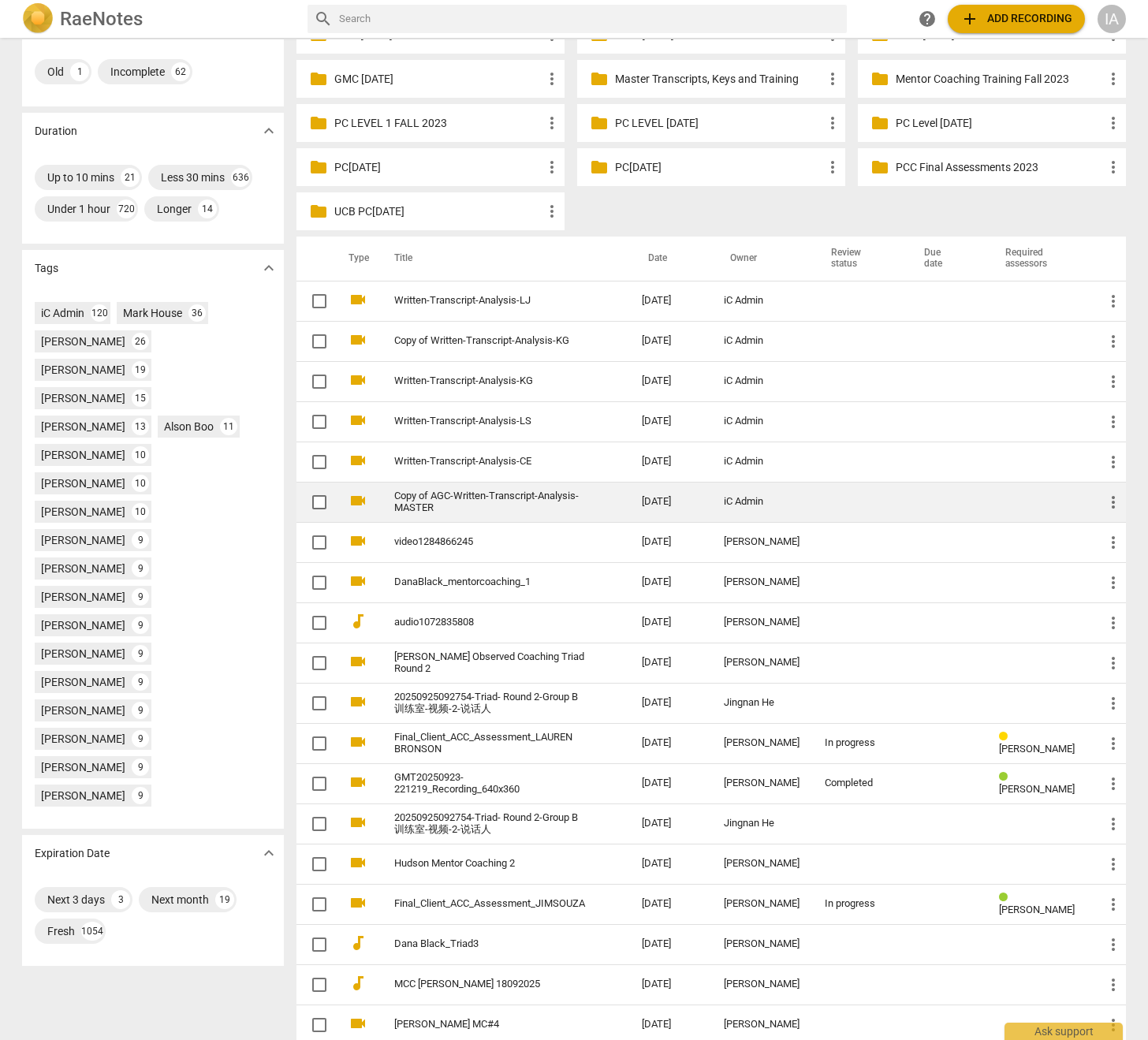
click at [318, 501] on input "checkbox" at bounding box center [319, 501] width 33 height 19
checkbox input "false"
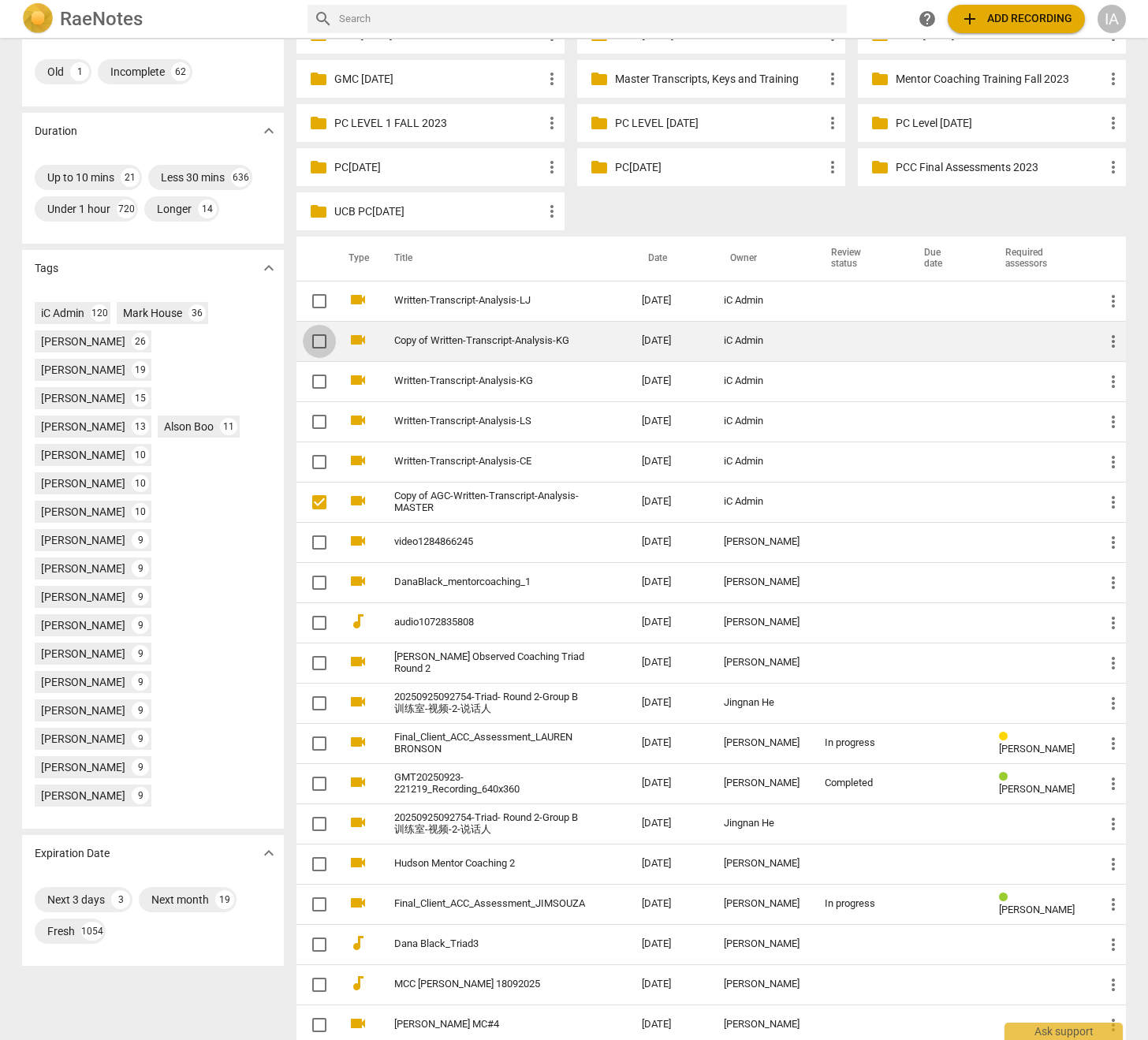
click at [325, 341] on input "checkbox" at bounding box center [319, 341] width 33 height 19
checkbox input "false"
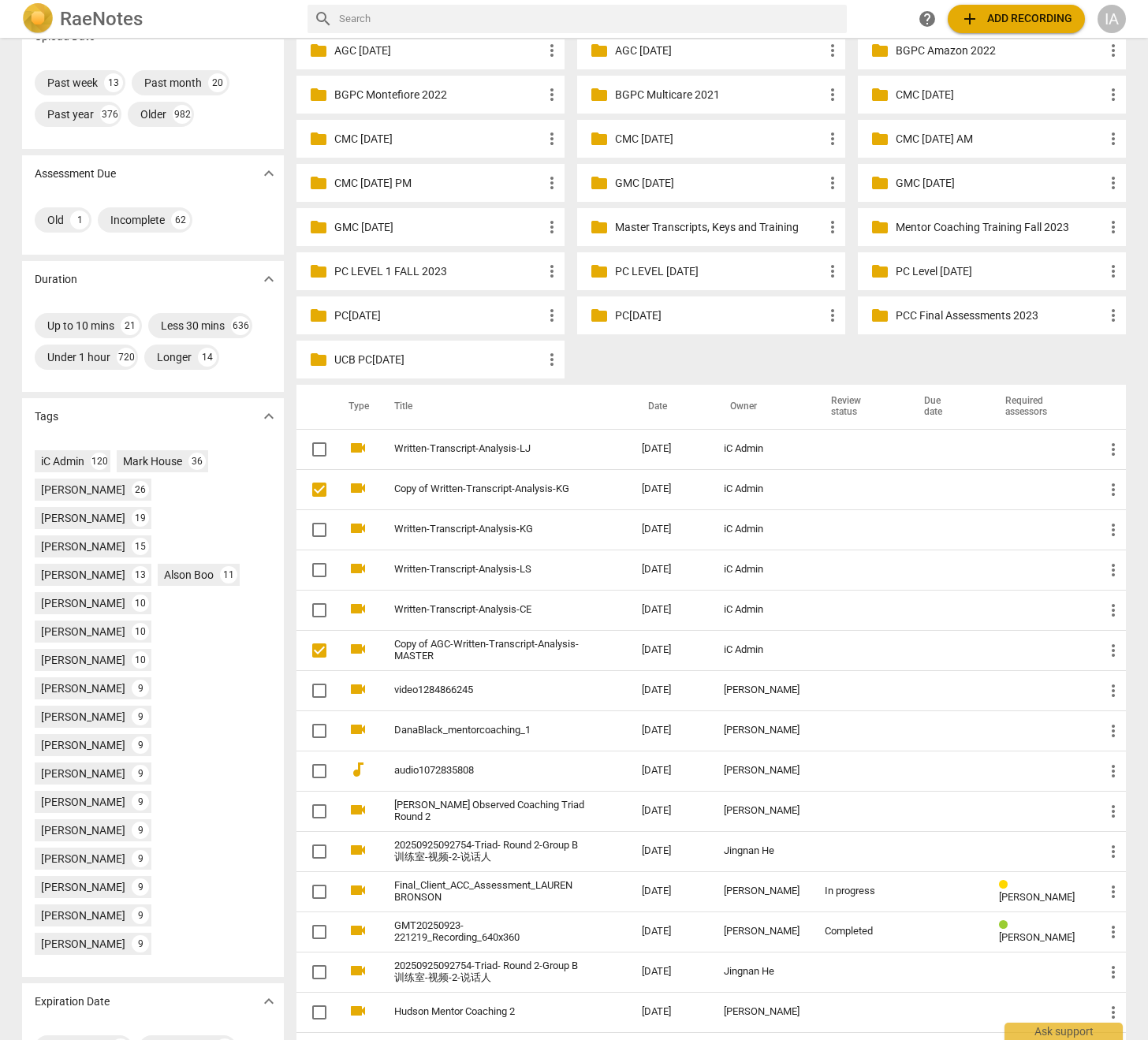
scroll to position [183, 0]
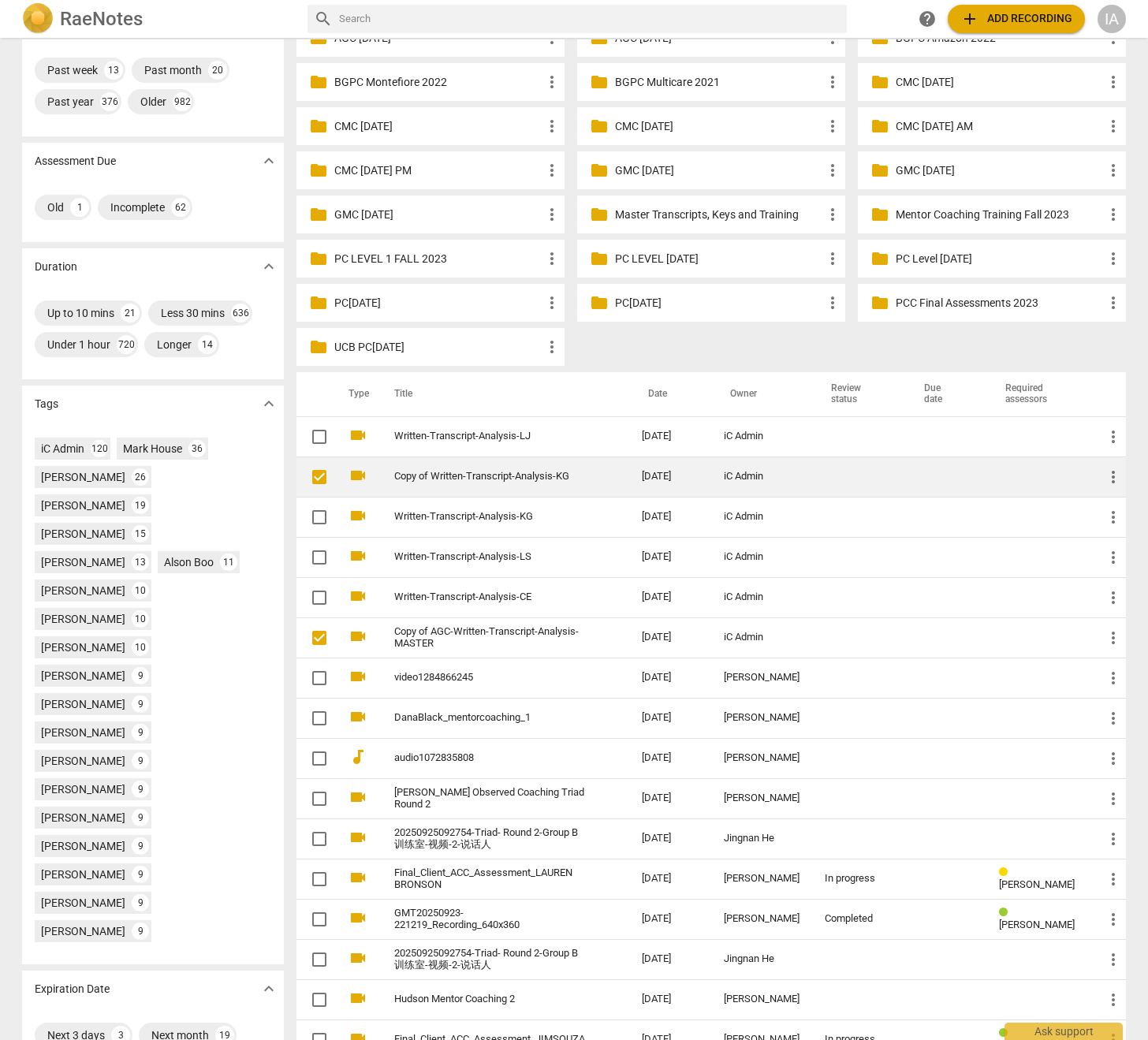
click at [1111, 473] on span "more_vert" at bounding box center [1114, 476] width 19 height 19
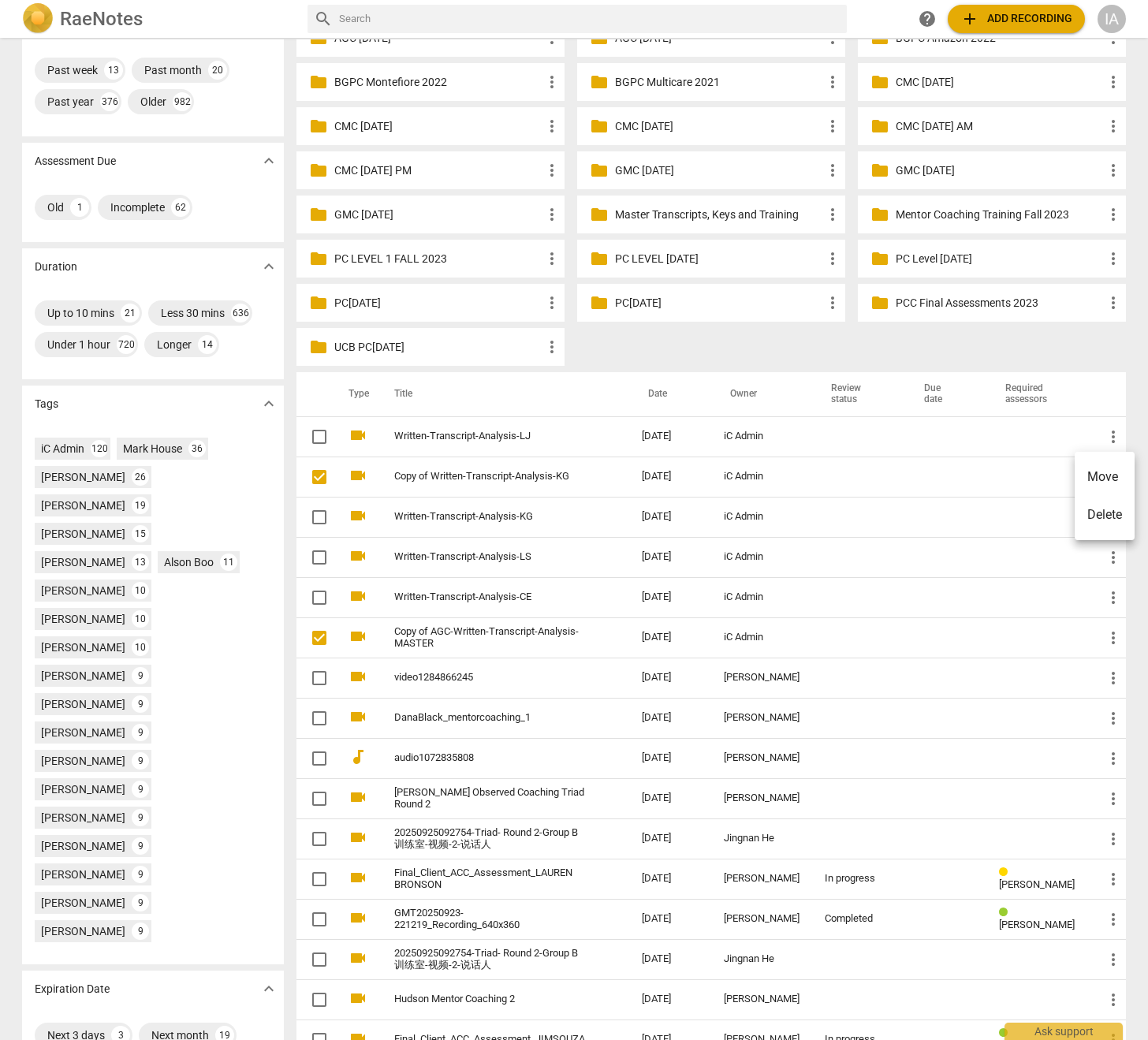
click at [1109, 511] on li "Delete" at bounding box center [1105, 515] width 60 height 38
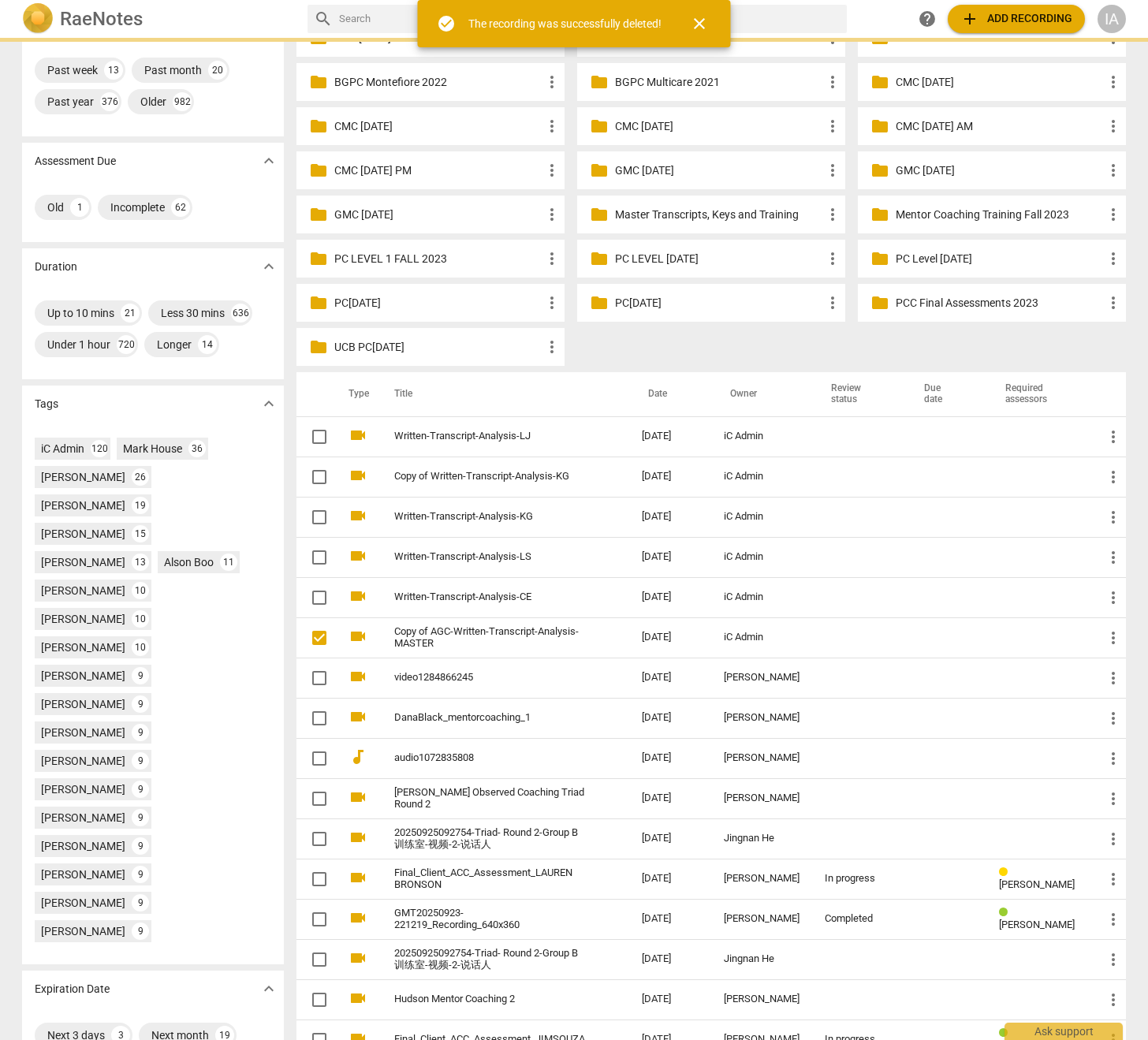
scroll to position [0, 0]
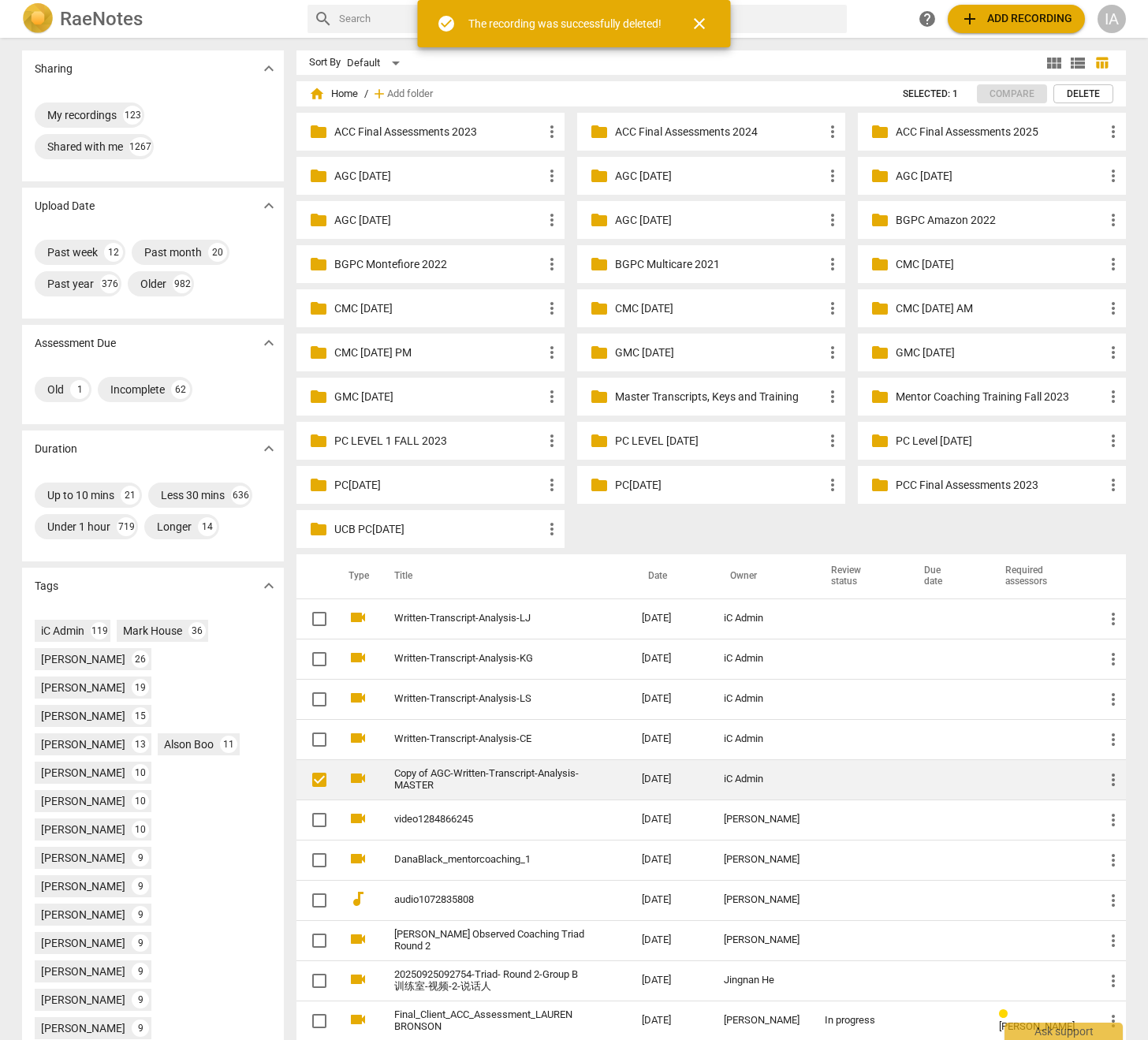
click at [1112, 782] on span "more_vert" at bounding box center [1114, 780] width 19 height 19
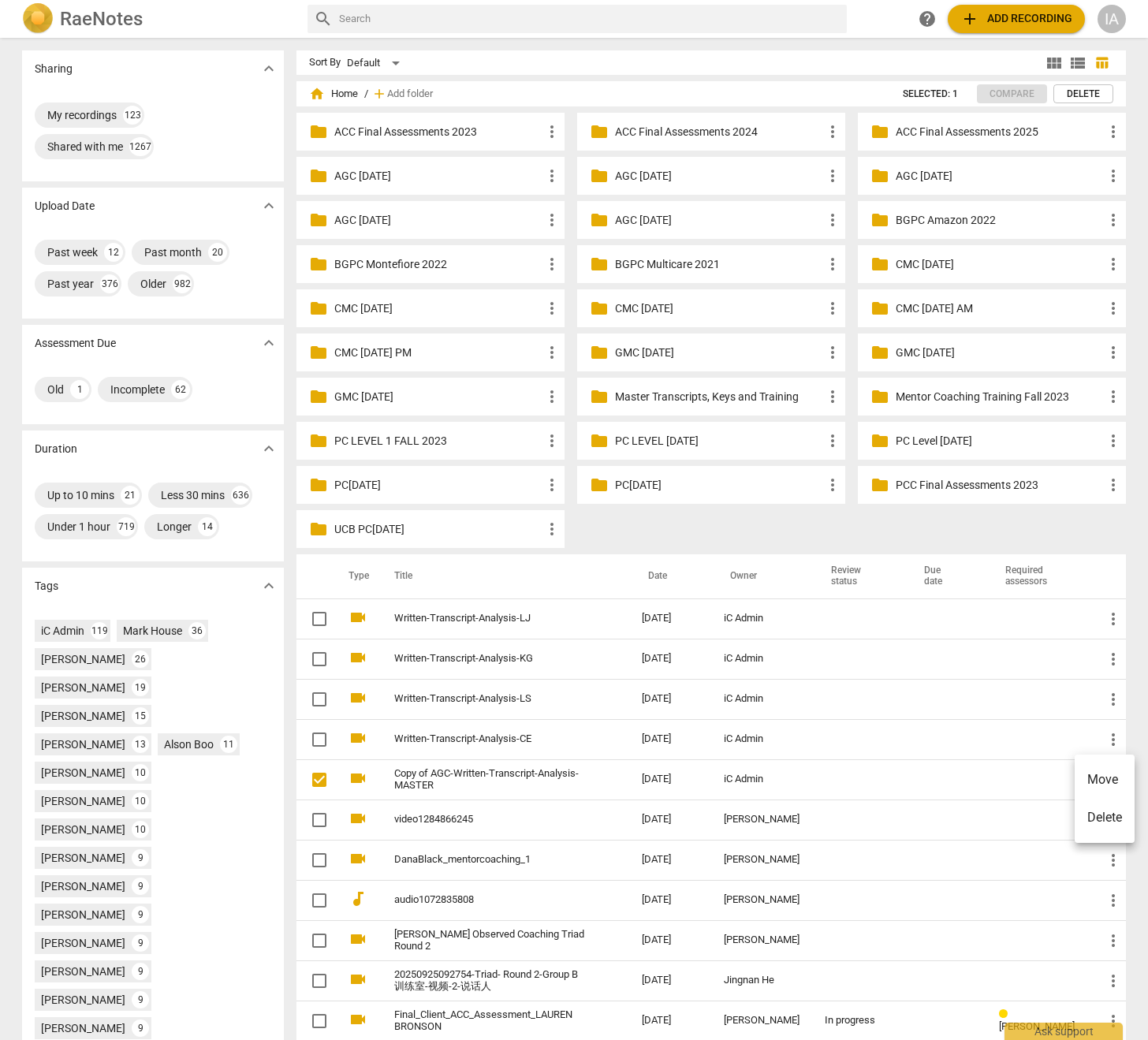
click at [1107, 825] on li "Delete" at bounding box center [1105, 818] width 60 height 38
checkbox input "false"
